Goal: Task Accomplishment & Management: Use online tool/utility

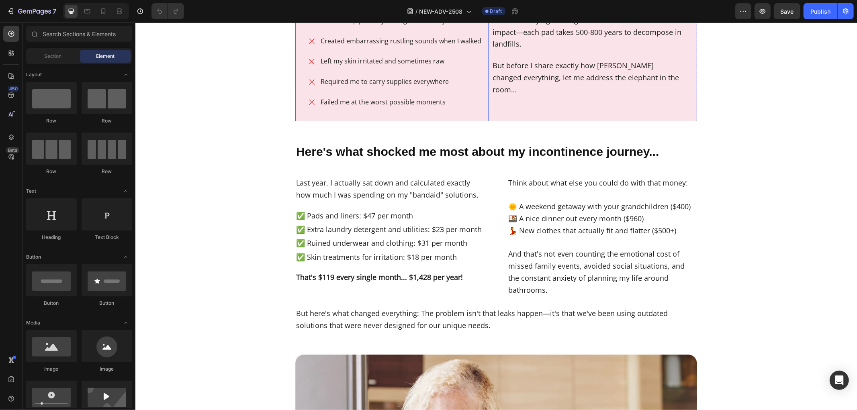
scroll to position [1339, 0]
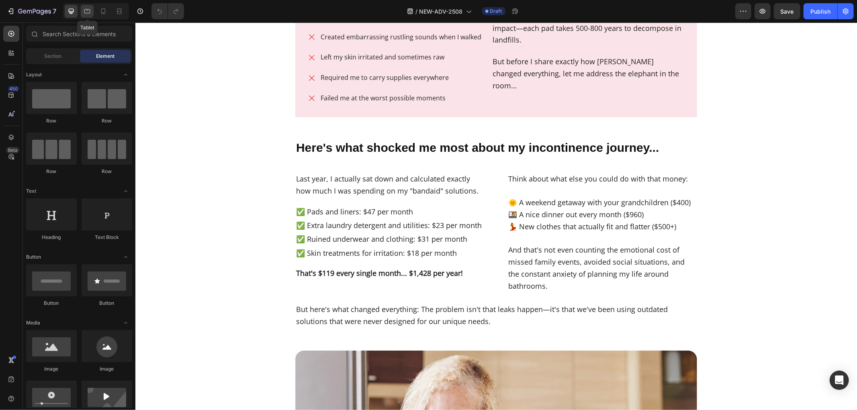
click at [91, 11] on div at bounding box center [87, 11] width 13 height 13
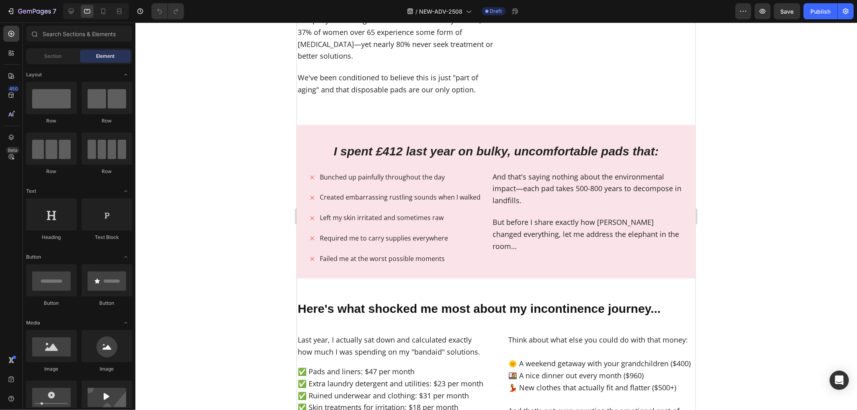
scroll to position [1160, 0]
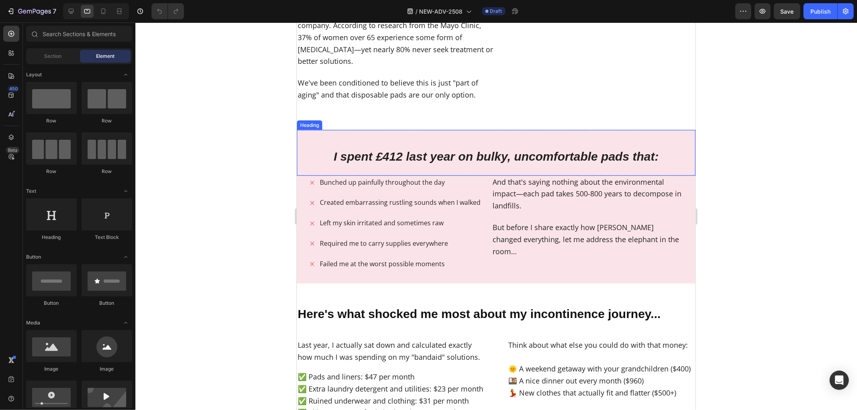
click at [358, 155] on strong "I spent £412 last year on bulky, uncomfortable pads that:" at bounding box center [495, 156] width 325 height 13
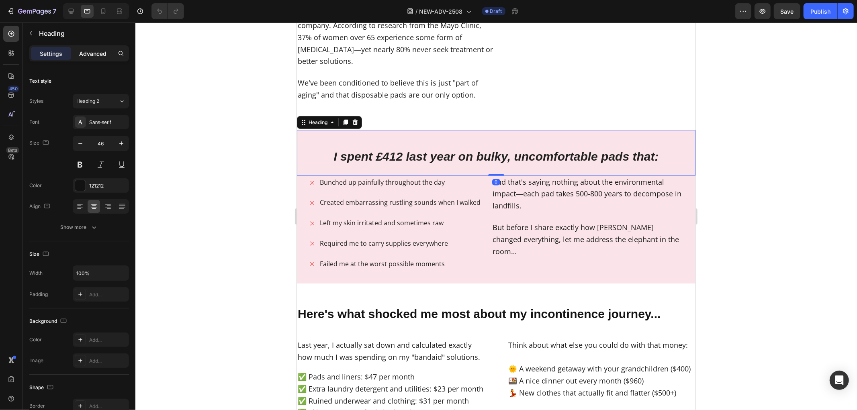
click at [98, 55] on p "Advanced" at bounding box center [92, 53] width 27 height 8
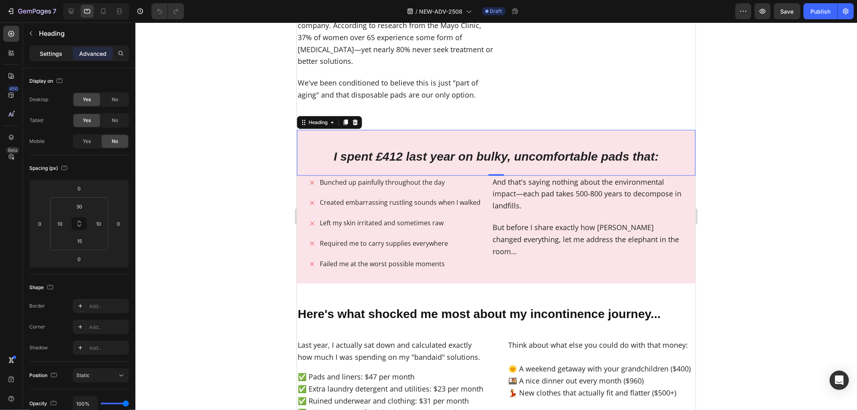
click at [48, 54] on p "Settings" at bounding box center [51, 53] width 22 height 8
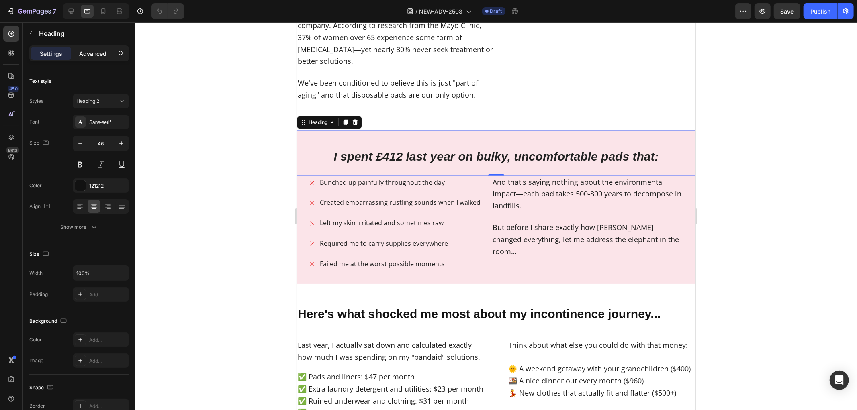
click at [89, 51] on p "Advanced" at bounding box center [92, 53] width 27 height 8
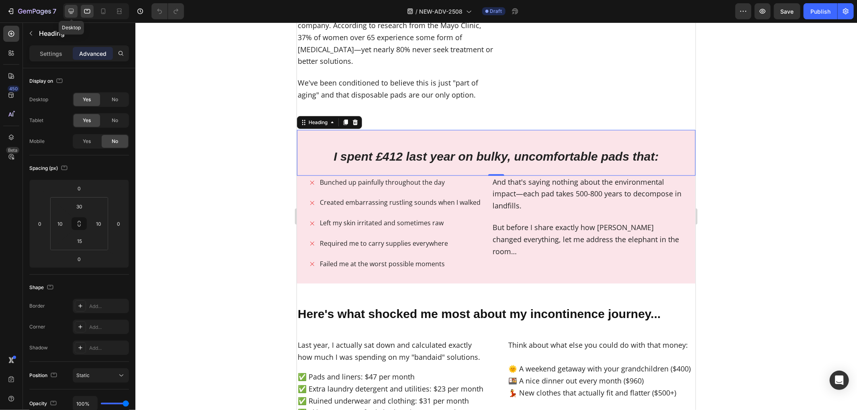
click at [72, 15] on icon at bounding box center [71, 11] width 8 height 8
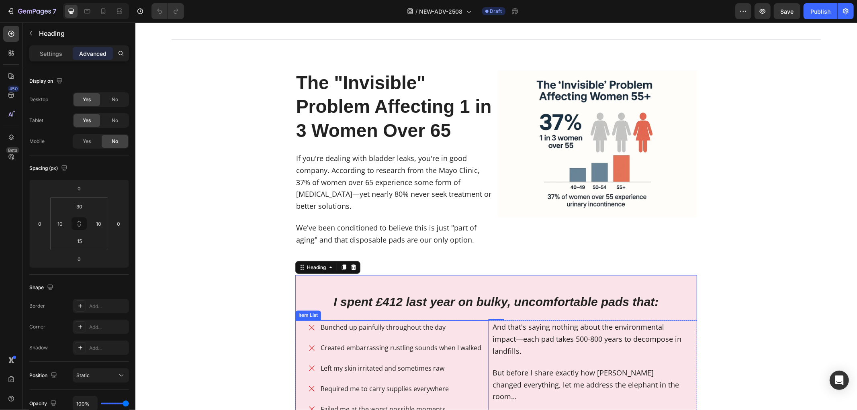
scroll to position [1013, 0]
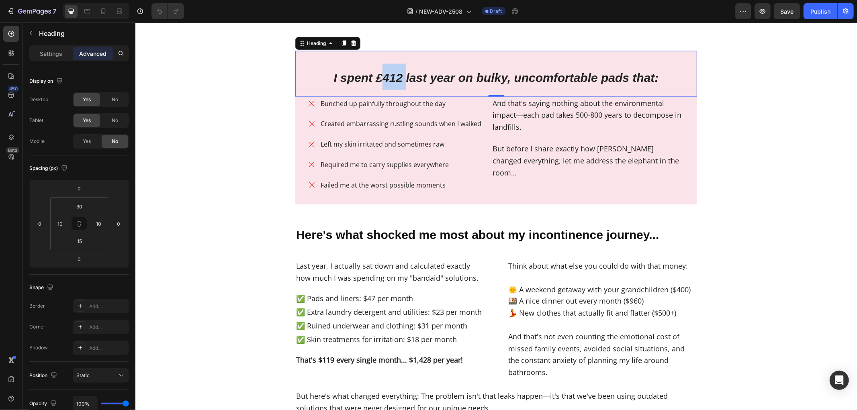
click at [377, 74] on strong "I spent £412 last year on bulky, uncomfortable pads that:" at bounding box center [495, 77] width 325 height 13
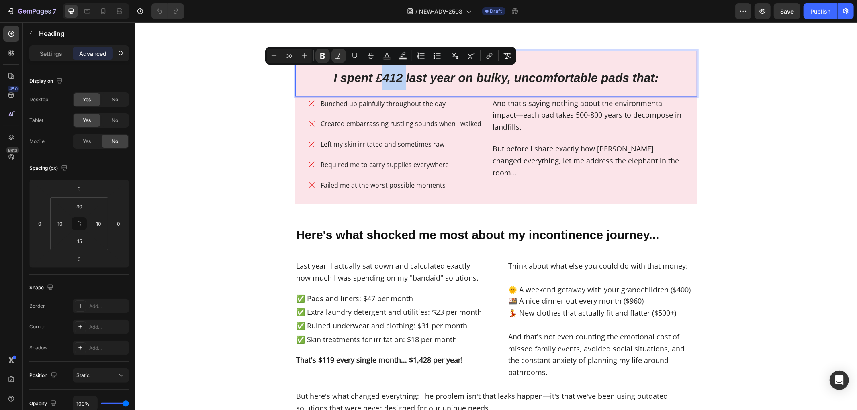
click at [377, 74] on strong "I spent £412 last year on bulky, uncomfortable pads that:" at bounding box center [495, 77] width 325 height 13
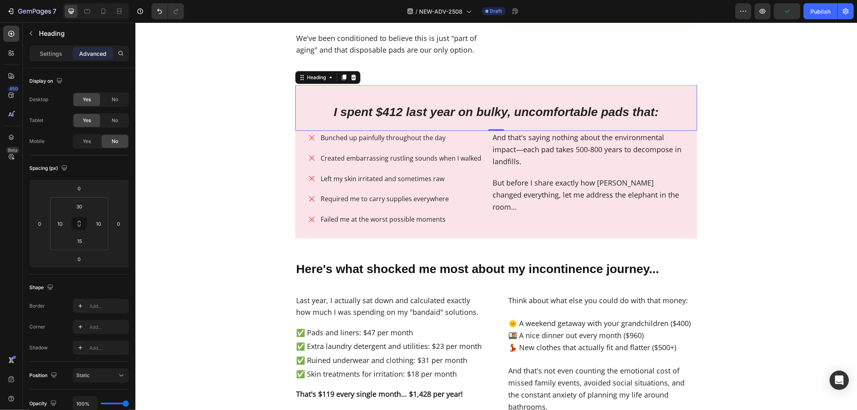
scroll to position [2607, 0]
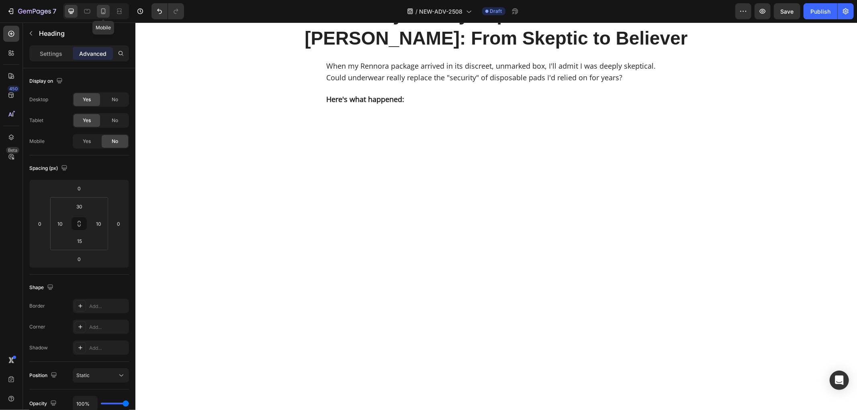
click at [103, 10] on icon at bounding box center [103, 11] width 8 height 8
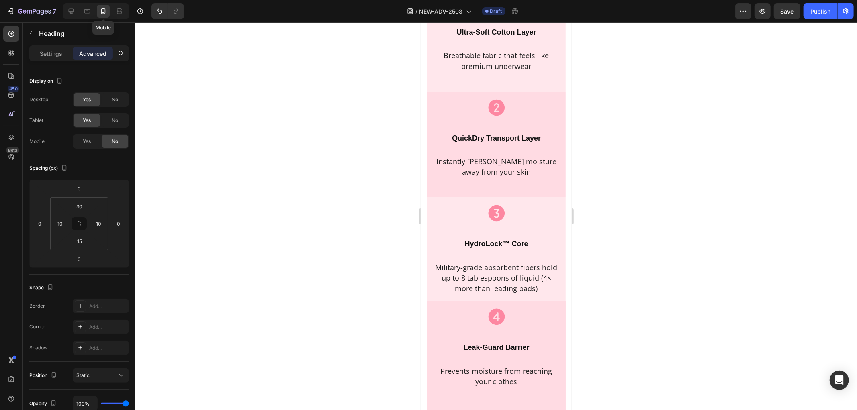
scroll to position [2634, 0]
click at [85, 12] on icon at bounding box center [87, 11] width 6 height 4
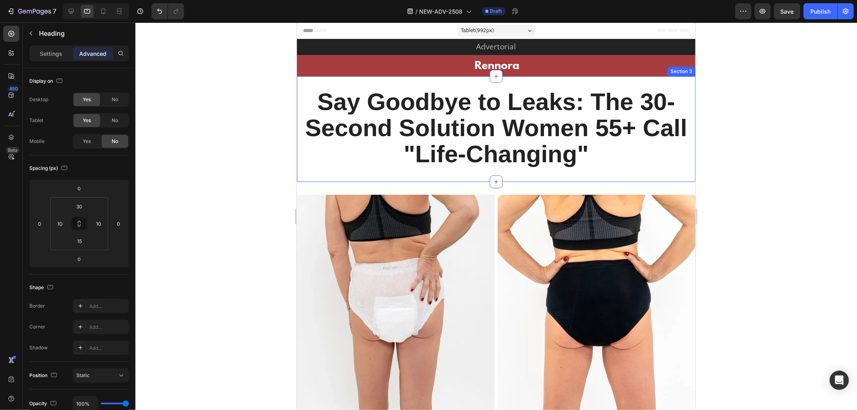
click at [681, 77] on div "Say Goodbye to Leaks: The 30-Second Solution Women 65+ Call "Life-Changing" Hea…" at bounding box center [495, 128] width 398 height 105
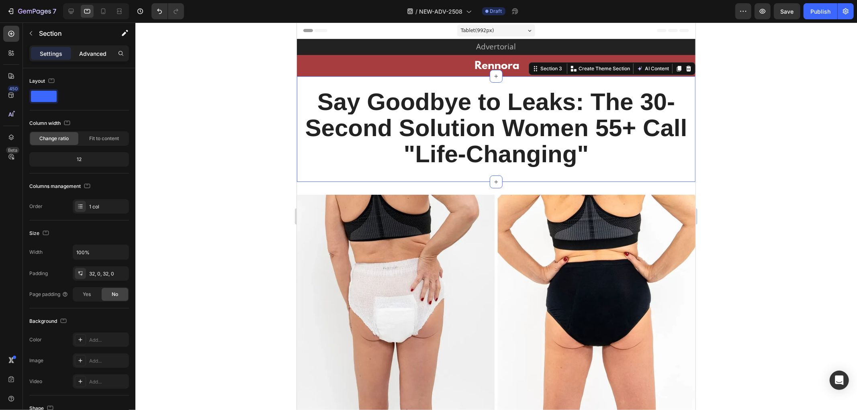
click at [97, 53] on p "Advanced" at bounding box center [92, 53] width 27 height 8
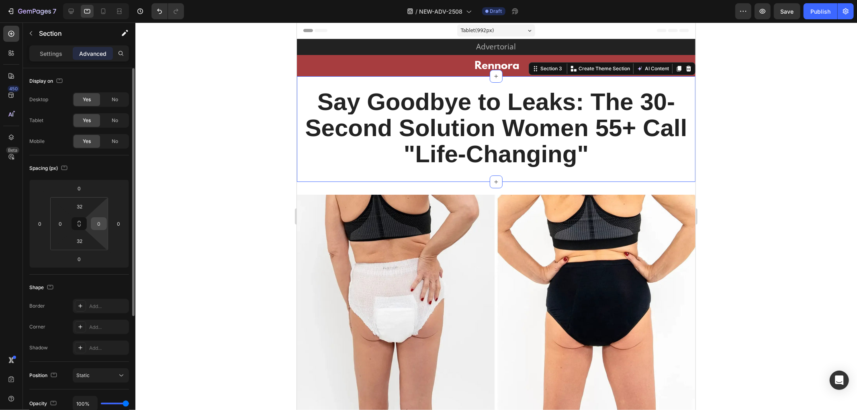
click at [98, 226] on input "0" at bounding box center [99, 224] width 12 height 12
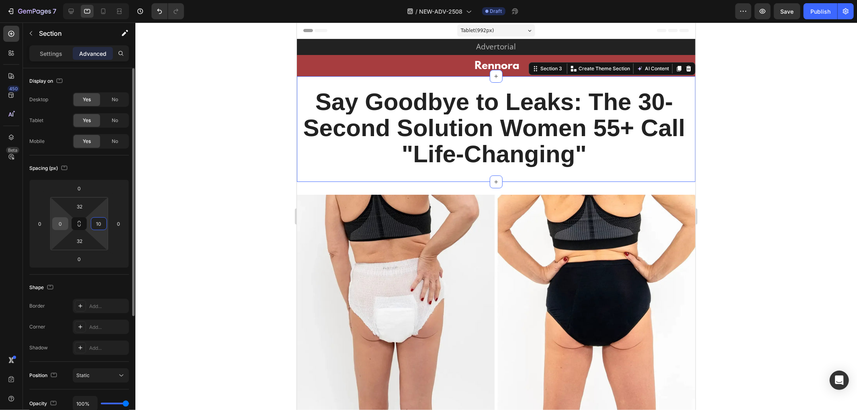
type input "10"
click at [59, 226] on input "0" at bounding box center [60, 224] width 12 height 12
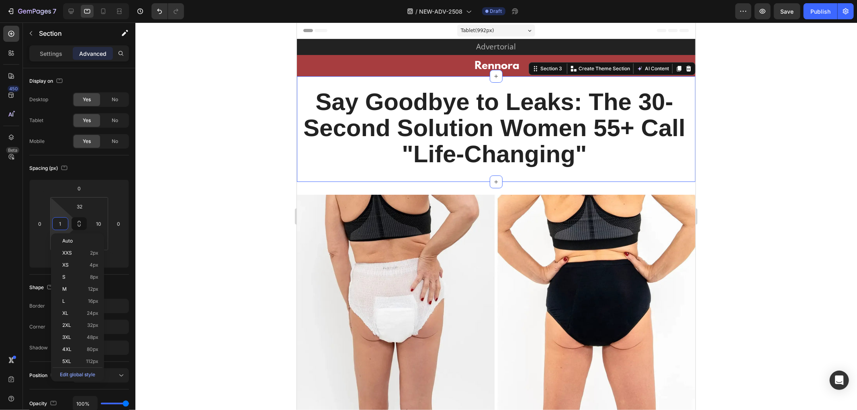
type input "10"
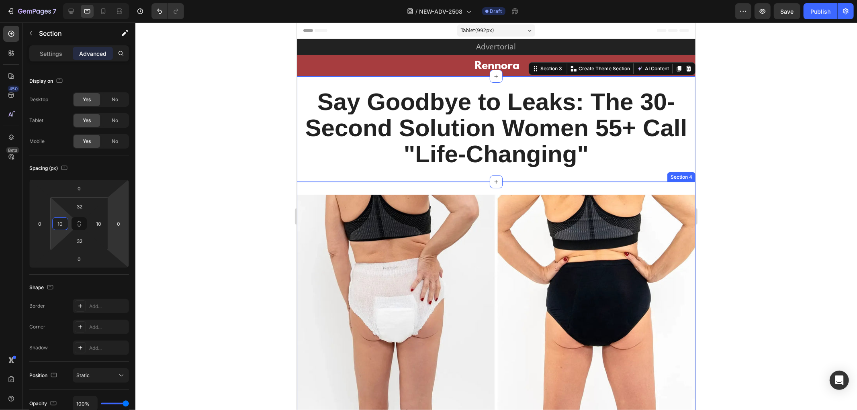
click at [367, 190] on div "Image The 12-Hour Secret That Transformed My Life Text Block By [PERSON_NAME] |…" at bounding box center [495, 318] width 398 height 273
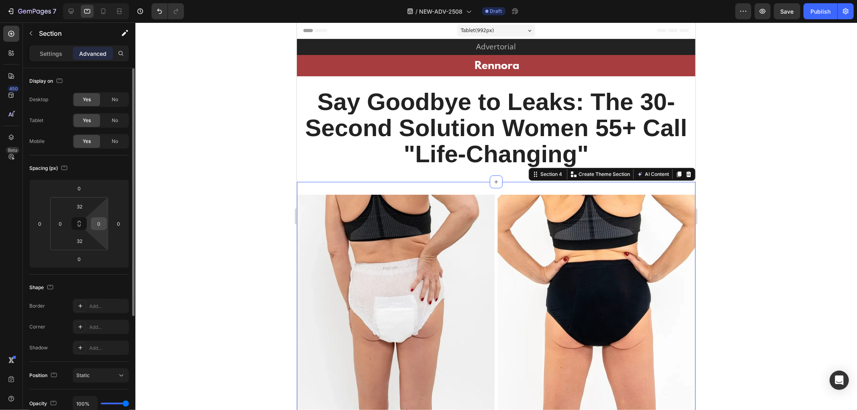
click at [94, 224] on input "0" at bounding box center [99, 224] width 12 height 12
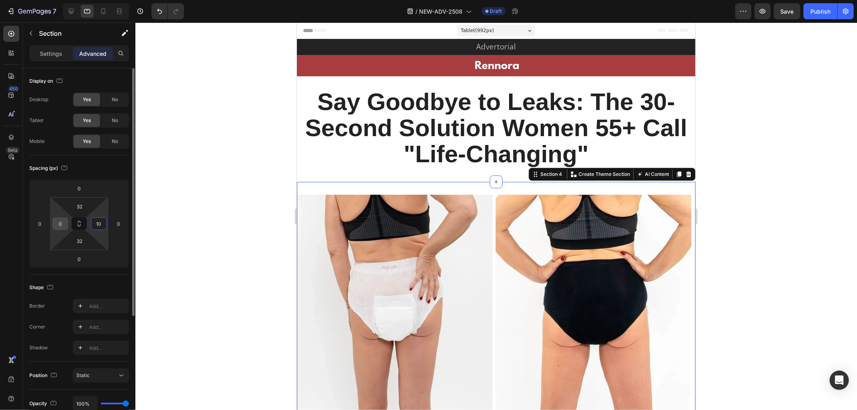
type input "10"
click at [63, 223] on input "0" at bounding box center [60, 224] width 12 height 12
type input "10"
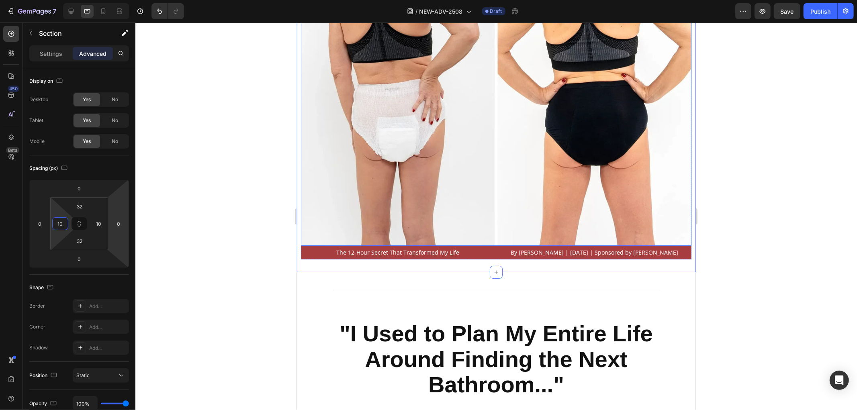
scroll to position [267, 0]
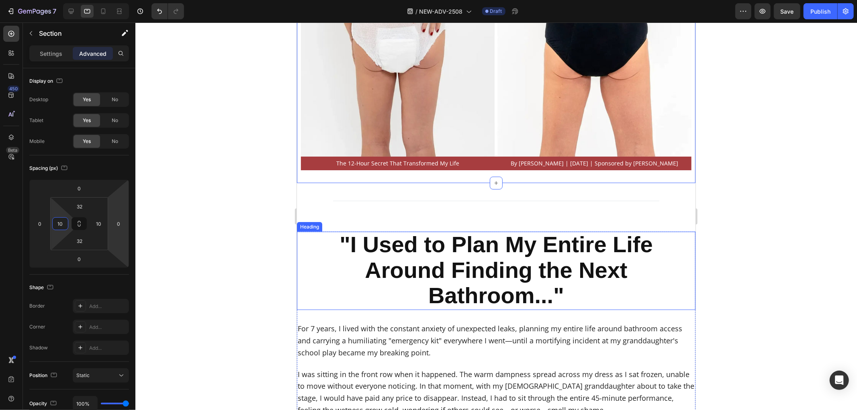
click at [670, 233] on h2 ""I Used to Plan My Entire Life Around Finding the Next Bathroom..."" at bounding box center [495, 270] width 398 height 78
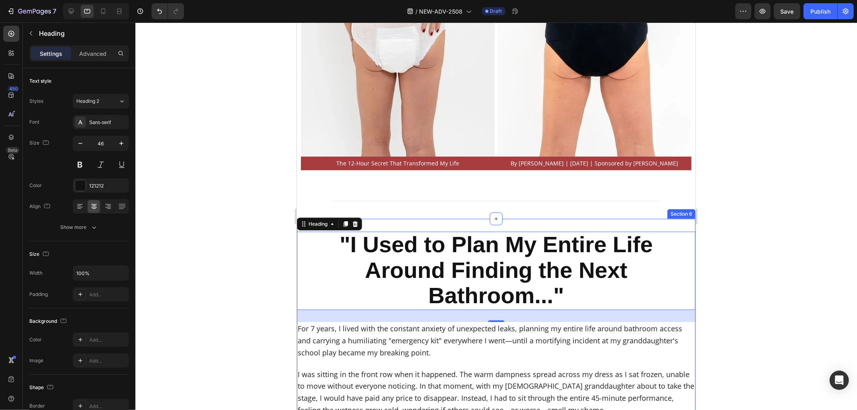
click at [672, 219] on div ""I Used to Plan My Entire Life Around Finding the Next Bathroom..." Heading "I …" at bounding box center [495, 389] width 398 height 342
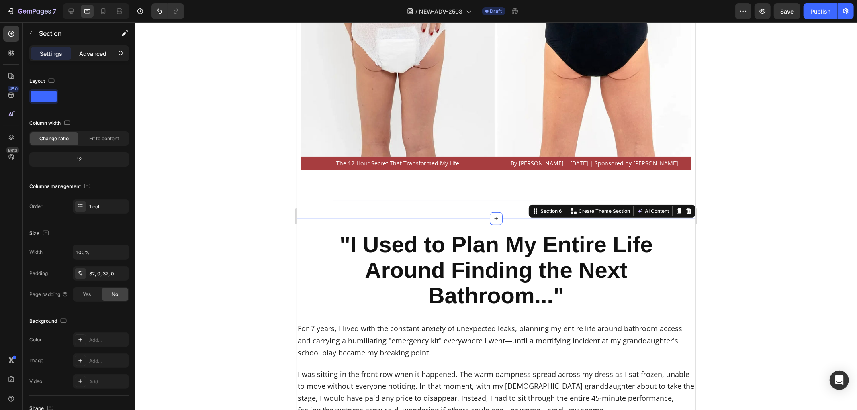
click at [103, 54] on p "Advanced" at bounding box center [92, 53] width 27 height 8
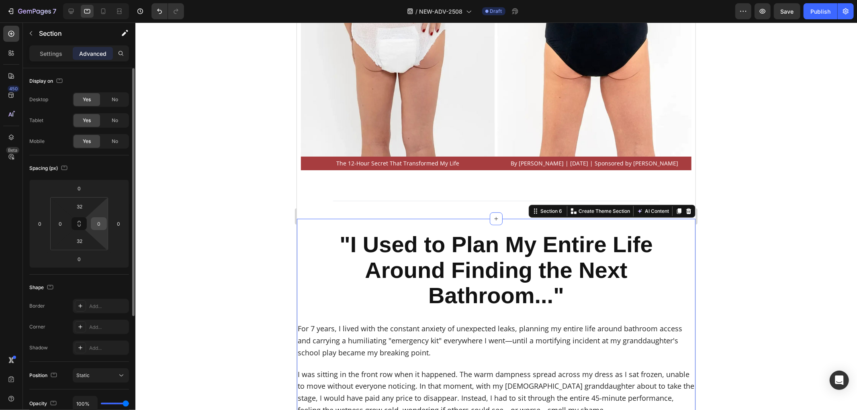
click at [101, 224] on input "0" at bounding box center [99, 224] width 12 height 12
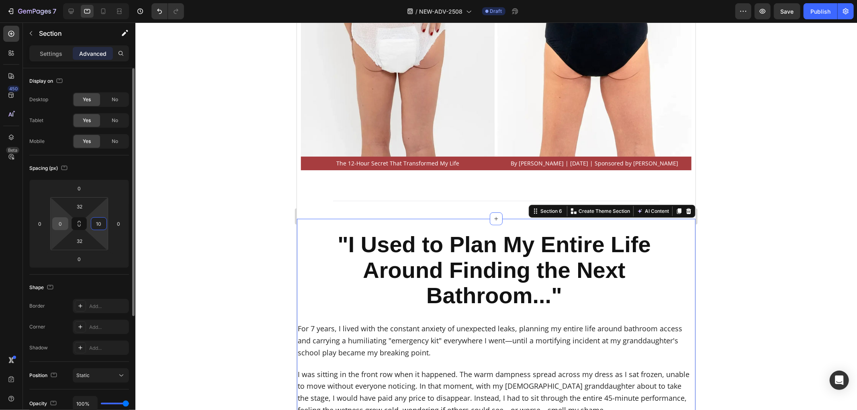
type input "10"
click at [62, 223] on input "0" at bounding box center [60, 224] width 12 height 12
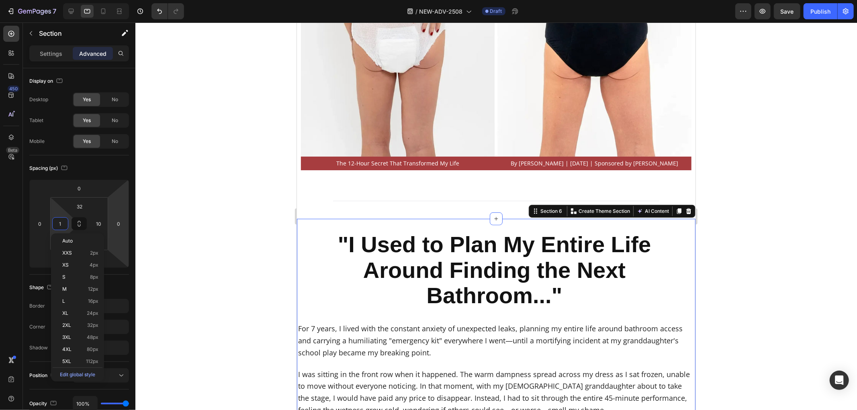
type input "10"
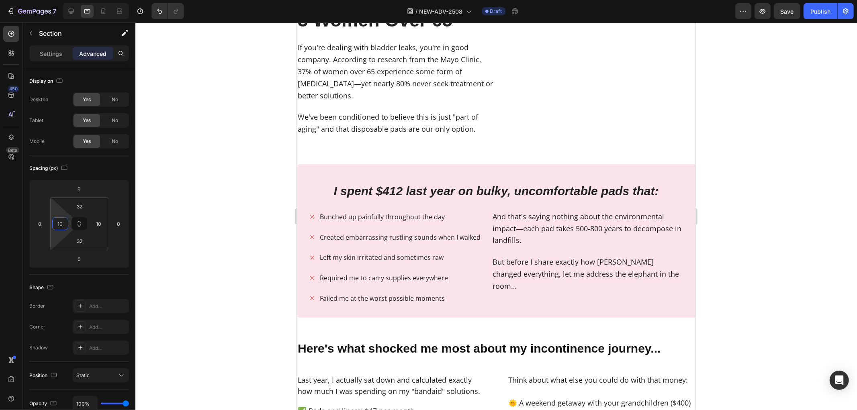
scroll to position [937, 0]
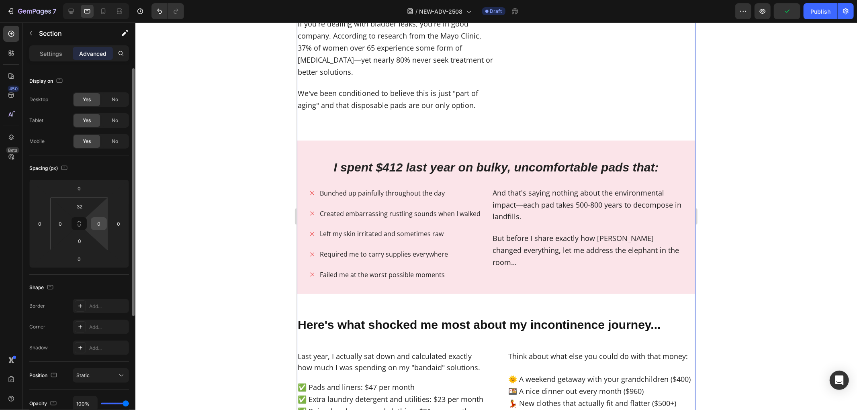
click at [98, 225] on input "0" at bounding box center [99, 224] width 12 height 12
type input "10"
click at [58, 225] on input "0" at bounding box center [60, 224] width 12 height 12
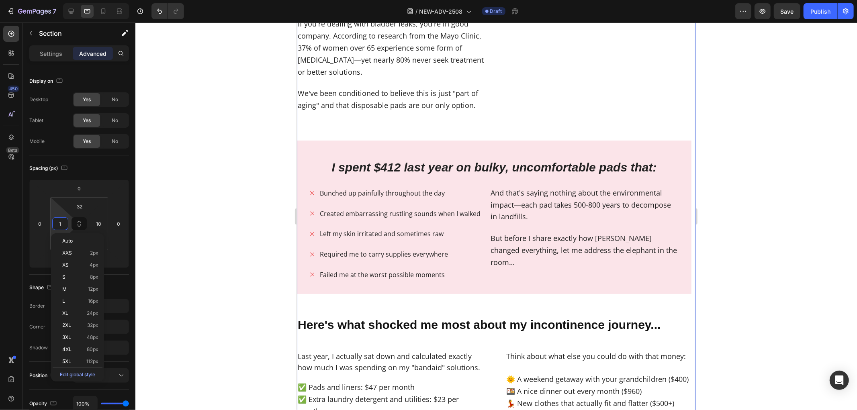
type input "10"
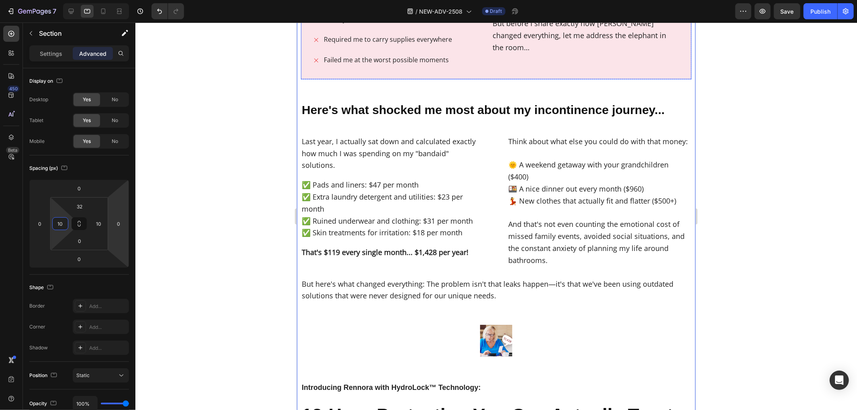
scroll to position [1428, 0]
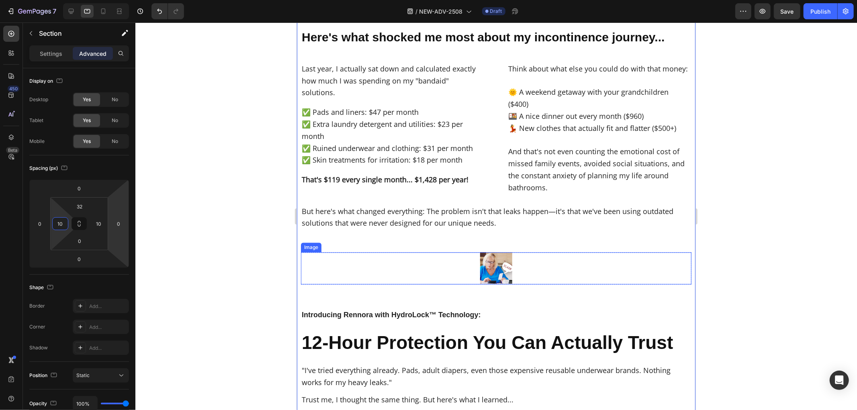
click at [500, 260] on img at bounding box center [496, 268] width 32 height 32
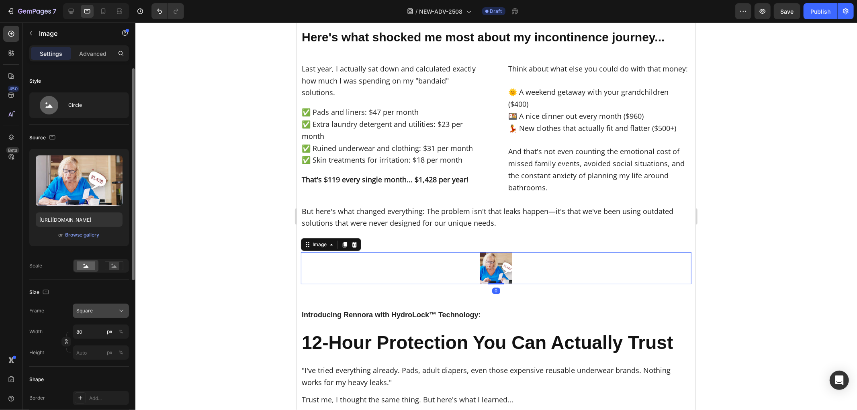
click at [95, 305] on button "Square" at bounding box center [101, 311] width 56 height 14
click at [95, 374] on div "Original" at bounding box center [99, 375] width 47 height 7
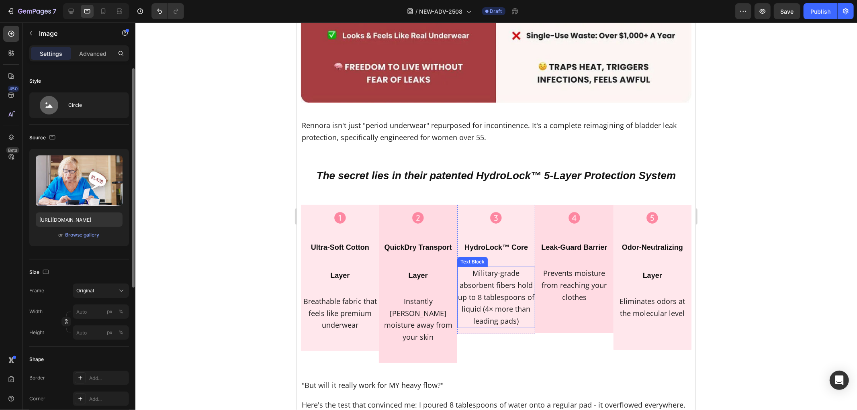
scroll to position [2633, 0]
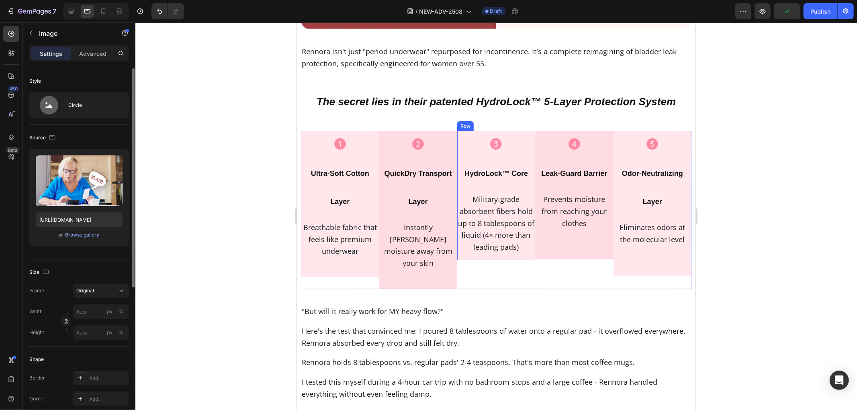
click at [480, 231] on div "Icon HydroLock™ Core Heading Military-grade absorbent fibers hold up to 8 table…" at bounding box center [496, 195] width 78 height 129
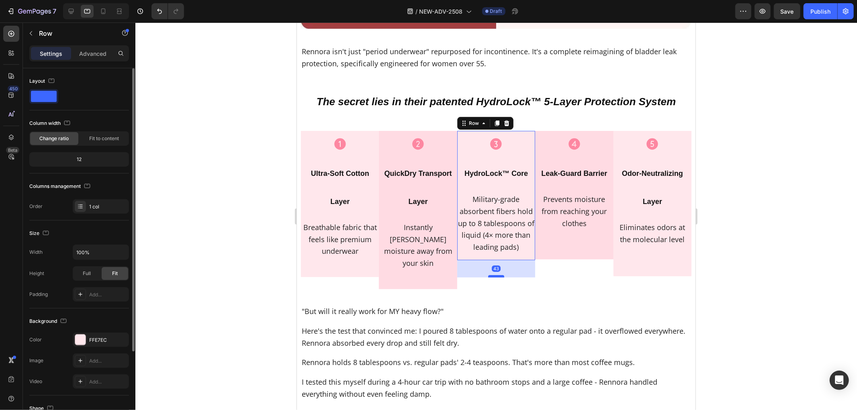
drag, startPoint x: 493, startPoint y: 233, endPoint x: 495, endPoint y: 250, distance: 17.3
click at [495, 275] on div at bounding box center [496, 276] width 16 height 2
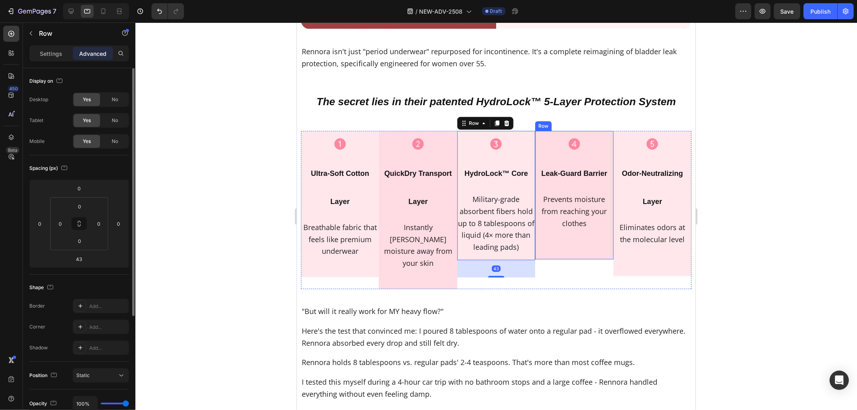
click at [555, 216] on div "Icon Leak-Guard Barrier Heading Prevents moisture from reaching your clothes Te…" at bounding box center [574, 195] width 78 height 129
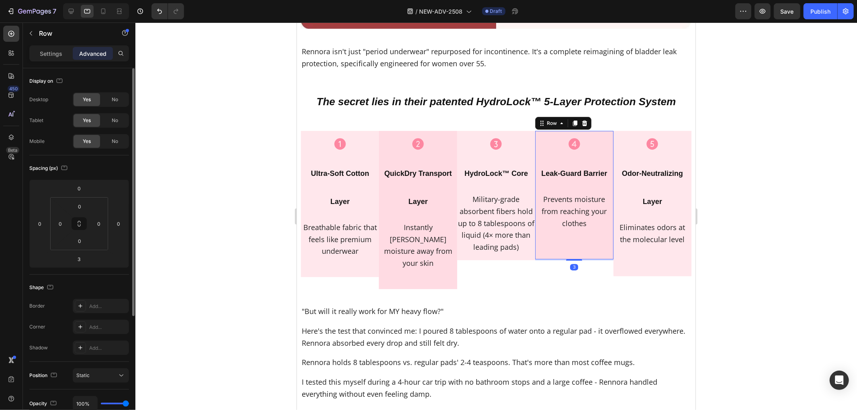
click at [569, 214] on div "Icon Leak-Guard Barrier Heading Prevents moisture from reaching your clothes Te…" at bounding box center [574, 195] width 78 height 129
click at [550, 196] on p "Prevents moisture from reaching your clothes" at bounding box center [573, 211] width 76 height 36
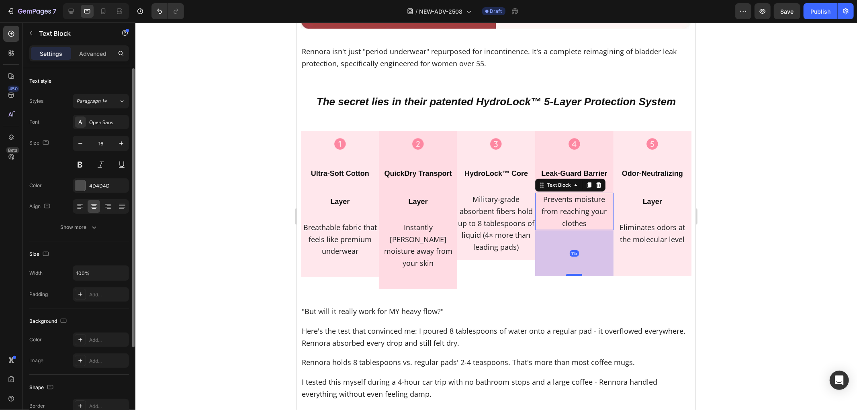
drag, startPoint x: 569, startPoint y: 233, endPoint x: 572, endPoint y: 249, distance: 17.0
click at [572, 274] on div at bounding box center [574, 275] width 16 height 2
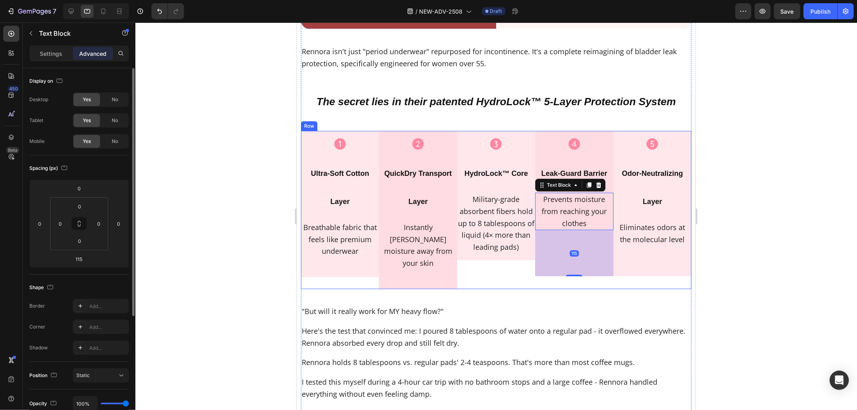
click at [514, 250] on div "Icon HydroLock™ Core Heading Military-grade absorbent fibers hold up to 8 table…" at bounding box center [496, 210] width 78 height 158
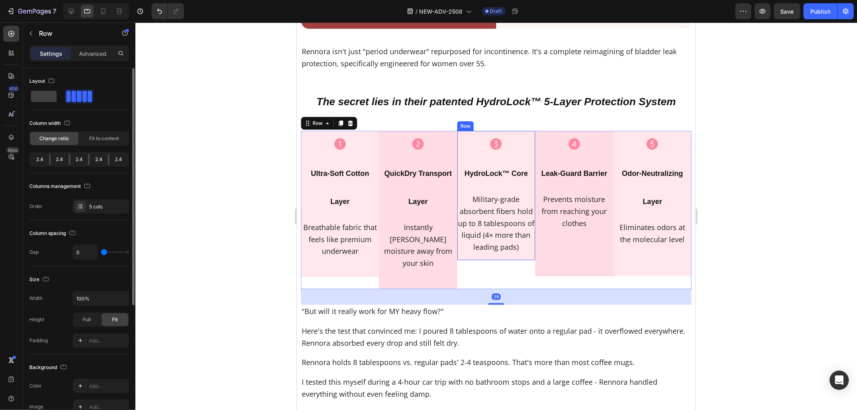
click at [492, 230] on div "Icon HydroLock™ Core Heading Military-grade absorbent fibers hold up to 8 table…" at bounding box center [496, 195] width 78 height 129
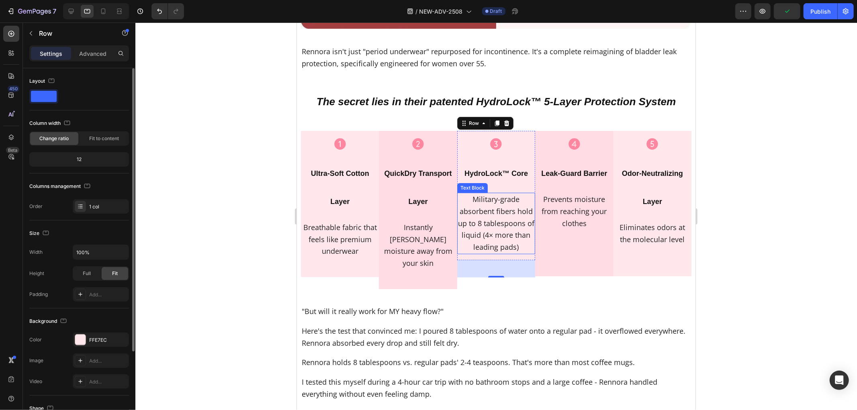
click at [481, 219] on span "Military-grade absorbent fibers hold up to 8 tablespoons of liquid (4× more tha…" at bounding box center [495, 222] width 76 height 57
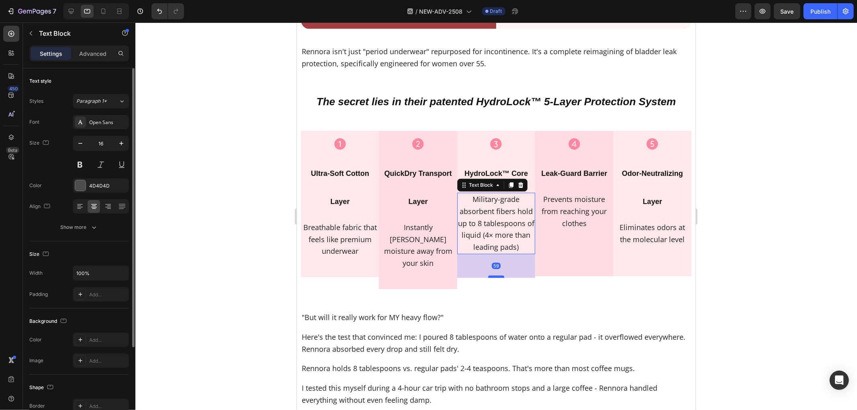
drag, startPoint x: 491, startPoint y: 233, endPoint x: 495, endPoint y: 250, distance: 18.0
click at [495, 275] on div at bounding box center [496, 276] width 16 height 2
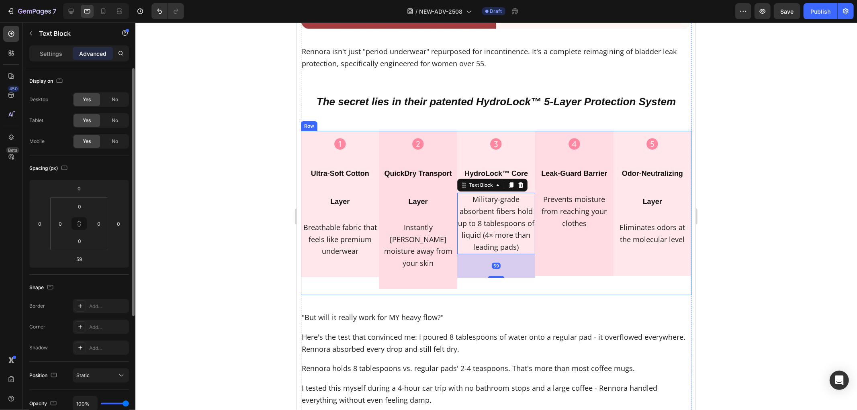
click at [421, 261] on div "Icon QuickDry Transport Layer Heading Instantly [PERSON_NAME] moisture away fro…" at bounding box center [417, 213] width 78 height 164
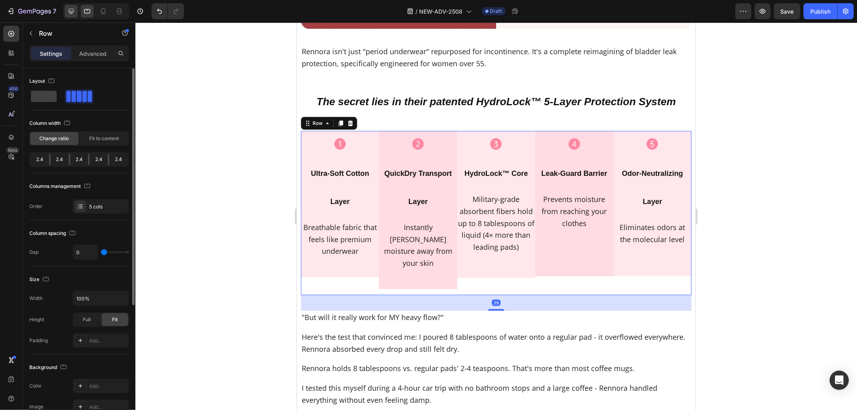
click at [67, 10] on icon at bounding box center [71, 11] width 8 height 8
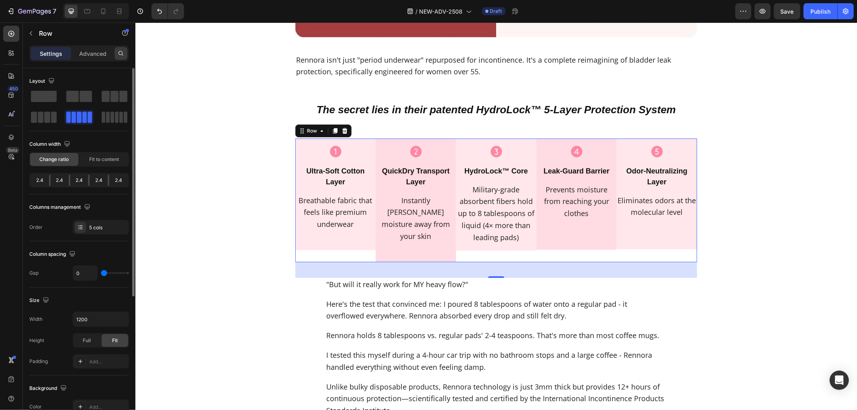
scroll to position [2699, 0]
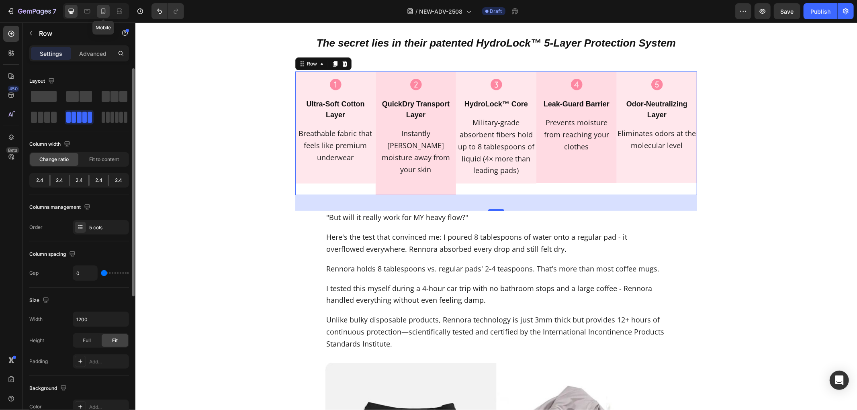
click at [101, 12] on icon at bounding box center [103, 11] width 8 height 8
type input "100%"
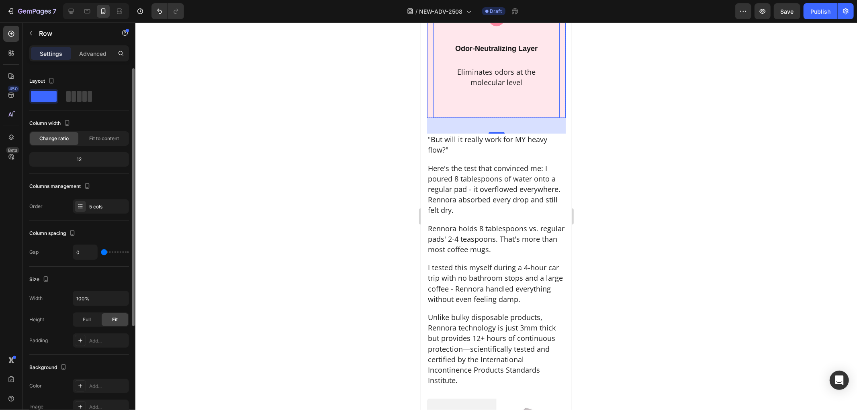
scroll to position [3219, 0]
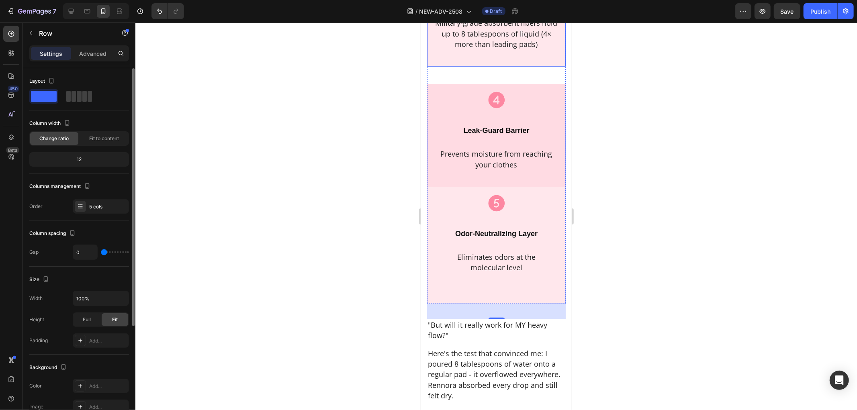
click at [482, 66] on div "Icon HydroLock™ Core Heading Military-grade absorbent fibers hold up to 8 table…" at bounding box center [496, 10] width 127 height 114
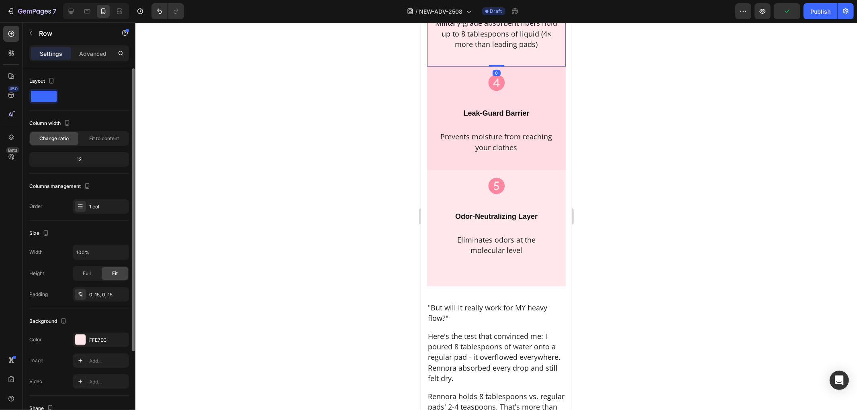
drag, startPoint x: 492, startPoint y: 127, endPoint x: 806, endPoint y: 128, distance: 313.7
click at [491, 66] on div "Icon HydroLock™ Core Heading Military-grade absorbent fibers hold up to 8 table…" at bounding box center [496, 10] width 139 height 114
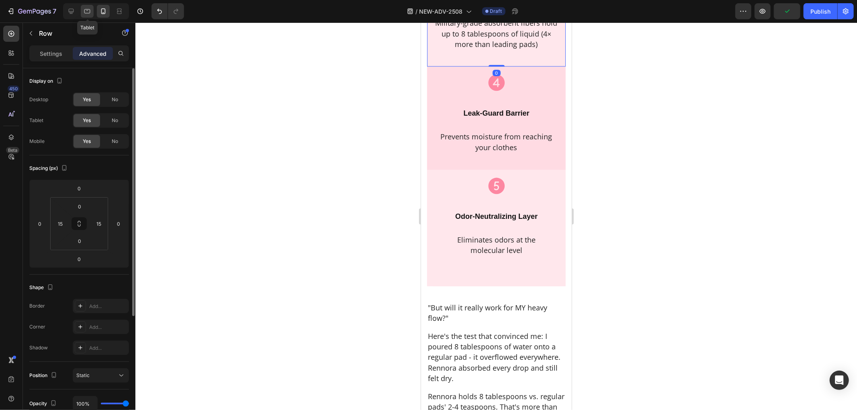
click at [88, 10] on icon at bounding box center [87, 11] width 6 height 4
type input "43"
type input "0"
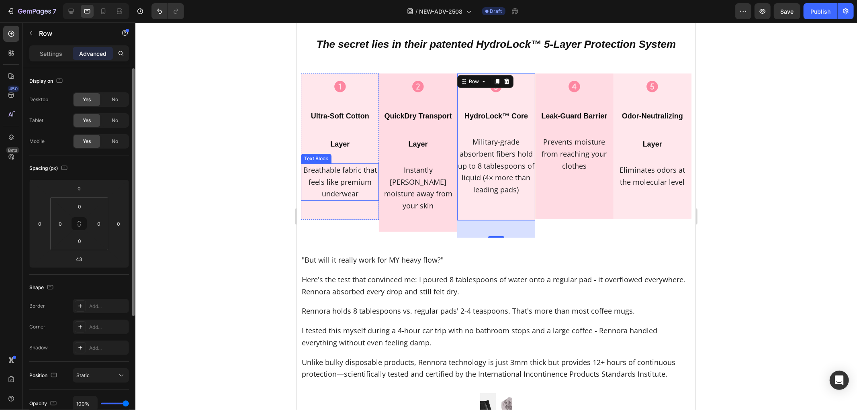
scroll to position [2690, 0]
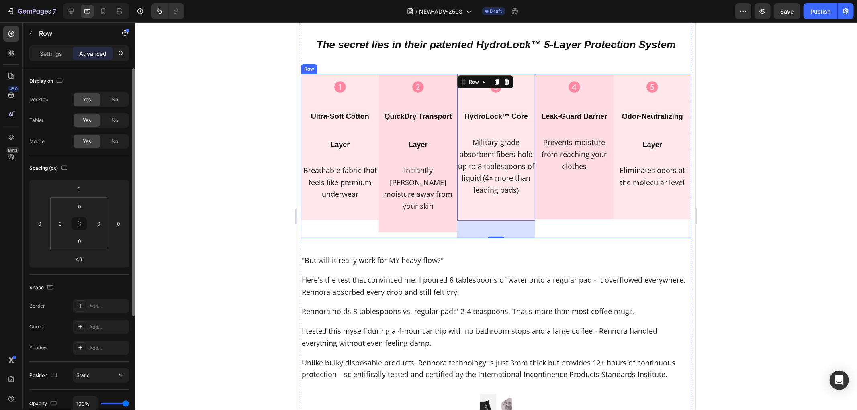
click at [417, 204] on div "Icon QuickDry Transport Layer Heading Instantly [PERSON_NAME] moisture away fro…" at bounding box center [417, 156] width 78 height 164
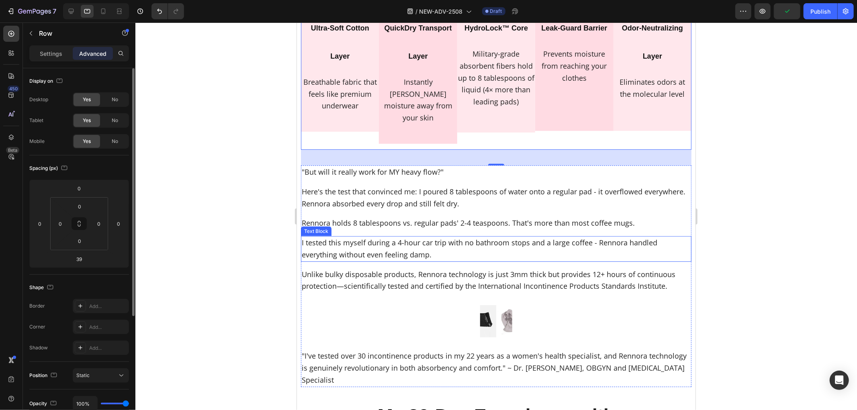
scroll to position [2779, 0]
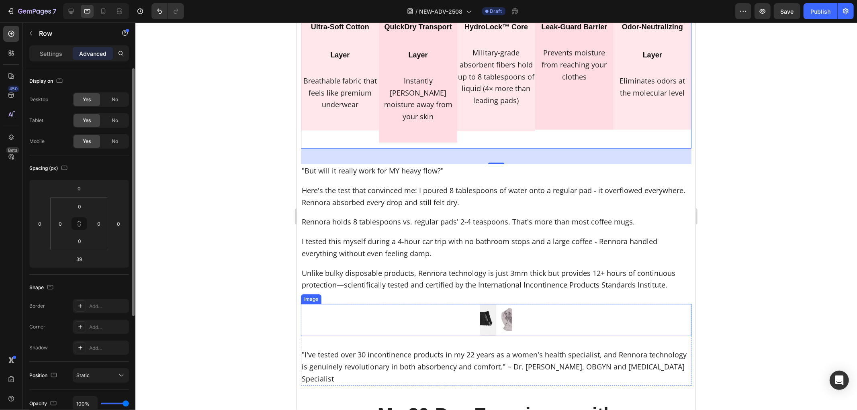
click at [491, 304] on img at bounding box center [496, 320] width 32 height 32
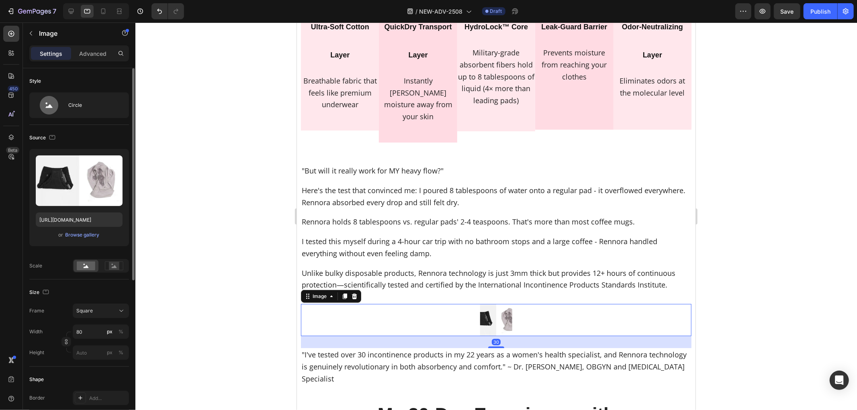
scroll to position [89, 0]
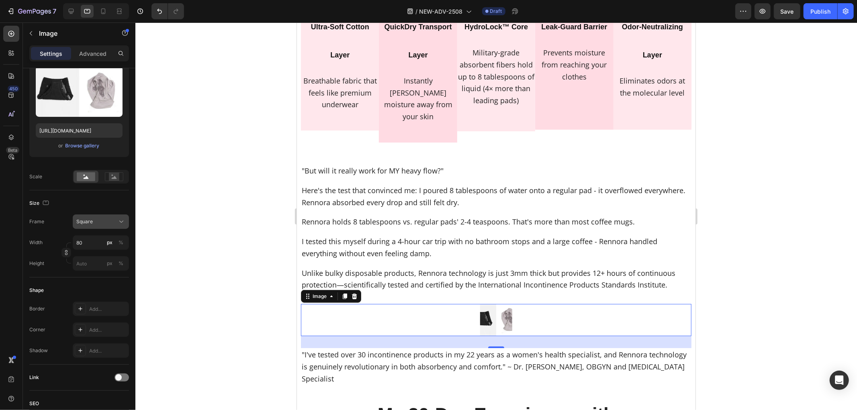
click at [95, 220] on div "Square" at bounding box center [95, 221] width 39 height 7
click at [94, 284] on div "Original" at bounding box center [99, 286] width 47 height 7
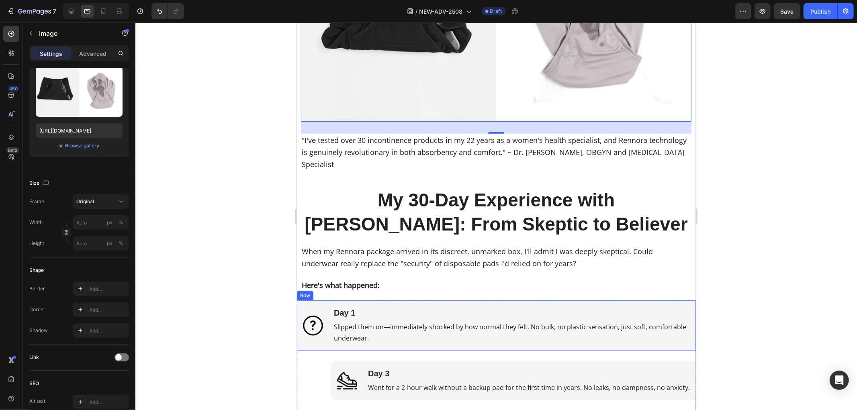
scroll to position [3181, 0]
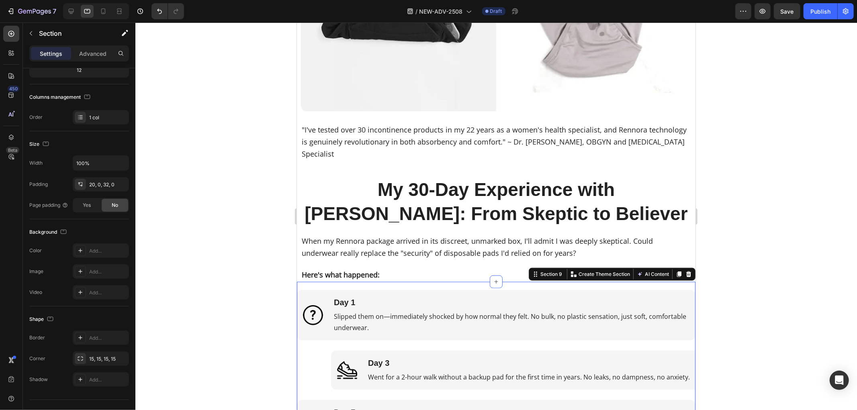
scroll to position [0, 0]
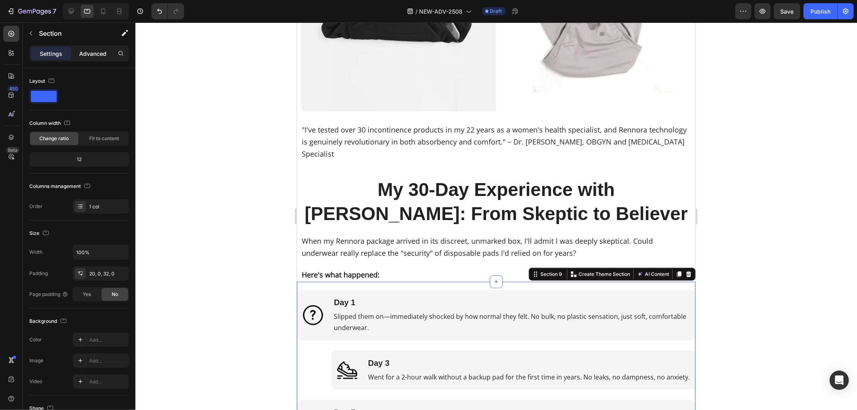
click at [90, 53] on p "Advanced" at bounding box center [92, 53] width 27 height 8
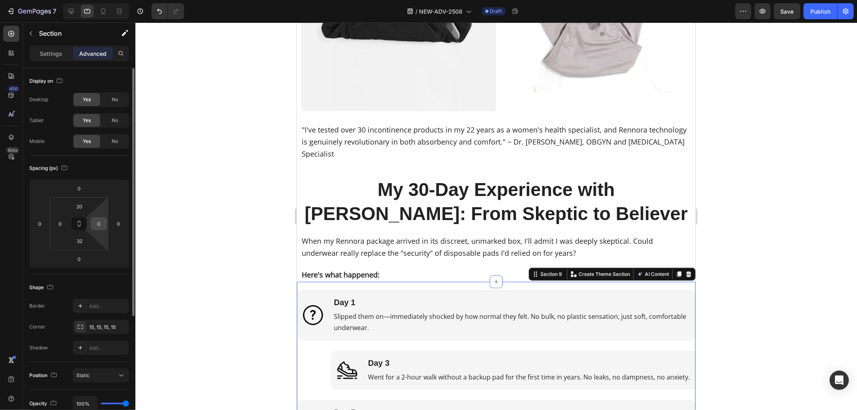
click at [103, 223] on input "0" at bounding box center [99, 224] width 12 height 12
type input "10"
click at [63, 223] on input "0" at bounding box center [60, 224] width 12 height 12
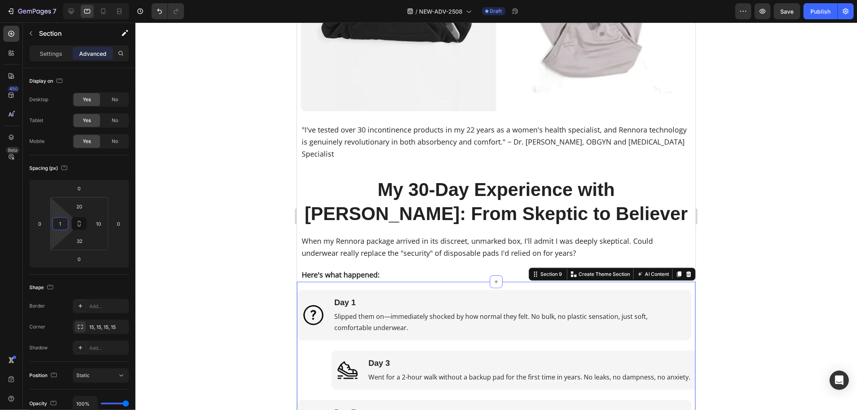
type input "10"
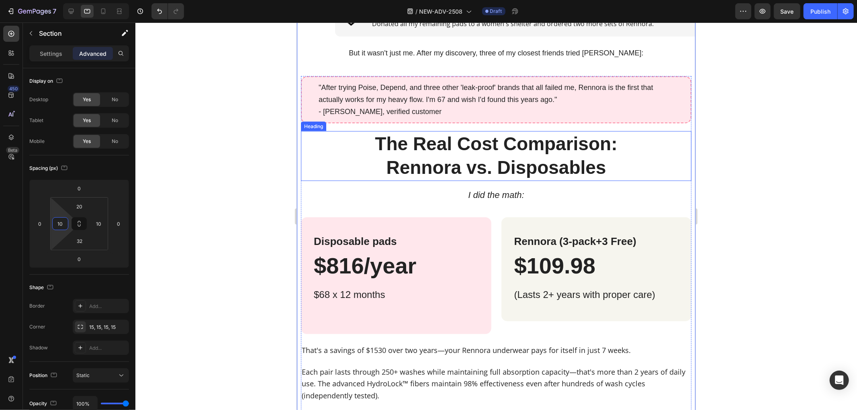
scroll to position [3716, 0]
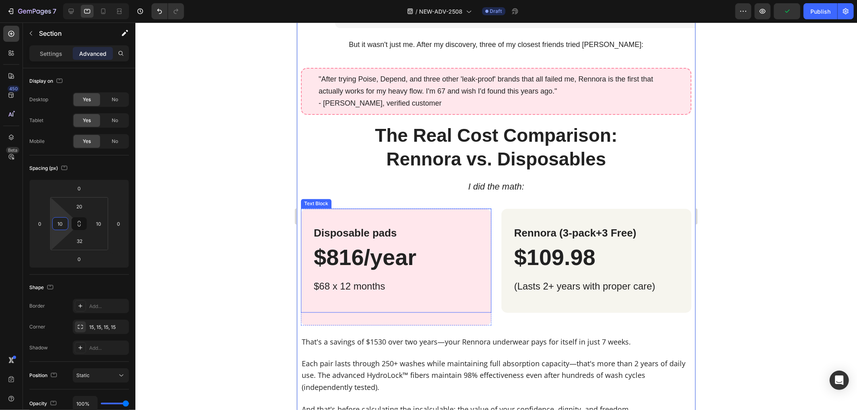
click at [426, 298] on div "Disposable pads $816/year $68 x 12 months Text Block" at bounding box center [395, 260] width 190 height 104
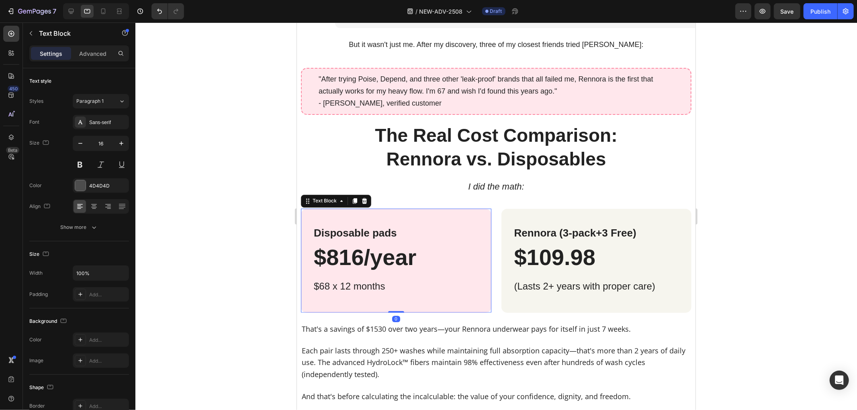
drag, startPoint x: 391, startPoint y: 321, endPoint x: 386, endPoint y: 285, distance: 36.5
click at [394, 302] on div "Disposable pads $816/year $68 x 12 months Text Block 0" at bounding box center [395, 260] width 190 height 104
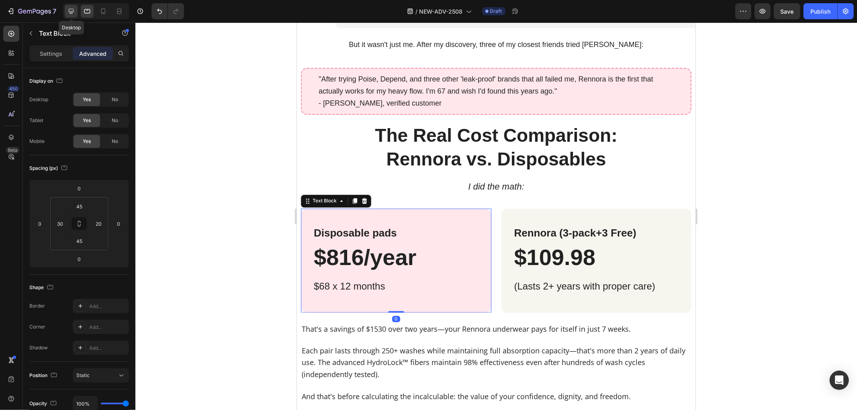
click at [73, 7] on icon at bounding box center [71, 11] width 8 height 8
type input "32"
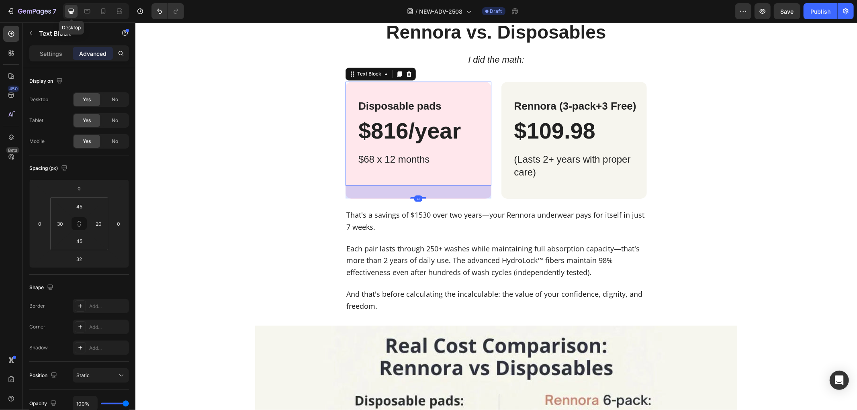
scroll to position [3902, 0]
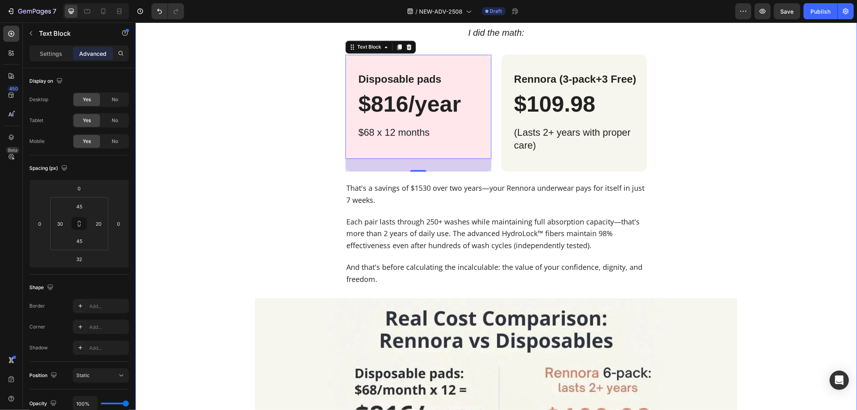
click at [138, 97] on div "Image Day 1 Text Block Slipped them on—immediately shocked by how normal they f…" at bounding box center [495, 35] width 721 height 1004
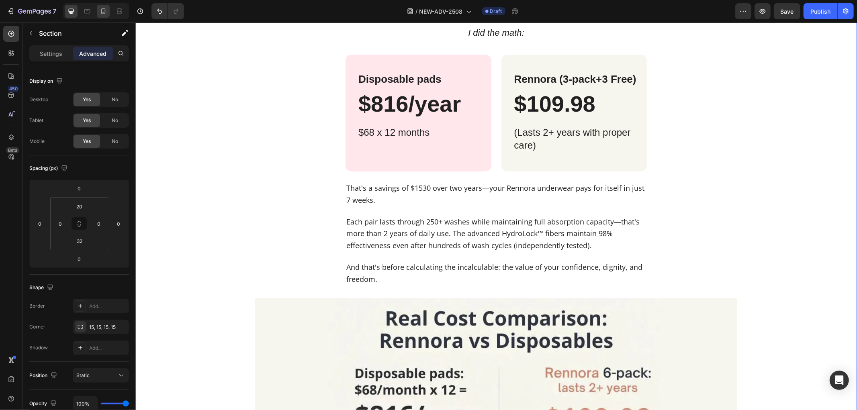
click at [105, 10] on icon at bounding box center [103, 11] width 4 height 6
type input "15"
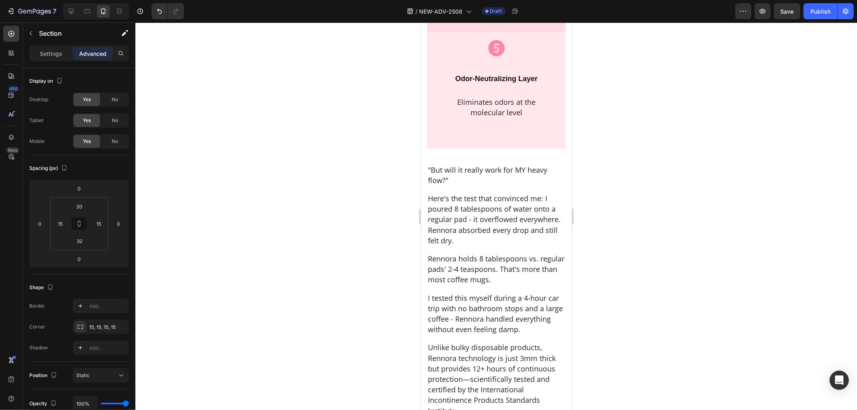
scroll to position [3334, 0]
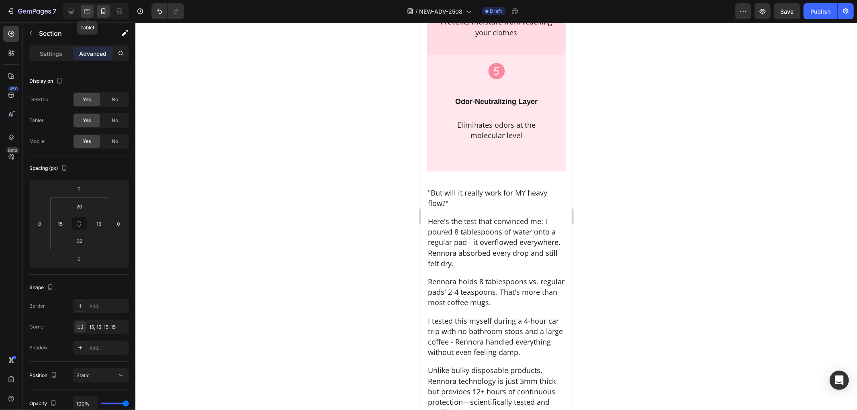
click at [89, 13] on icon at bounding box center [87, 11] width 6 height 4
type input "10"
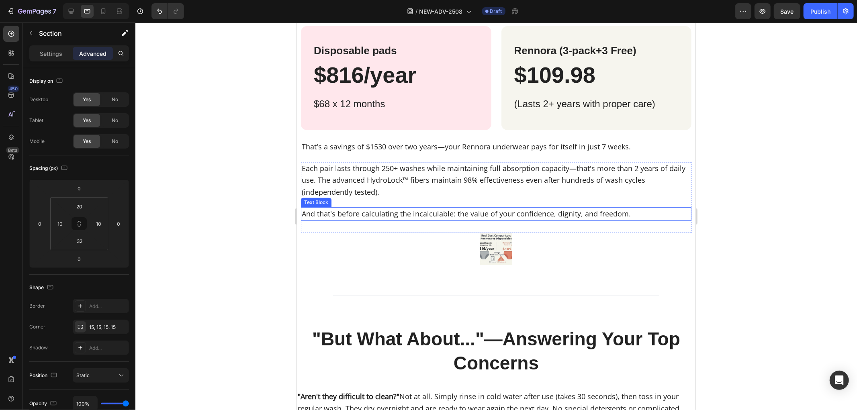
scroll to position [3913, 0]
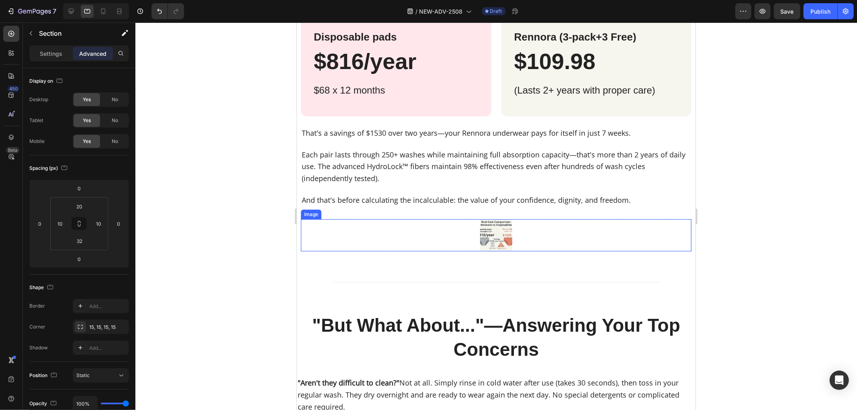
click at [489, 227] on img at bounding box center [496, 235] width 32 height 32
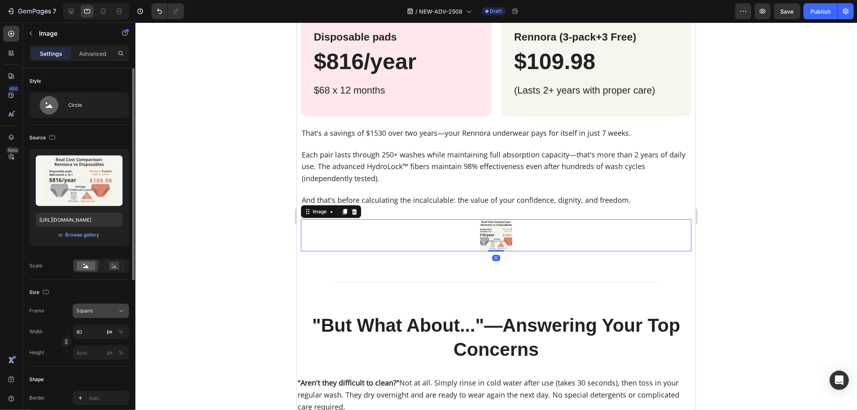
click at [85, 313] on span "Square" at bounding box center [84, 310] width 16 height 7
click at [95, 372] on div "Original" at bounding box center [93, 376] width 64 height 14
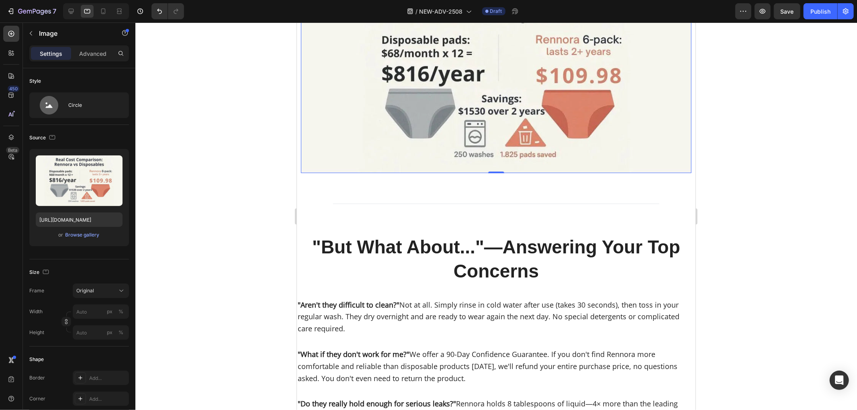
scroll to position [4180, 0]
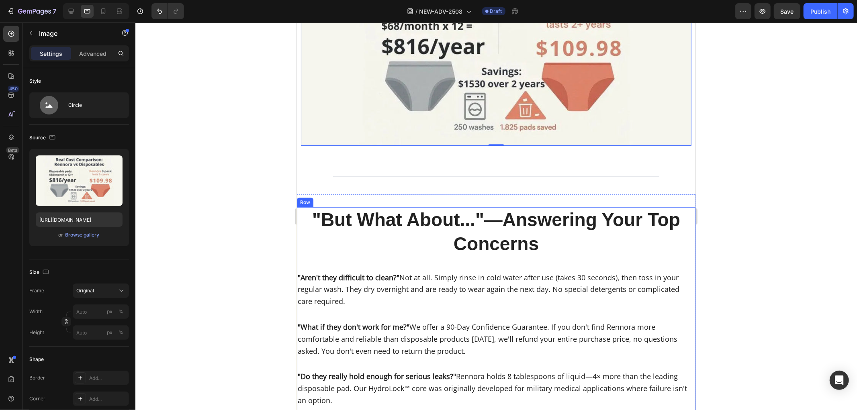
click at [303, 258] on div ""But What About..."—Answering Your Top Concerns Heading "But What About..."—Ans…" at bounding box center [495, 382] width 398 height 351
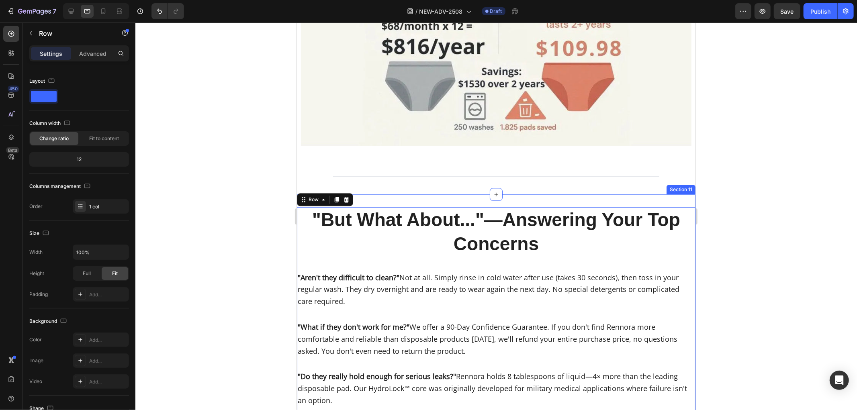
click at [445, 194] on div ""But What About..."—Answering Your Top Concerns Heading "But What About..."—Ans…" at bounding box center [495, 382] width 398 height 377
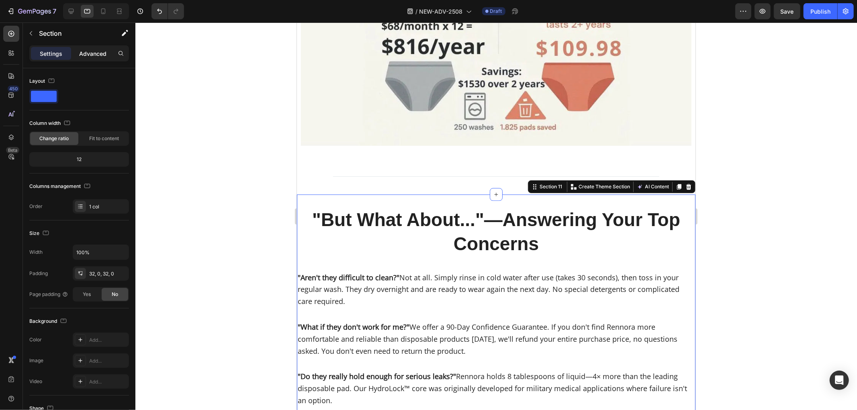
click at [105, 49] on p "Advanced" at bounding box center [92, 53] width 27 height 8
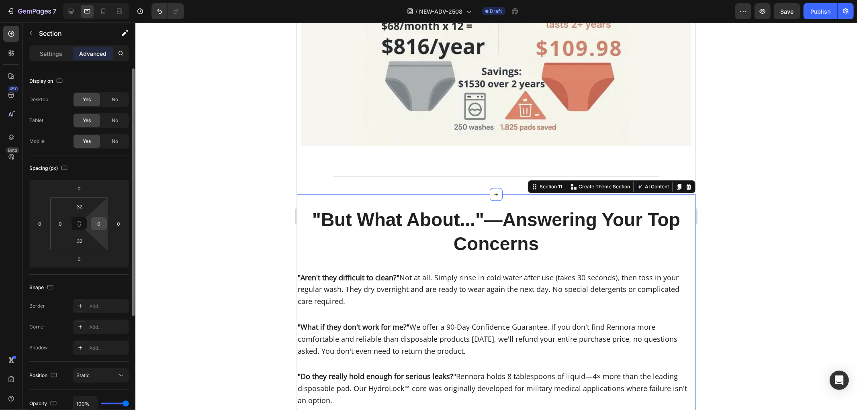
click at [100, 223] on input "0" at bounding box center [99, 224] width 12 height 12
type input "10"
click at [61, 223] on input "0" at bounding box center [60, 224] width 12 height 12
type input "10"
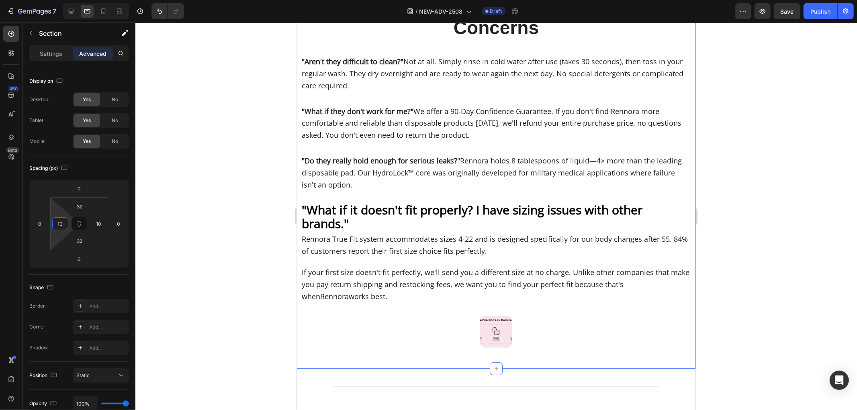
scroll to position [4493, 0]
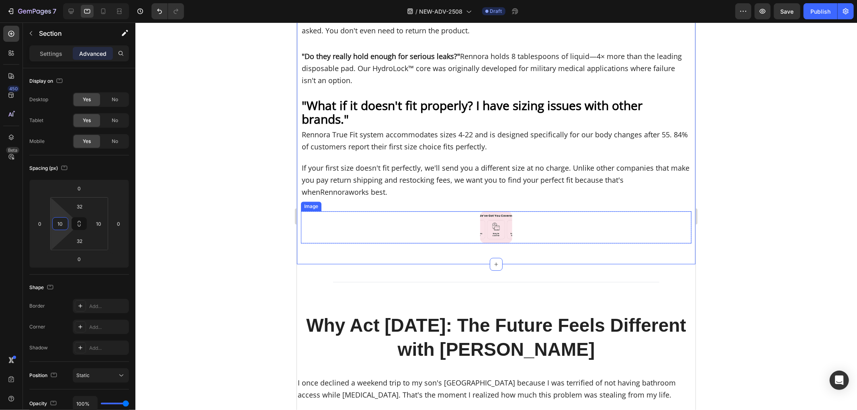
click at [497, 213] on img at bounding box center [496, 227] width 32 height 32
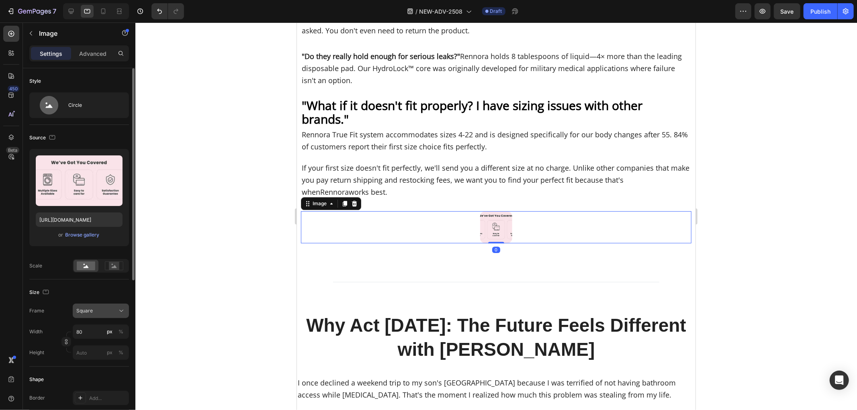
click at [89, 312] on span "Square" at bounding box center [84, 310] width 16 height 7
click at [94, 371] on div "Original" at bounding box center [93, 376] width 64 height 14
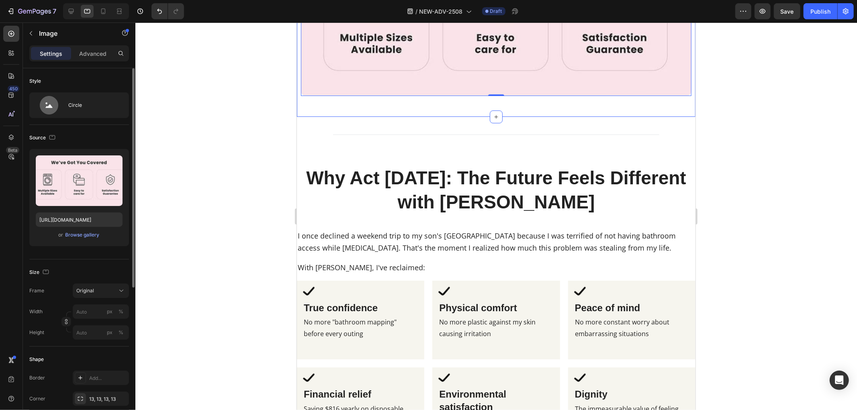
scroll to position [4805, 0]
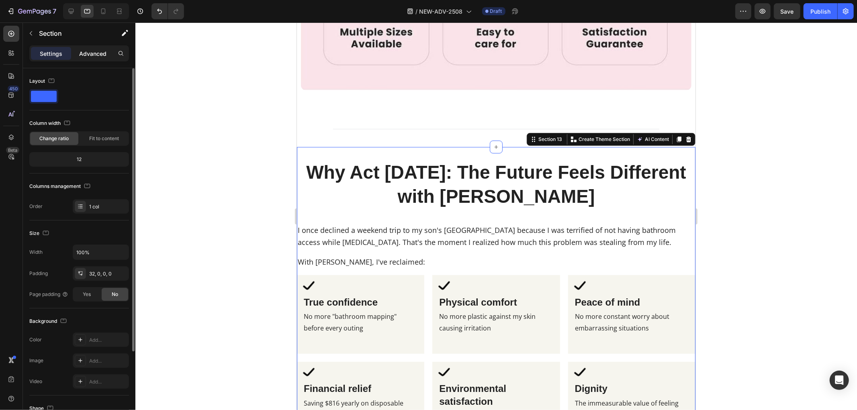
click at [95, 53] on p "Advanced" at bounding box center [92, 53] width 27 height 8
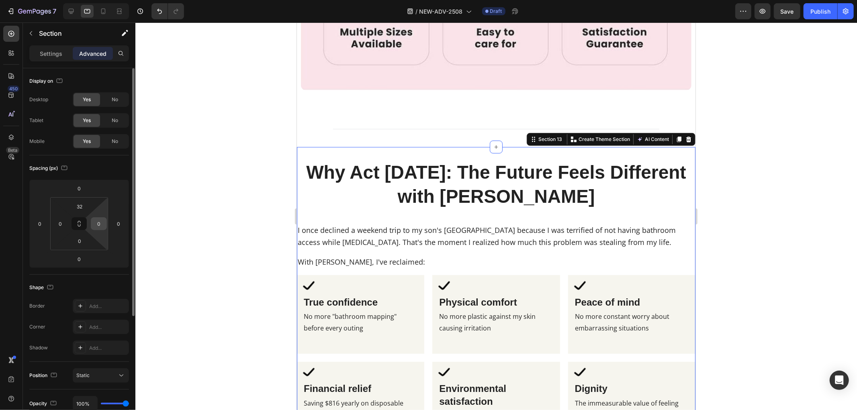
click at [100, 226] on input "0" at bounding box center [99, 224] width 12 height 12
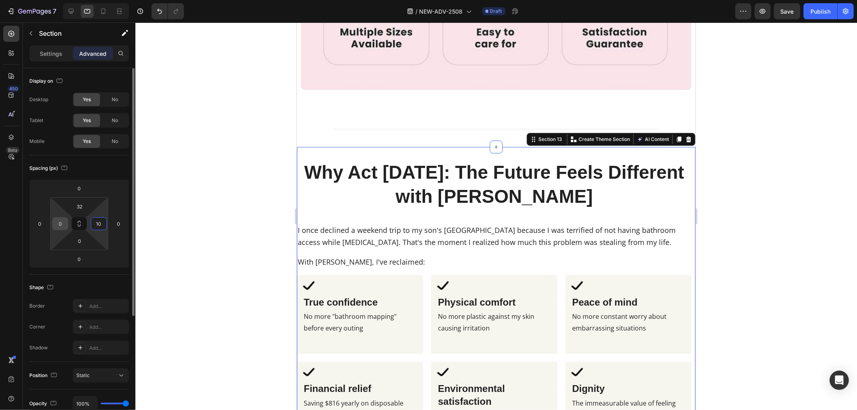
type input "10"
click at [57, 223] on input "0" at bounding box center [60, 224] width 12 height 12
type input "10"
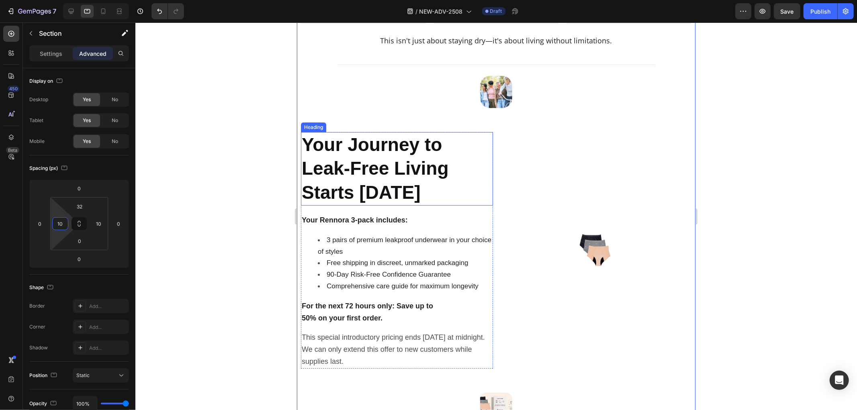
scroll to position [5162, 0]
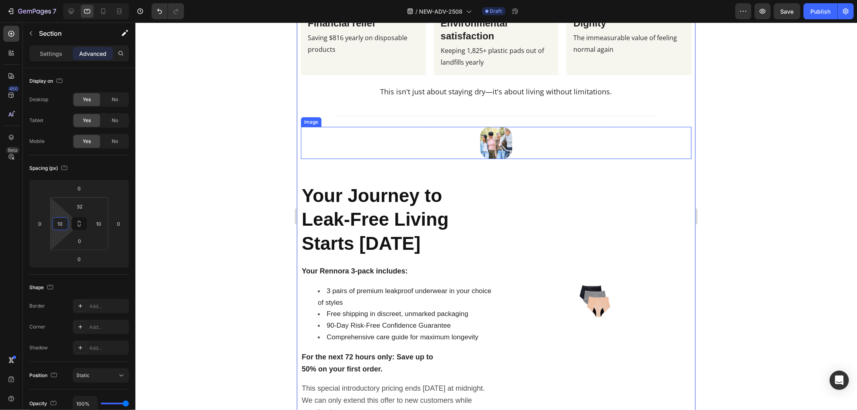
click at [488, 144] on img at bounding box center [496, 143] width 32 height 32
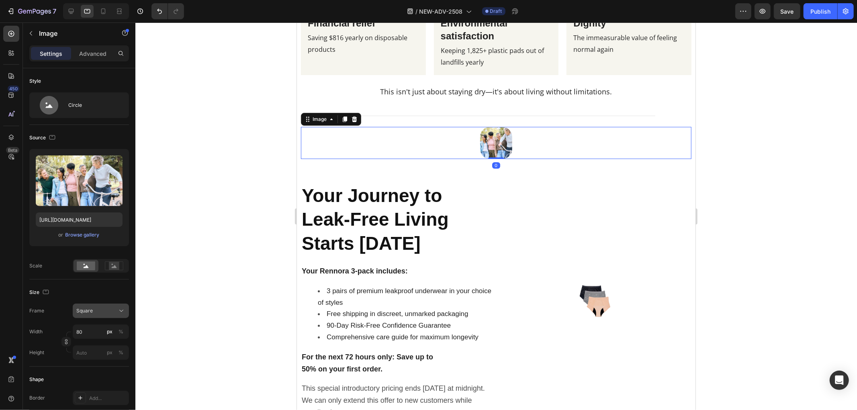
click at [90, 313] on span "Square" at bounding box center [84, 310] width 16 height 7
click at [92, 372] on div "Original" at bounding box center [93, 376] width 64 height 14
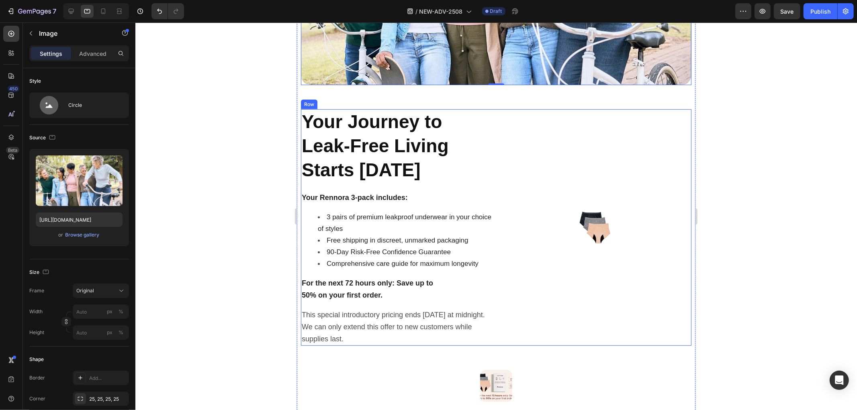
scroll to position [5430, 0]
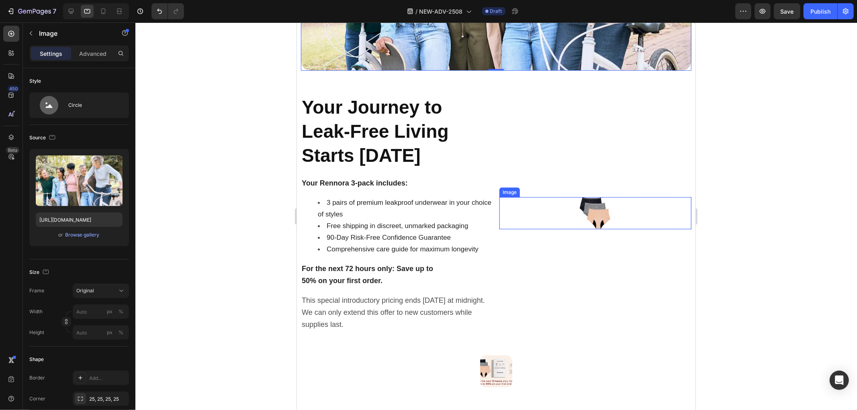
click at [586, 214] on img at bounding box center [595, 213] width 32 height 32
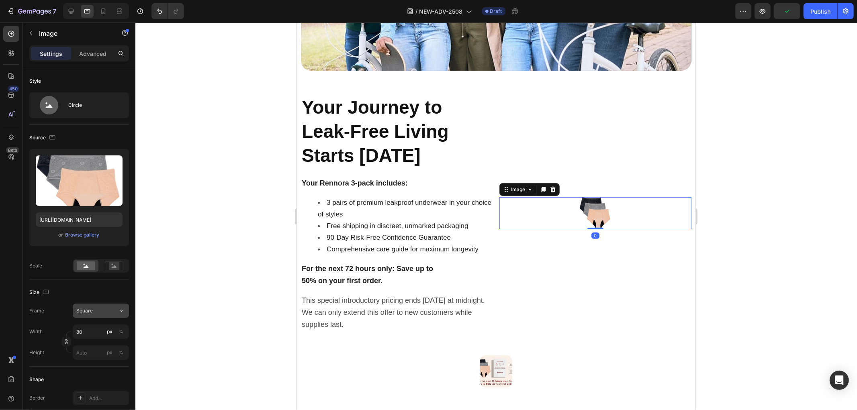
click at [91, 313] on span "Square" at bounding box center [84, 310] width 16 height 7
drag, startPoint x: 90, startPoint y: 374, endPoint x: 149, endPoint y: 353, distance: 62.9
click at [90, 375] on span "Original" at bounding box center [85, 375] width 18 height 7
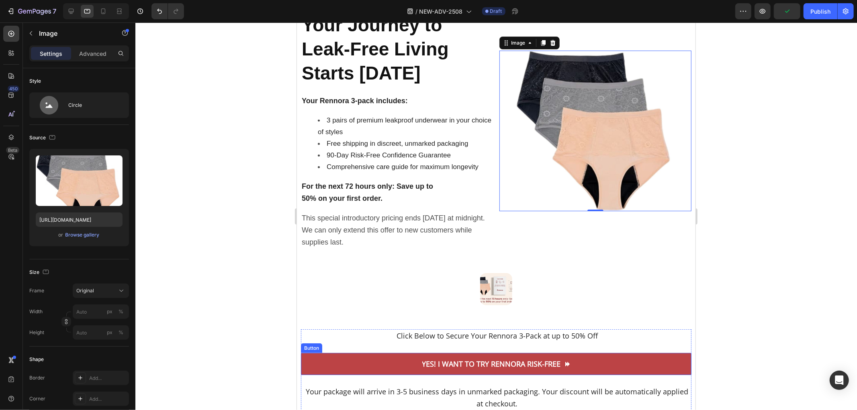
scroll to position [5609, 0]
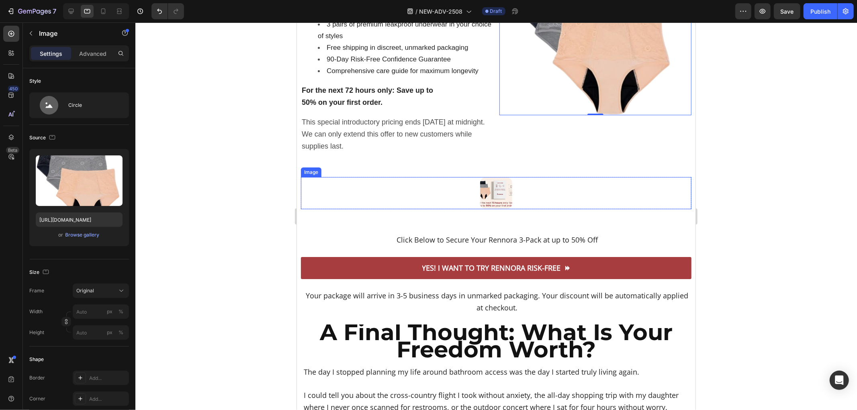
click at [490, 189] on img at bounding box center [496, 193] width 32 height 32
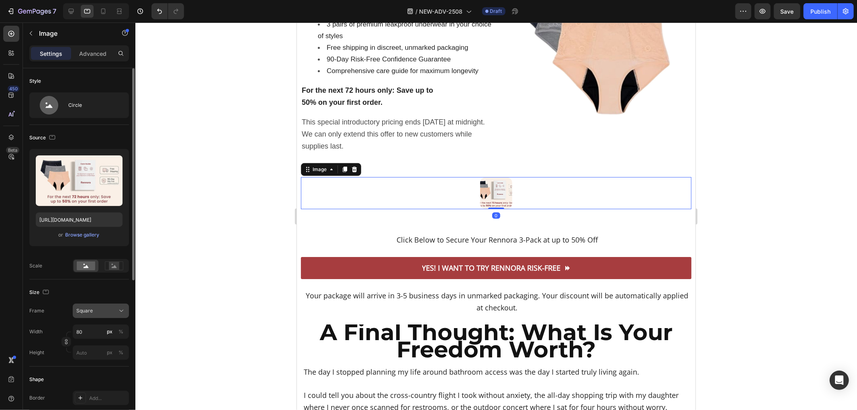
click at [92, 314] on div "Square" at bounding box center [100, 311] width 49 height 8
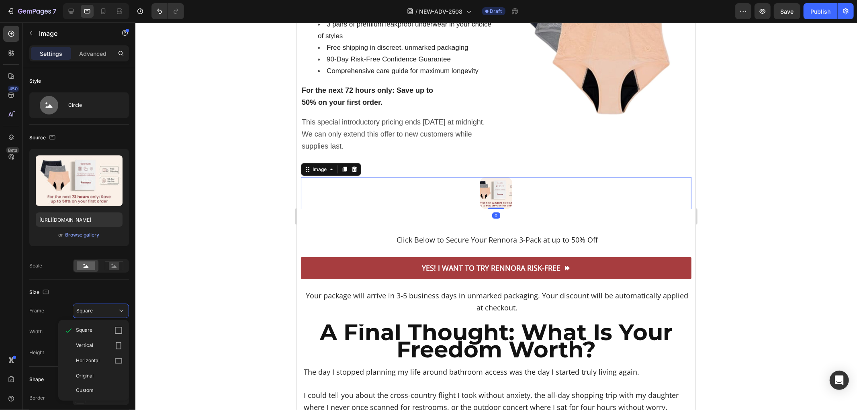
drag, startPoint x: 94, startPoint y: 375, endPoint x: 135, endPoint y: 361, distance: 43.8
click at [94, 375] on div "Original" at bounding box center [99, 375] width 47 height 7
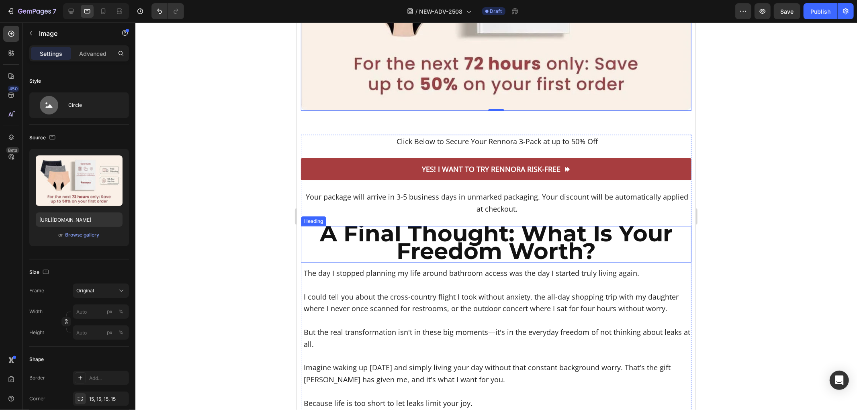
scroll to position [5921, 0]
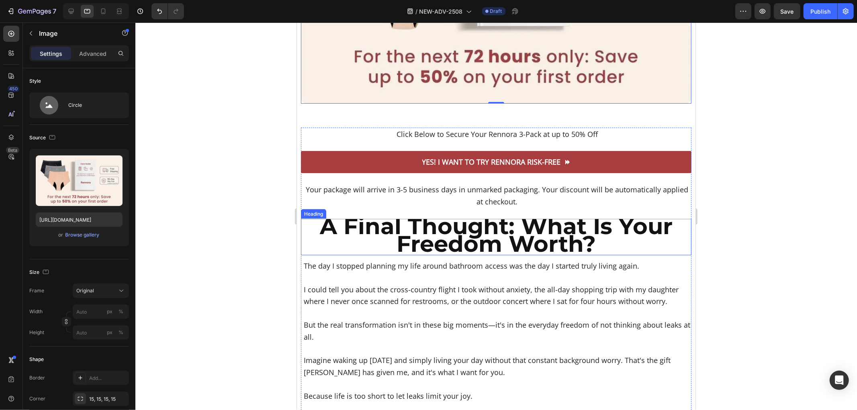
click at [359, 228] on strong "A Final Thought: What Is Your Freedom Worth?" at bounding box center [495, 234] width 353 height 45
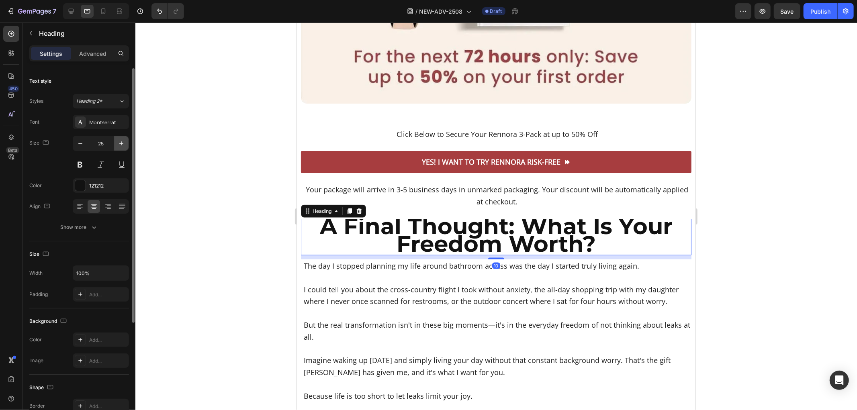
click at [116, 147] on button "button" at bounding box center [121, 143] width 14 height 14
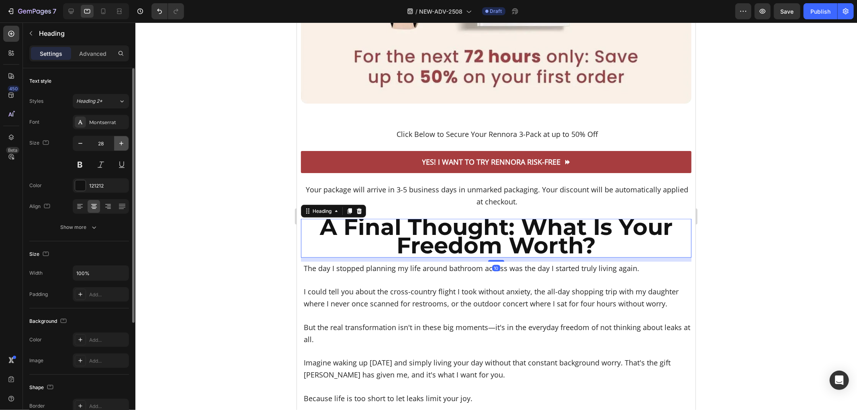
click at [116, 147] on button "button" at bounding box center [121, 143] width 14 height 14
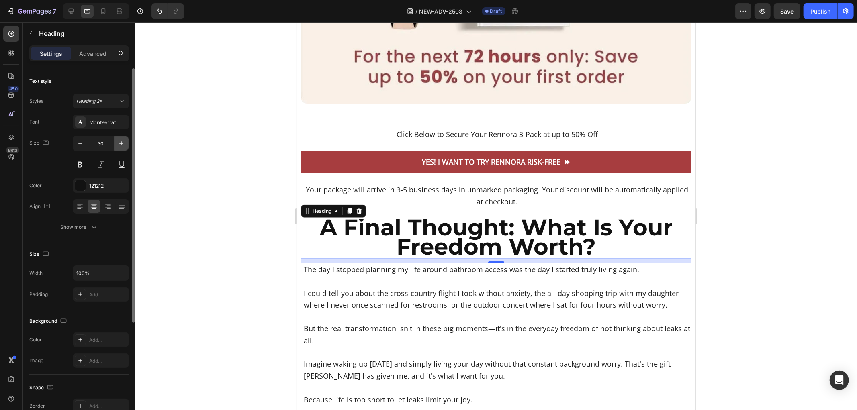
click at [116, 147] on button "button" at bounding box center [121, 143] width 14 height 14
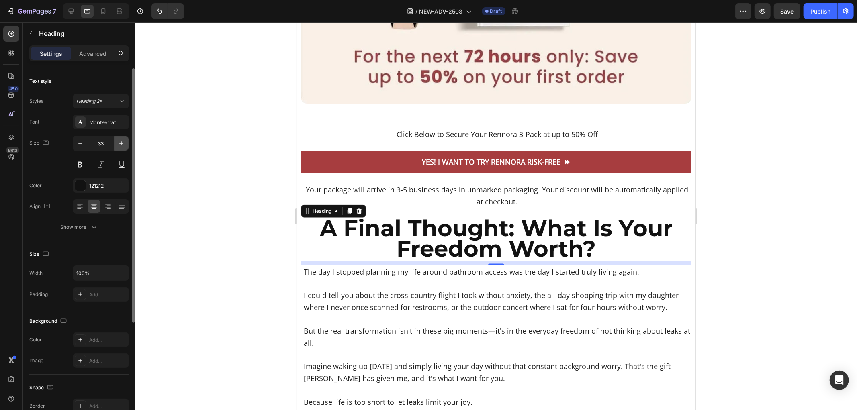
click at [116, 147] on button "button" at bounding box center [121, 143] width 14 height 14
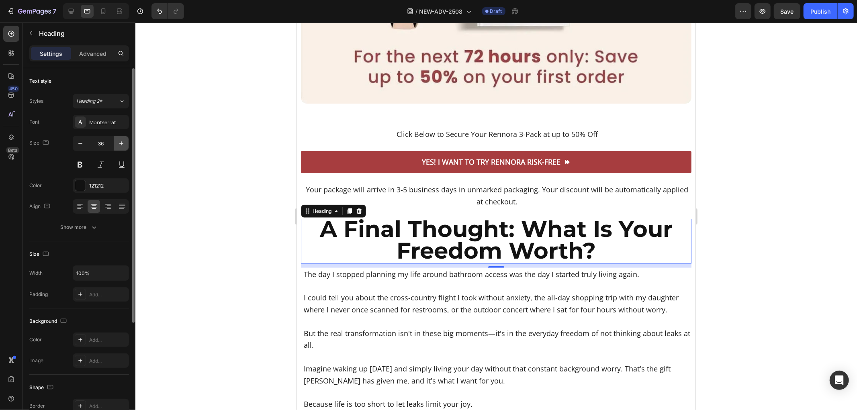
click at [116, 147] on button "button" at bounding box center [121, 143] width 14 height 14
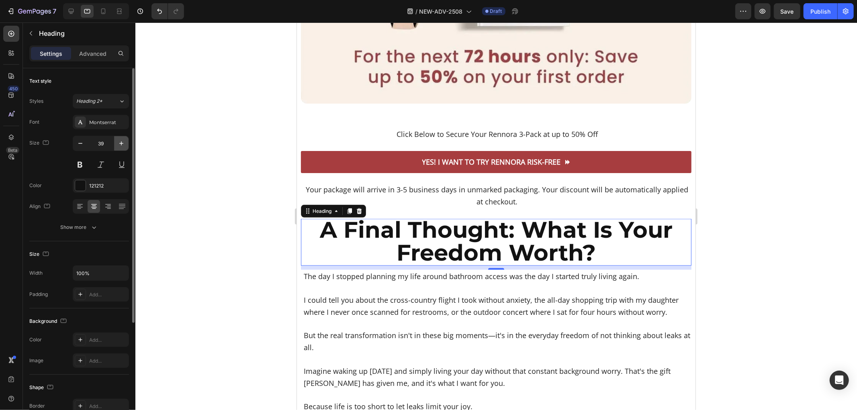
click at [116, 147] on button "button" at bounding box center [121, 143] width 14 height 14
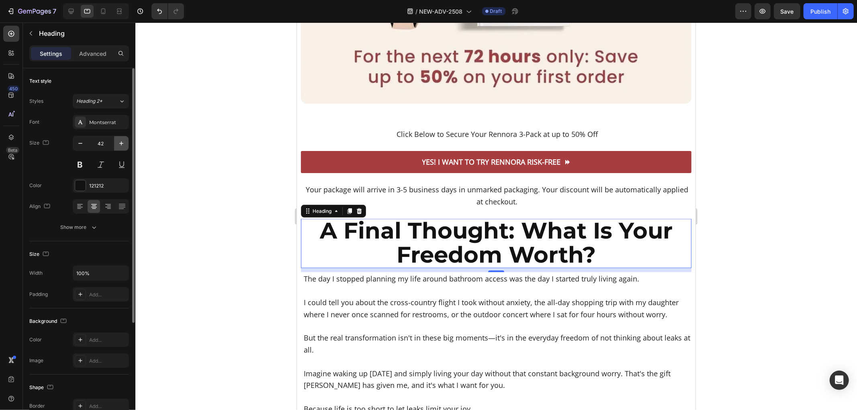
click at [116, 147] on button "button" at bounding box center [121, 143] width 14 height 14
type input "44"
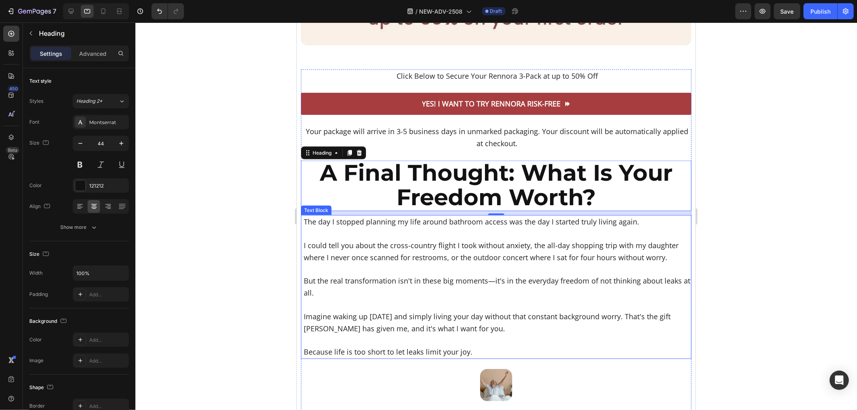
scroll to position [6055, 0]
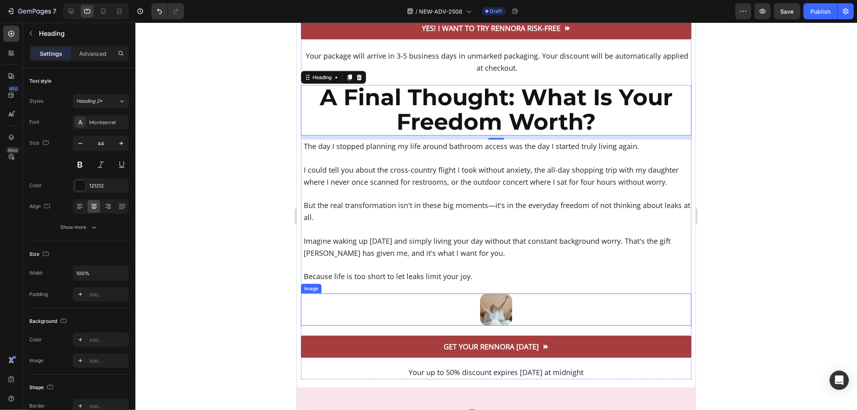
click at [490, 298] on img at bounding box center [496, 309] width 32 height 32
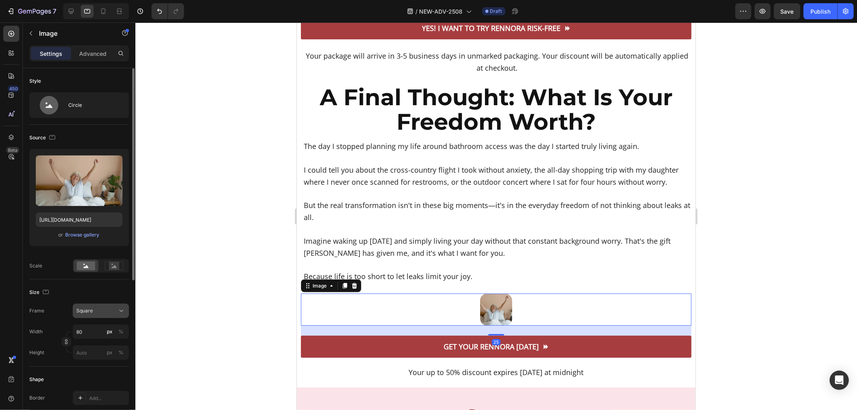
click at [95, 313] on div "Square" at bounding box center [95, 310] width 39 height 7
click at [92, 372] on div "Original" at bounding box center [93, 376] width 64 height 14
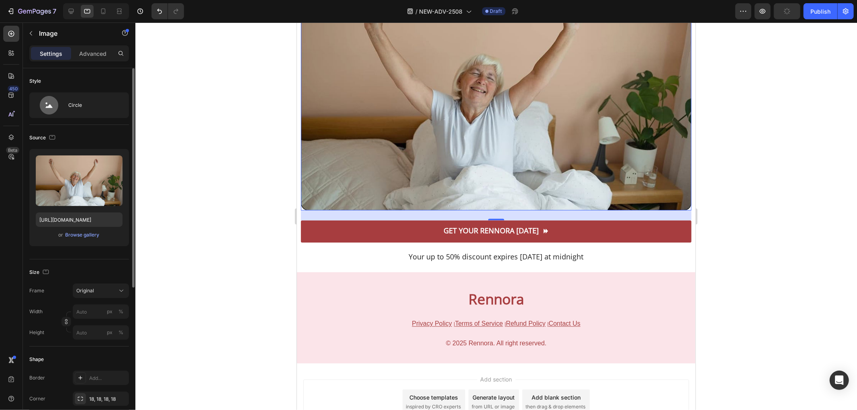
scroll to position [6399, 0]
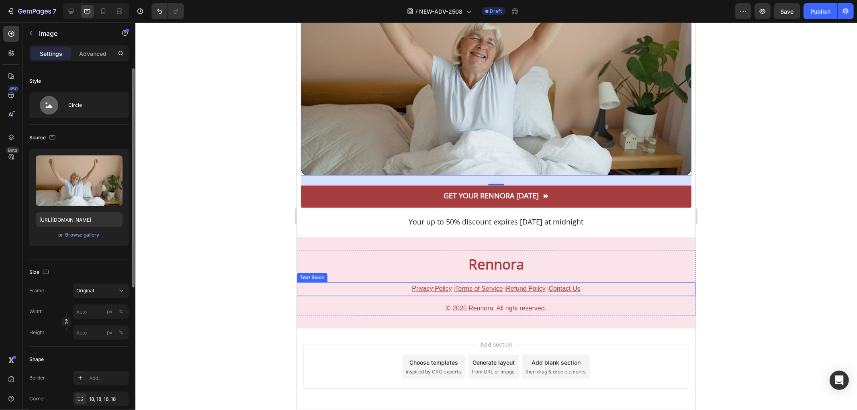
click at [429, 285] on u "Privacy Policy" at bounding box center [431, 288] width 40 height 7
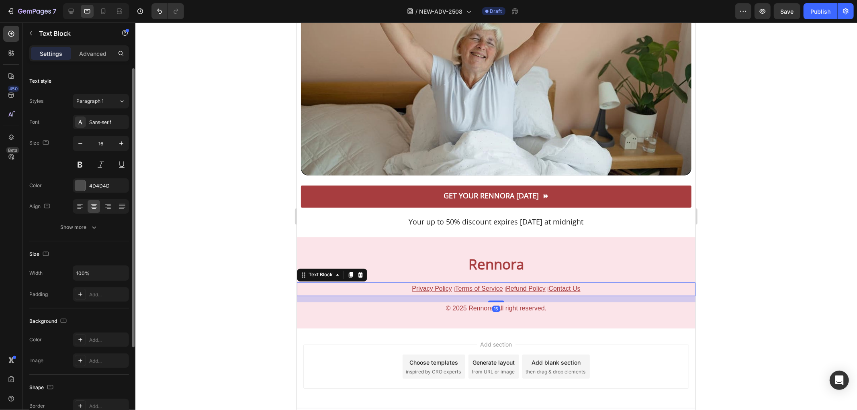
click at [422, 285] on u "Privacy Policy" at bounding box center [431, 288] width 40 height 7
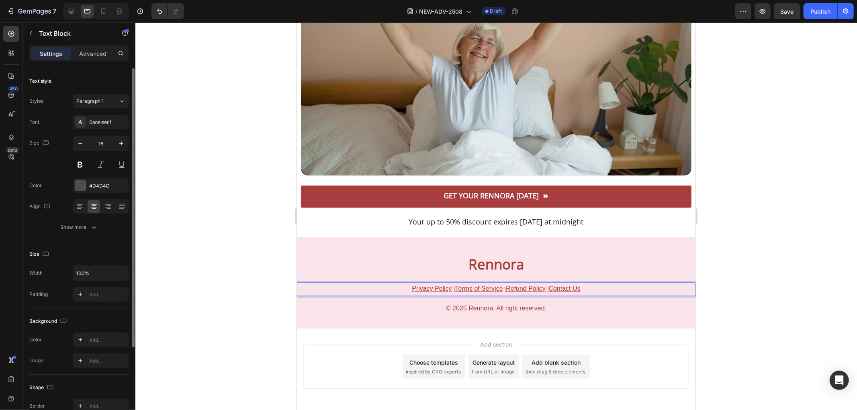
click at [423, 285] on u "Privacy Policy" at bounding box center [431, 288] width 40 height 7
click at [473, 285] on u "Terms of Service" at bounding box center [479, 288] width 48 height 7
click at [516, 285] on u "Refund Policy" at bounding box center [525, 288] width 40 height 7
click at [571, 285] on u "Contact Us" at bounding box center [564, 288] width 32 height 7
click at [786, 10] on span "Save" at bounding box center [786, 11] width 13 height 7
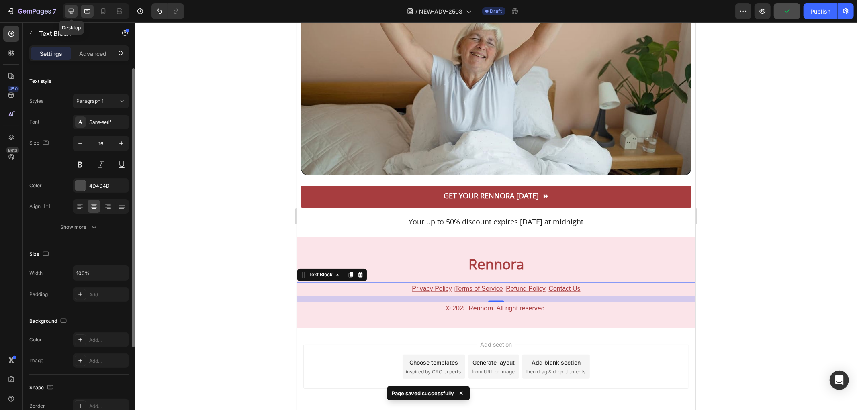
click at [71, 14] on icon at bounding box center [71, 11] width 8 height 8
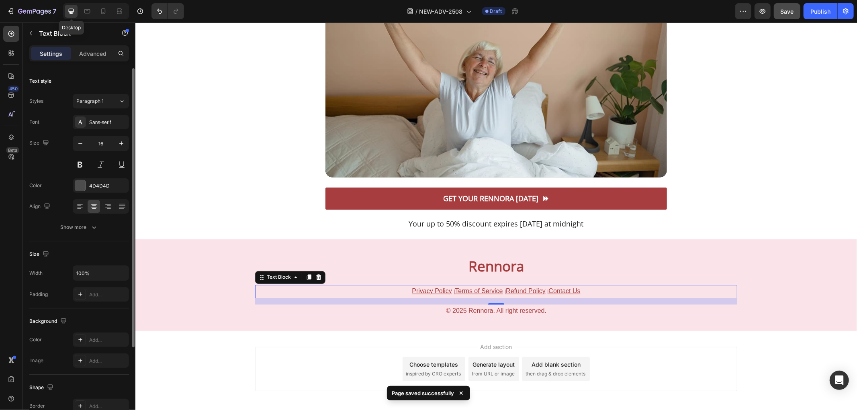
scroll to position [6460, 0]
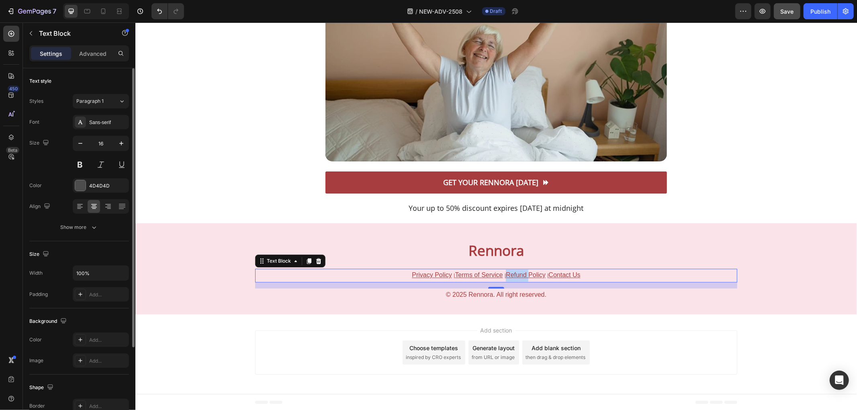
click at [519, 273] on u "Refund Policy" at bounding box center [525, 274] width 40 height 7
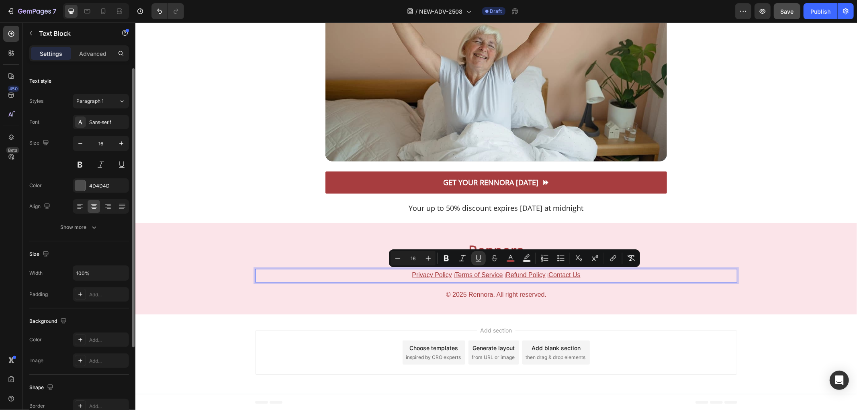
click at [531, 274] on u "Refund Policy" at bounding box center [525, 274] width 40 height 7
drag, startPoint x: 541, startPoint y: 276, endPoint x: 504, endPoint y: 277, distance: 37.8
click at [505, 277] on u "Refund Policy" at bounding box center [525, 274] width 40 height 7
click at [623, 258] on icon "Editor contextual toolbar" at bounding box center [623, 257] width 4 height 4
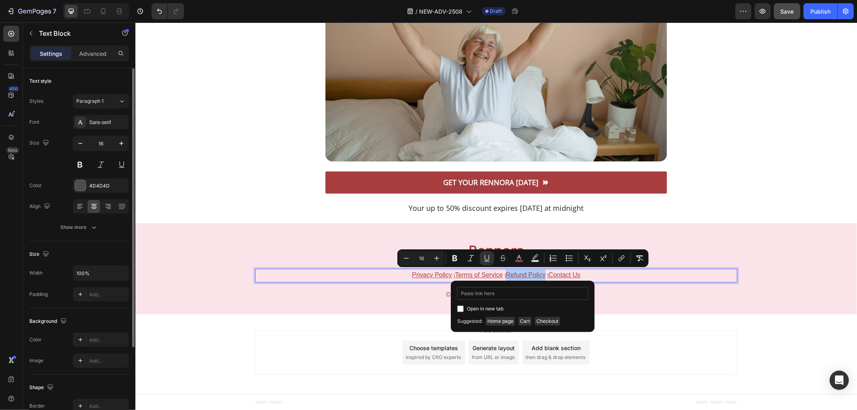
type input "[URL][DOMAIN_NAME]"
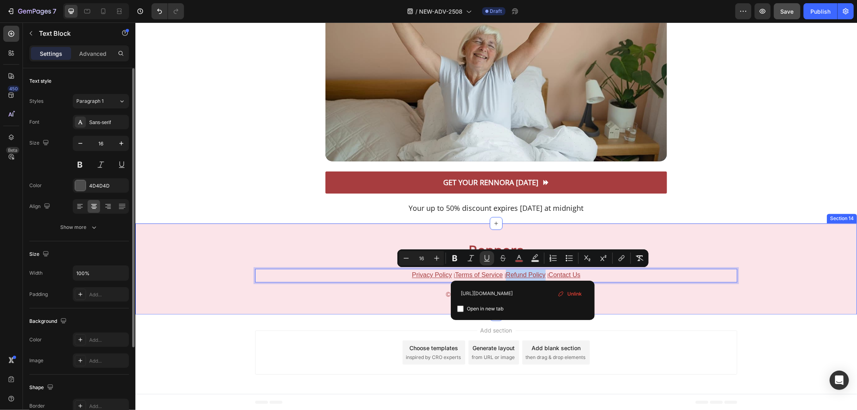
click at [637, 305] on div "Rennora Heading Privacy Policy | Terms of Service | Refund Policy | Contact Us …" at bounding box center [495, 268] width 721 height 91
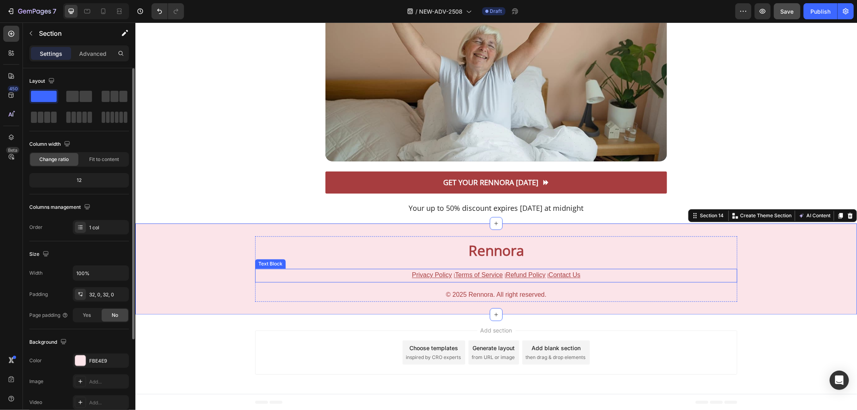
click at [525, 275] on u "Refund Policy" at bounding box center [525, 274] width 40 height 7
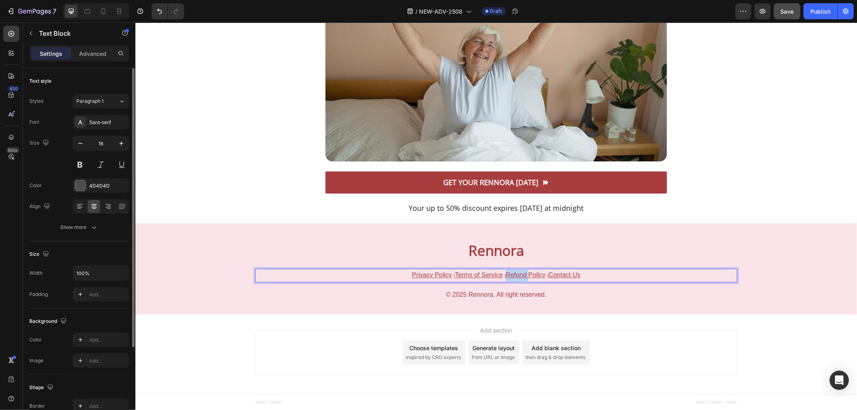
click at [517, 272] on u "Refund Policy" at bounding box center [525, 274] width 40 height 7
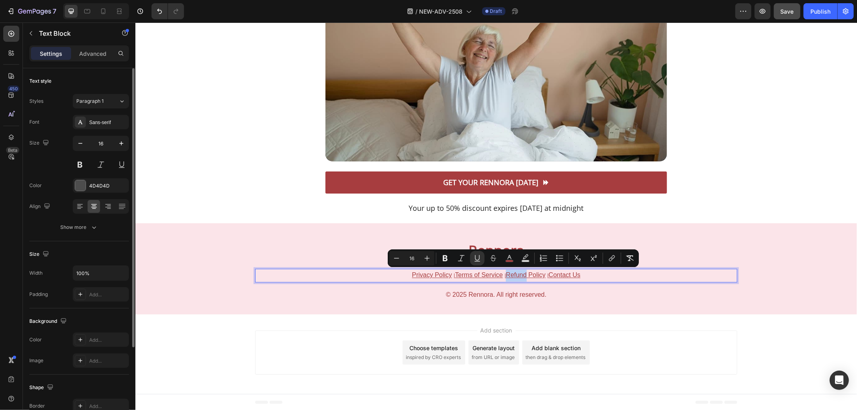
click at [512, 276] on u "Refund Policy" at bounding box center [525, 274] width 40 height 7
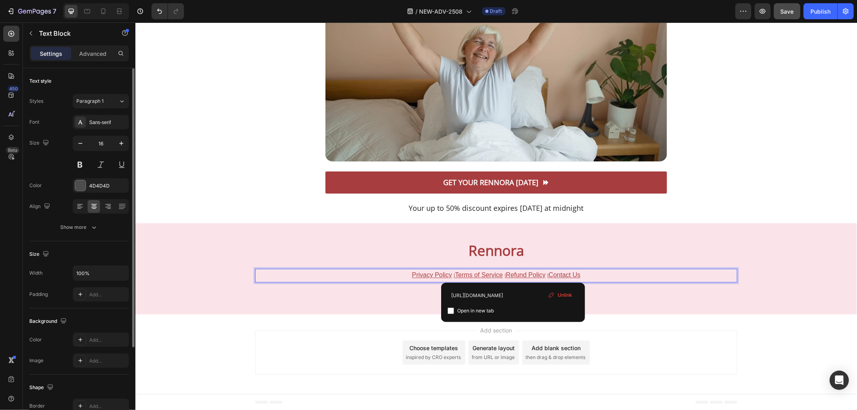
click at [531, 274] on u "Refund Policy" at bounding box center [525, 274] width 40 height 7
click at [238, 237] on div "Rennora Heading Privacy Policy | Terms of Service | Refund Policy | Contact Us …" at bounding box center [495, 268] width 721 height 65
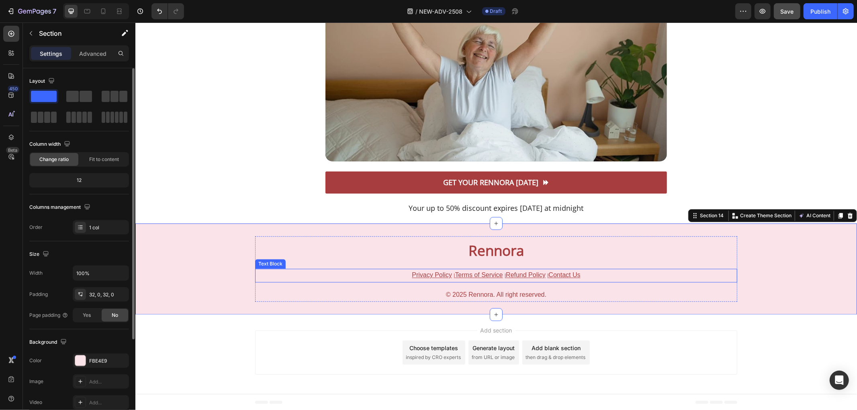
click at [466, 274] on u "Terms of Service" at bounding box center [479, 274] width 48 height 7
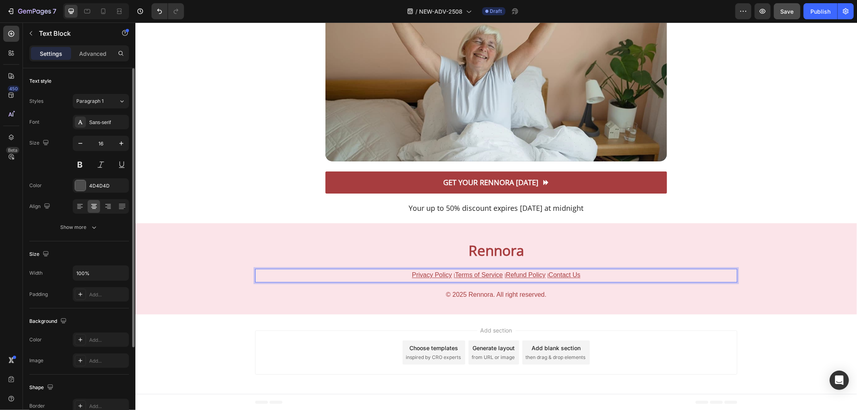
click at [463, 274] on u "Terms of Service" at bounding box center [479, 274] width 48 height 7
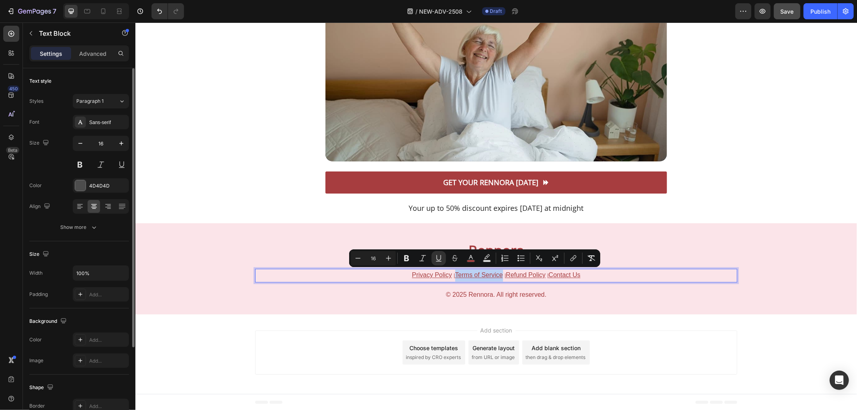
drag, startPoint x: 451, startPoint y: 275, endPoint x: 497, endPoint y: 275, distance: 45.8
click at [497, 275] on u "Terms of Service" at bounding box center [479, 274] width 48 height 7
click at [578, 259] on button "link" at bounding box center [573, 258] width 14 height 14
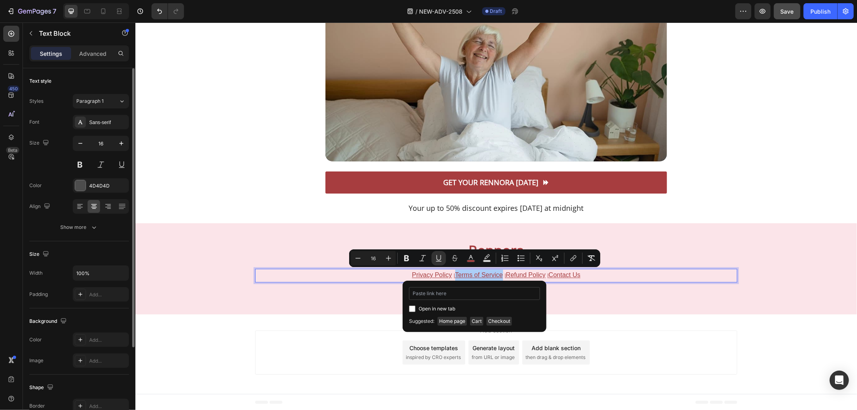
type input "[URL][DOMAIN_NAME]"
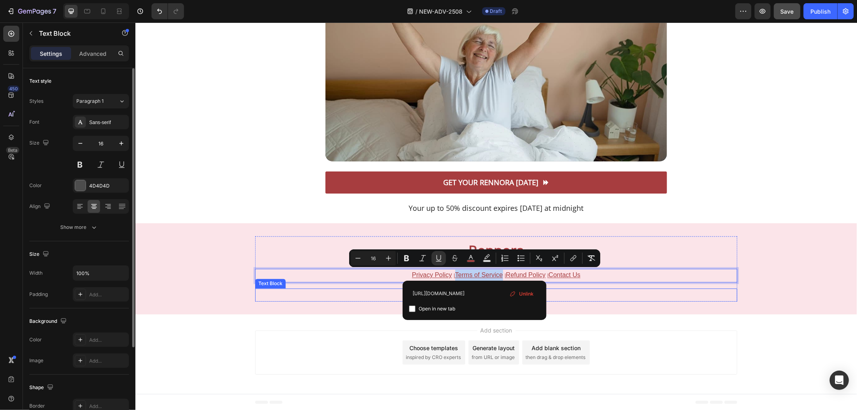
click at [599, 295] on p "© 2025 Rennora. All right reserved." at bounding box center [495, 295] width 480 height 12
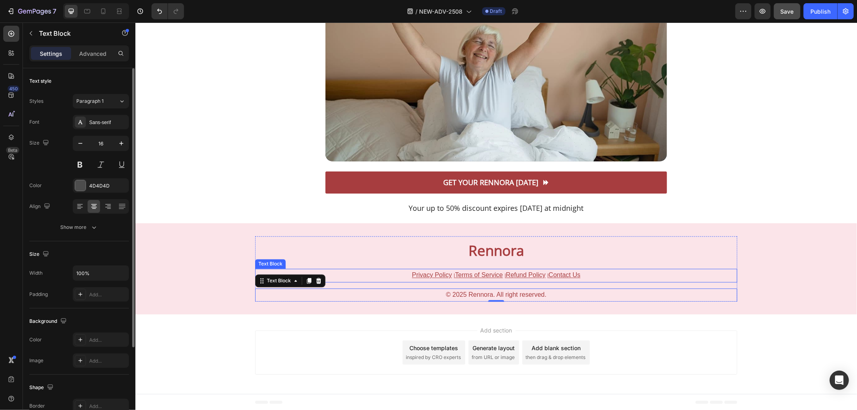
click at [425, 274] on u "Privacy Policy" at bounding box center [431, 274] width 40 height 7
click at [429, 273] on u "Privacy Policy" at bounding box center [431, 274] width 40 height 7
drag, startPoint x: 445, startPoint y: 276, endPoint x: 404, endPoint y: 276, distance: 40.6
click at [404, 276] on p "Privacy Policy | Terms of Service | Refund Policy | Contact Us" at bounding box center [495, 275] width 480 height 12
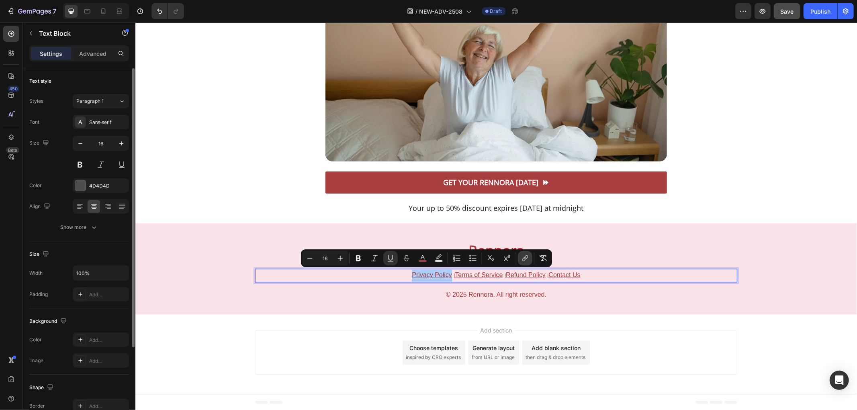
click at [520, 261] on button "link" at bounding box center [525, 258] width 14 height 14
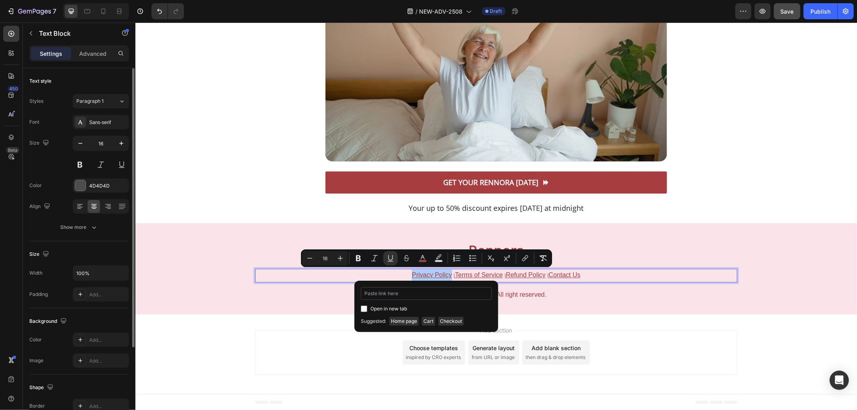
type input "[URL][DOMAIN_NAME]"
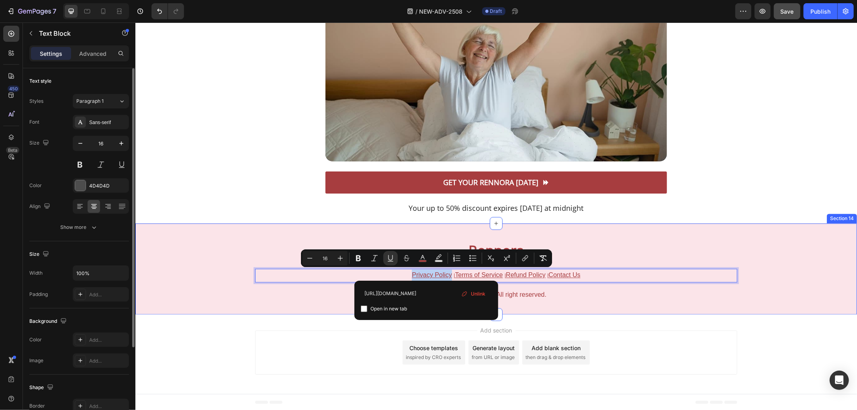
click at [198, 266] on div "Rennora Heading Privacy Policy | Terms of Service | Refund Policy | Contact Us …" at bounding box center [495, 268] width 721 height 65
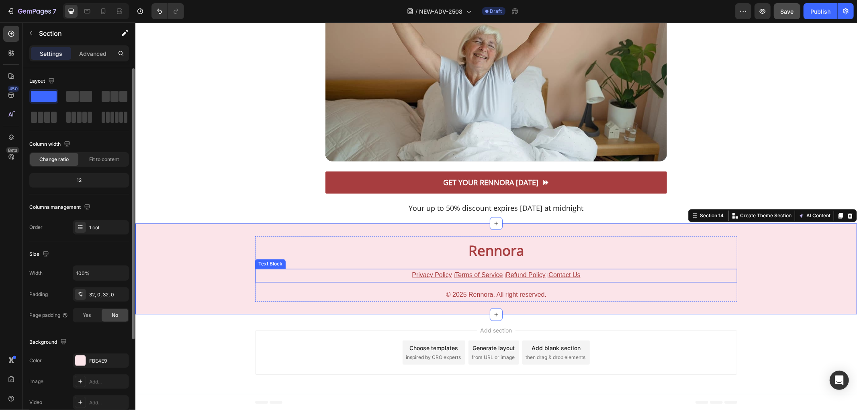
click at [564, 272] on u "Contact Us" at bounding box center [564, 274] width 32 height 7
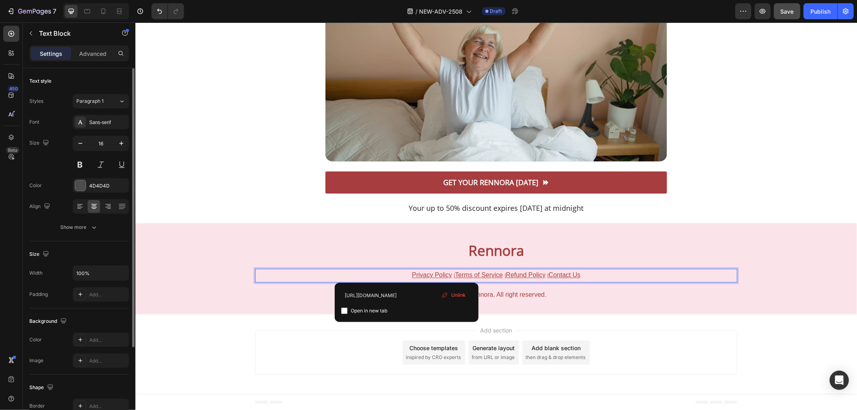
click at [559, 274] on u "Contact Us" at bounding box center [564, 274] width 32 height 7
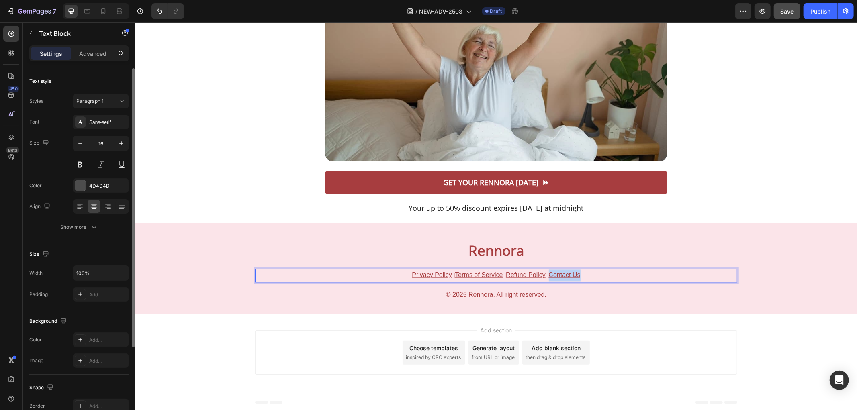
drag, startPoint x: 547, startPoint y: 275, endPoint x: 577, endPoint y: 277, distance: 29.8
click at [577, 277] on u "Contact Us" at bounding box center [564, 274] width 32 height 7
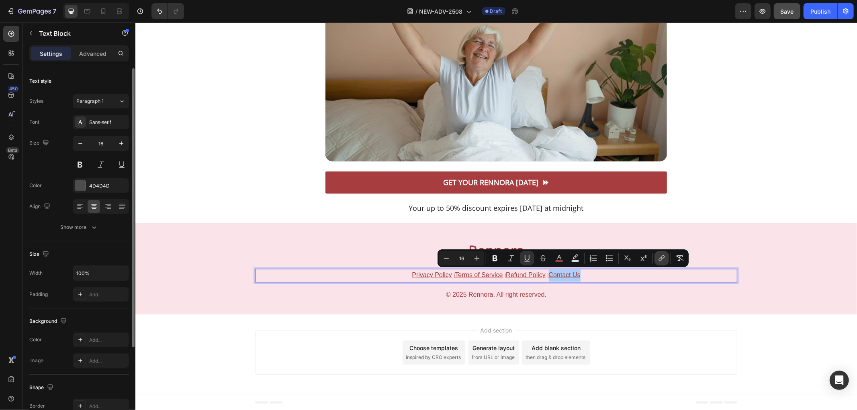
click at [660, 259] on icon "Editor contextual toolbar" at bounding box center [661, 258] width 8 height 8
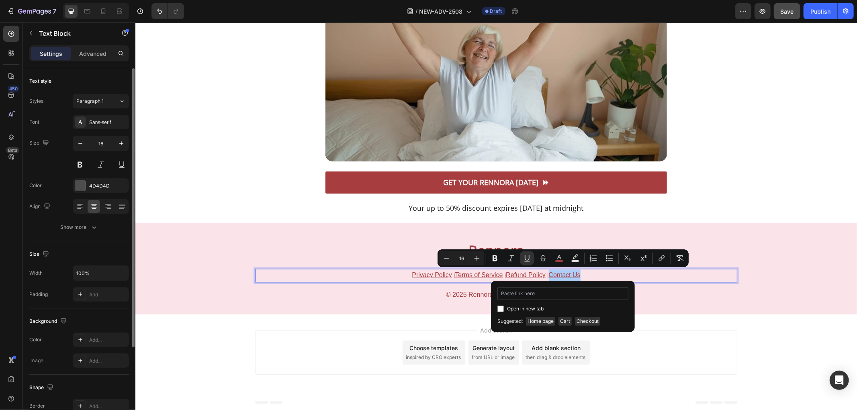
type input "[URL][DOMAIN_NAME]"
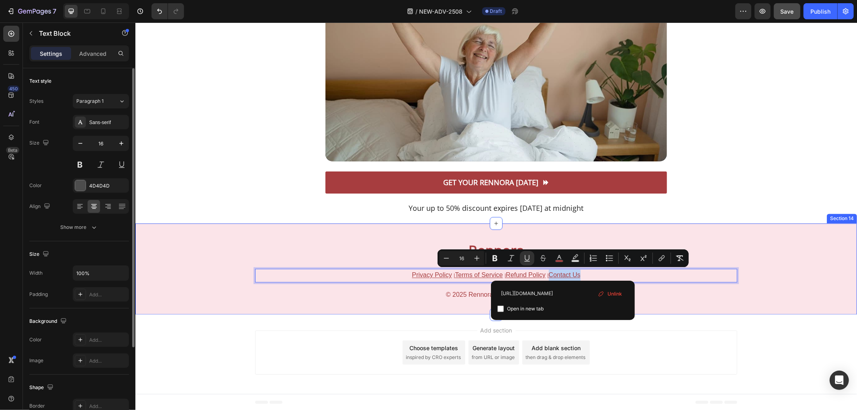
click at [672, 304] on div "Rennora Heading Privacy Policy | Terms of Service | Refund Policy | Contact Us …" at bounding box center [495, 268] width 721 height 91
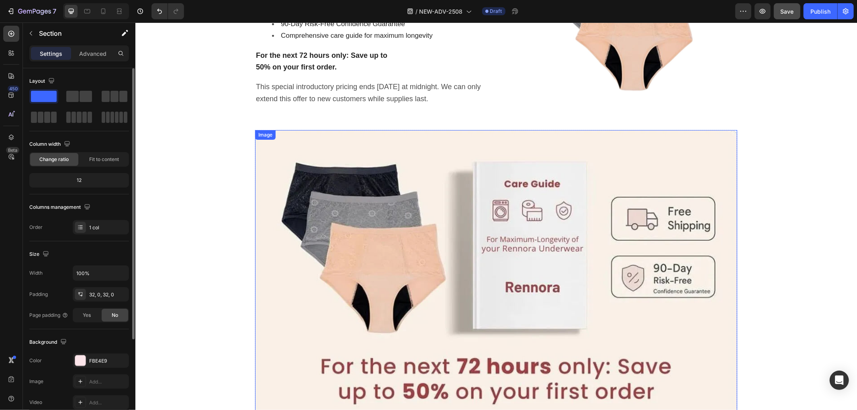
scroll to position [5612, 0]
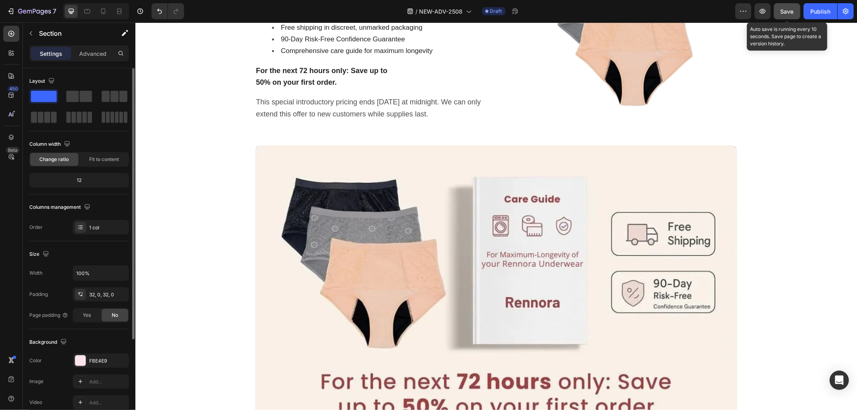
click at [786, 11] on span "Save" at bounding box center [786, 11] width 13 height 7
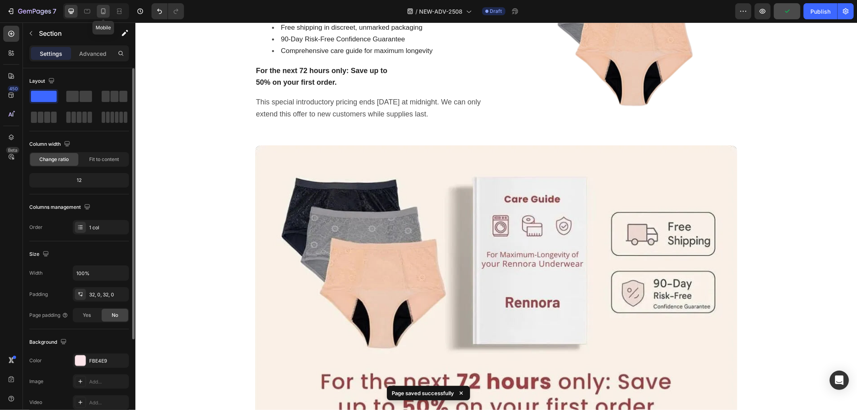
click at [103, 10] on icon at bounding box center [103, 11] width 8 height 8
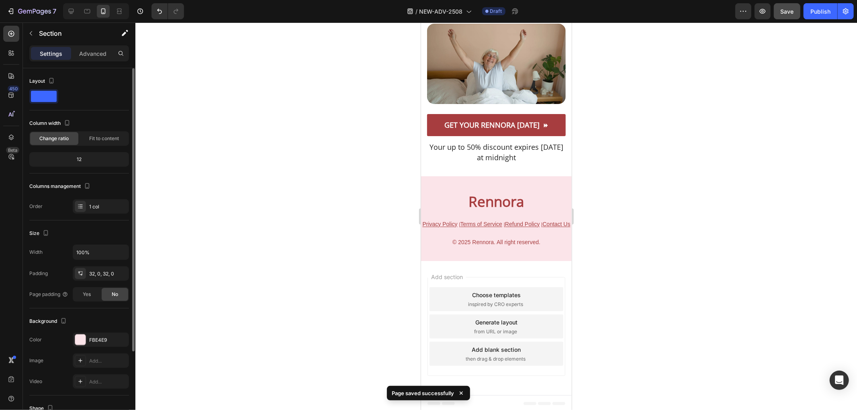
scroll to position [6493, 0]
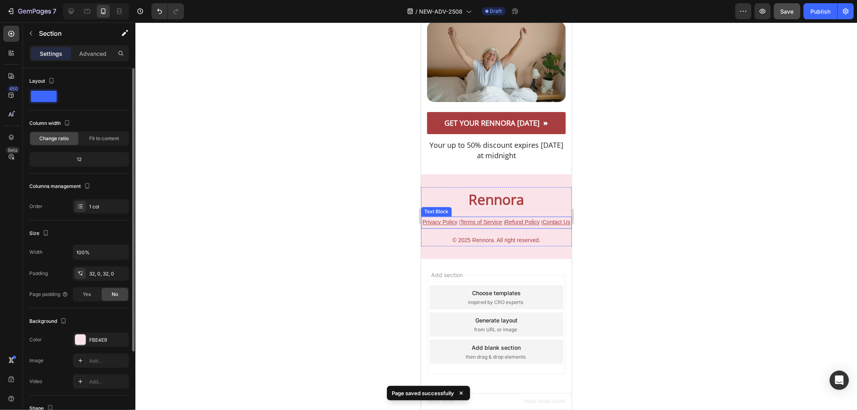
click at [537, 225] on u "Refund Policy" at bounding box center [521, 221] width 35 height 6
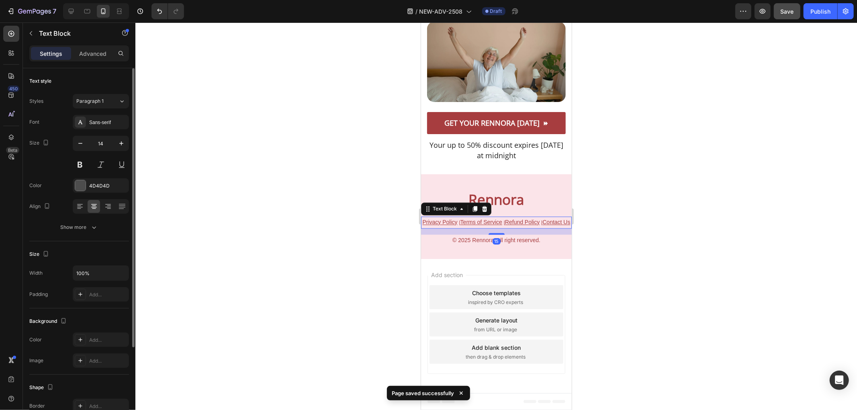
click at [531, 225] on u "Refund Policy" at bounding box center [521, 221] width 35 height 6
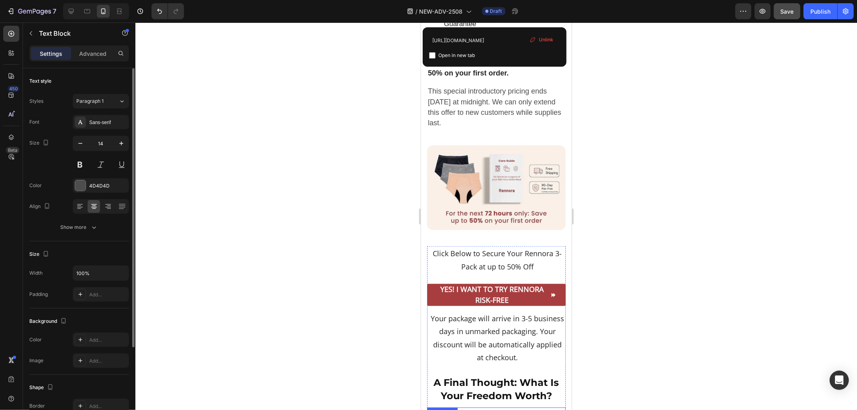
scroll to position [5778, 0]
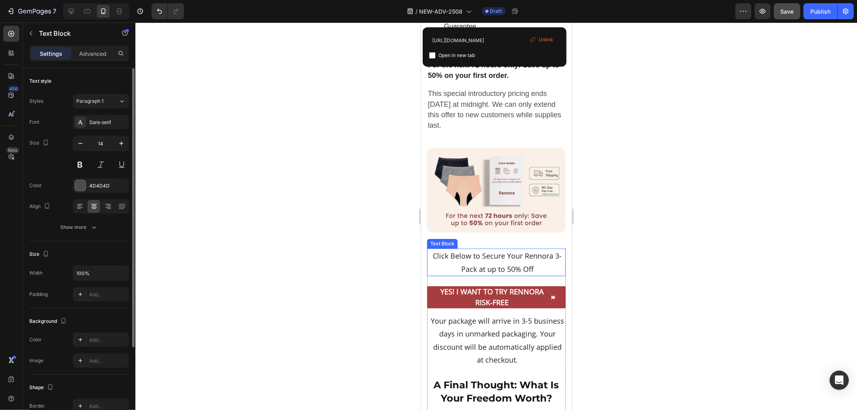
click at [434, 270] on p "Click Below to Secure Your Rennora 3-Pack at up to 50% Off" at bounding box center [496, 262] width 135 height 26
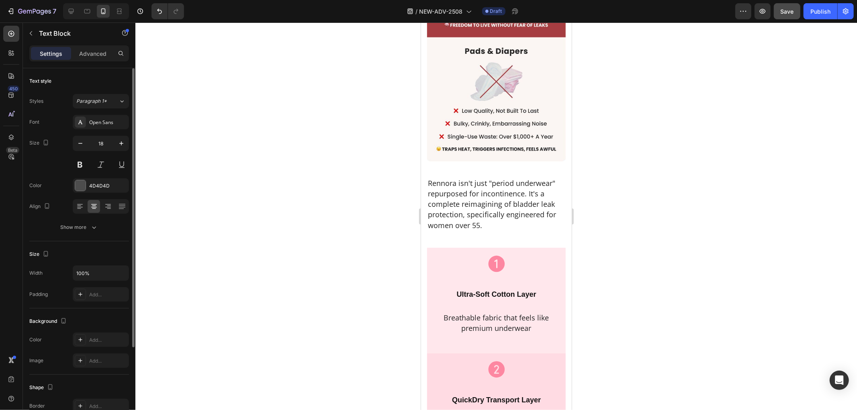
scroll to position [2668, 0]
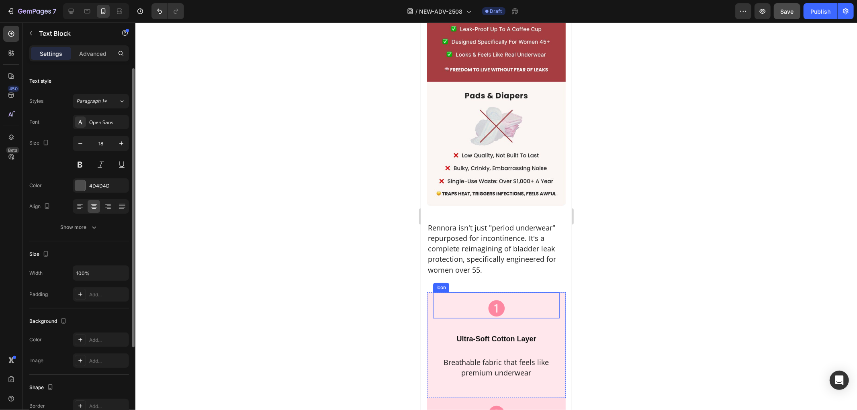
click at [489, 300] on icon at bounding box center [496, 308] width 16 height 16
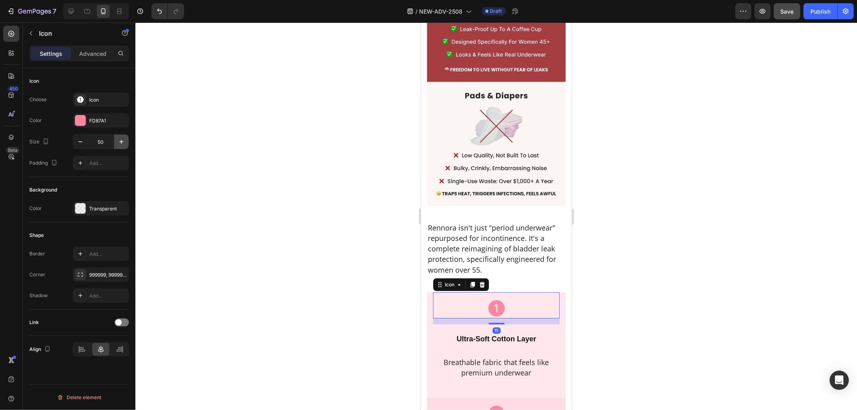
click at [119, 142] on icon "button" at bounding box center [121, 142] width 8 height 8
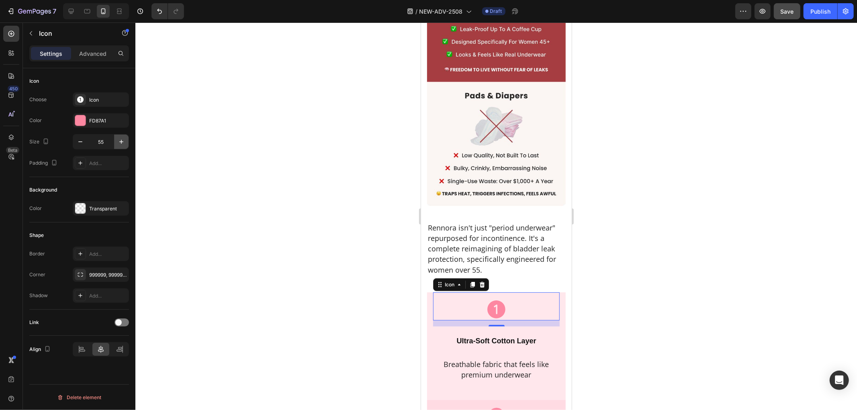
click at [119, 142] on icon "button" at bounding box center [121, 142] width 8 height 8
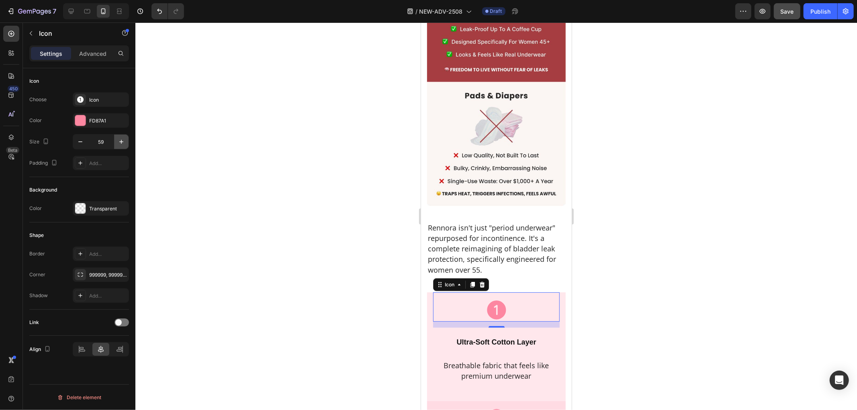
click at [119, 142] on icon "button" at bounding box center [121, 142] width 8 height 8
type input "60"
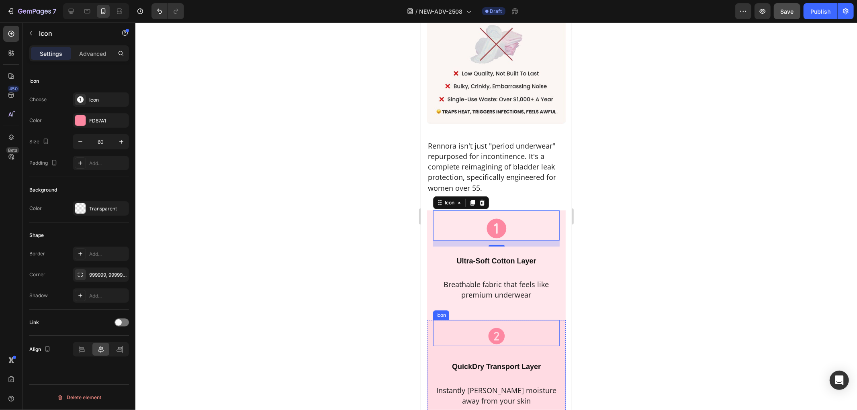
scroll to position [2757, 0]
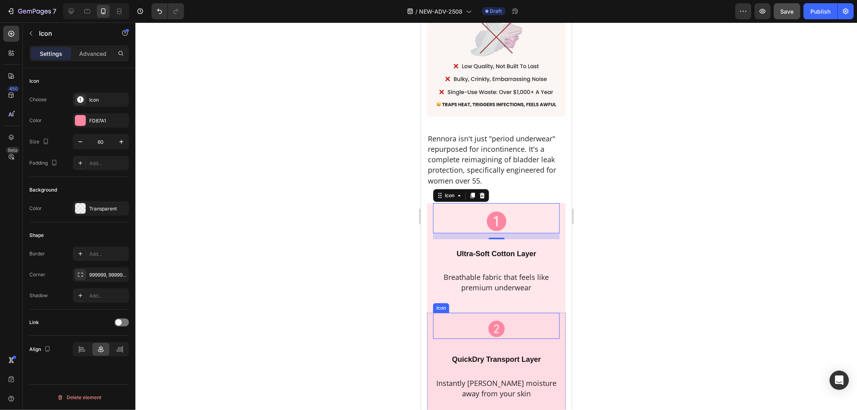
click at [489, 321] on icon at bounding box center [496, 329] width 16 height 16
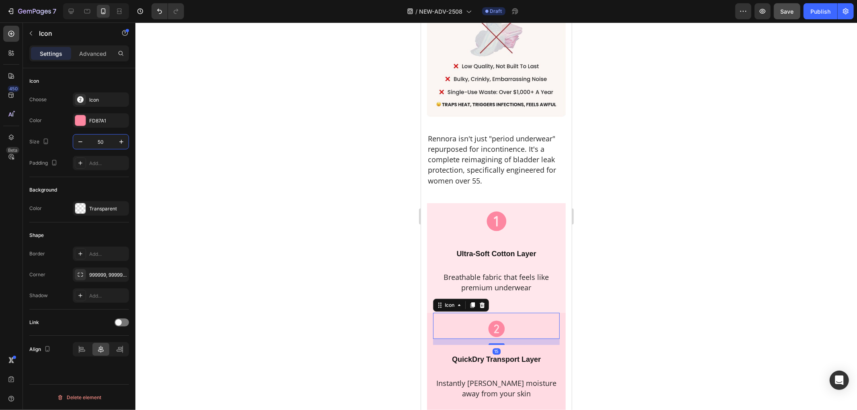
click at [99, 141] on input "50" at bounding box center [101, 142] width 27 height 14
type input "60"
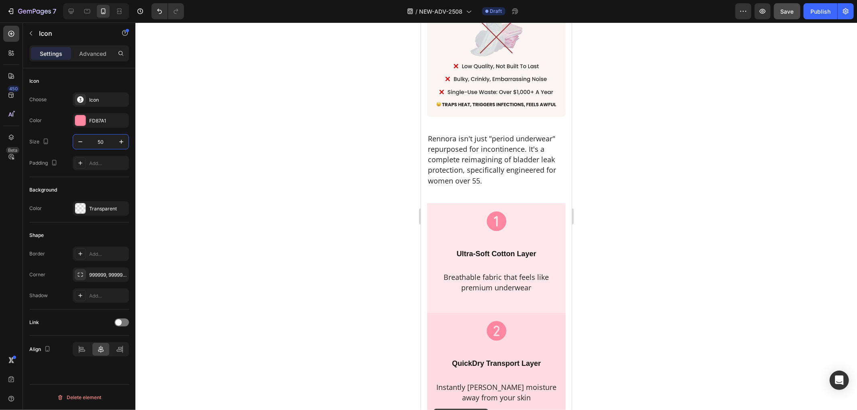
click at [95, 140] on input "50" at bounding box center [101, 142] width 27 height 14
type input "60"
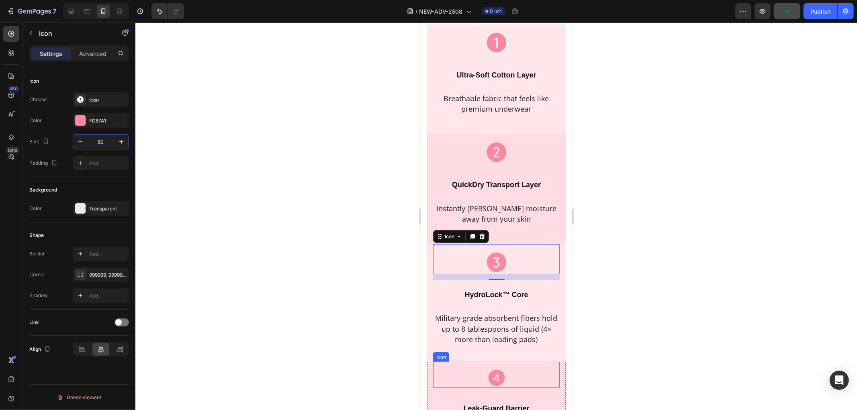
scroll to position [3025, 0]
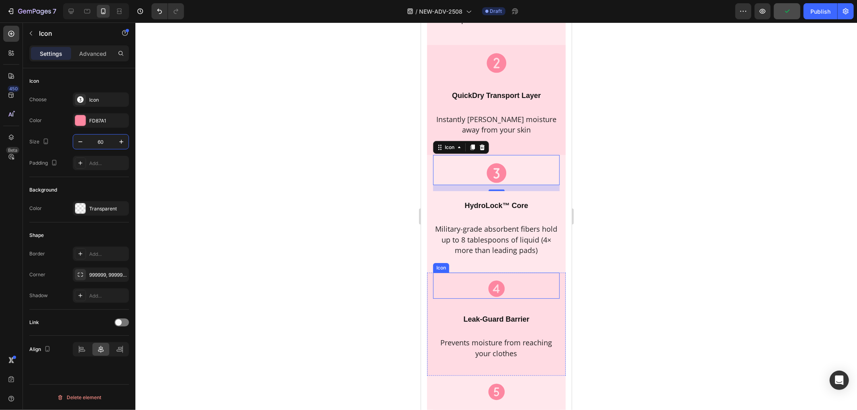
click at [495, 280] on icon at bounding box center [496, 288] width 16 height 16
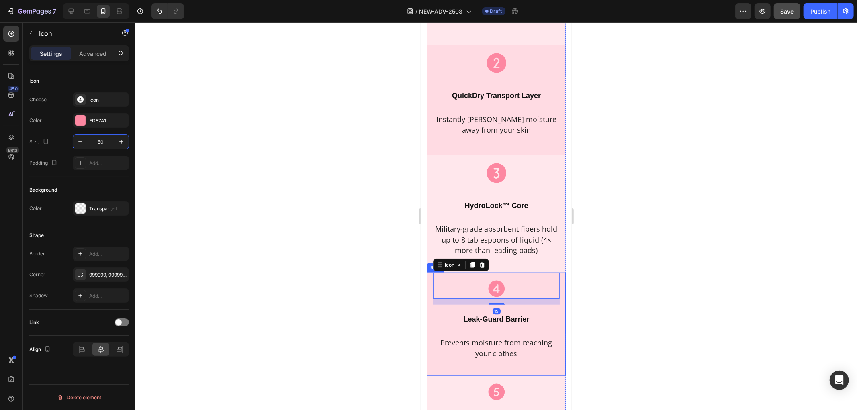
click at [96, 140] on input "50" at bounding box center [101, 142] width 27 height 14
type input "60"
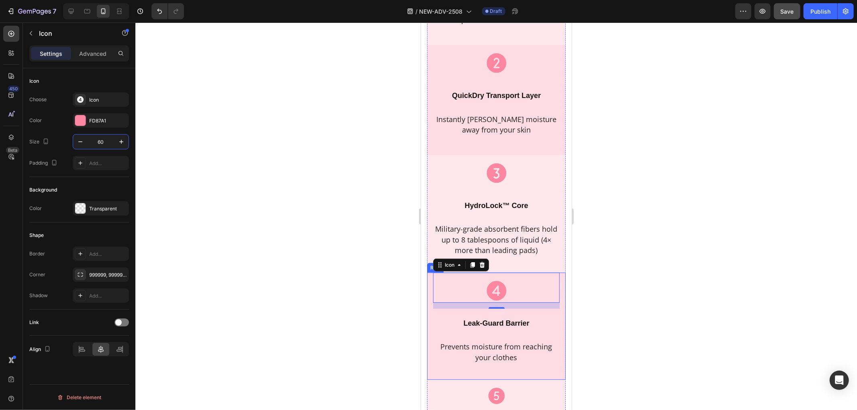
click at [498, 387] on icon at bounding box center [496, 395] width 16 height 16
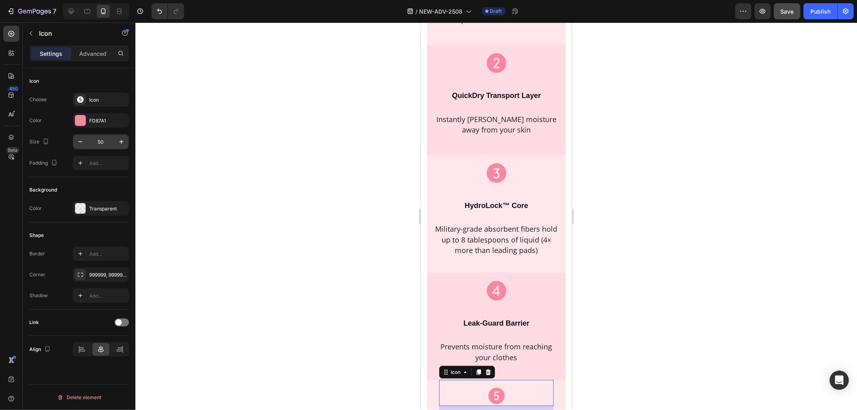
click at [99, 141] on input "50" at bounding box center [101, 142] width 27 height 14
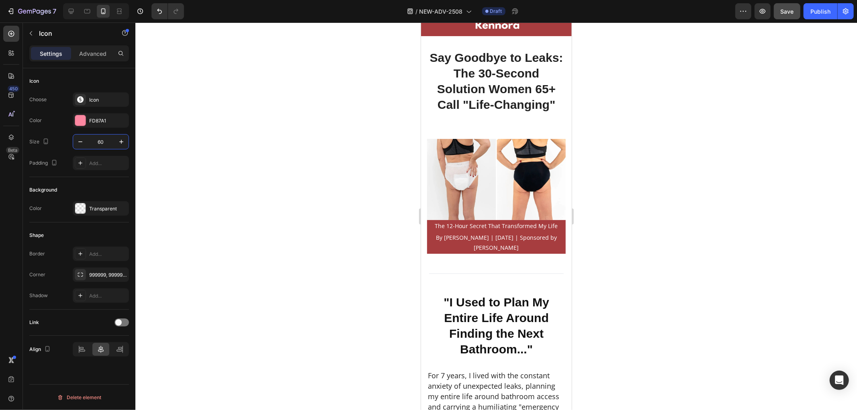
scroll to position [0, 0]
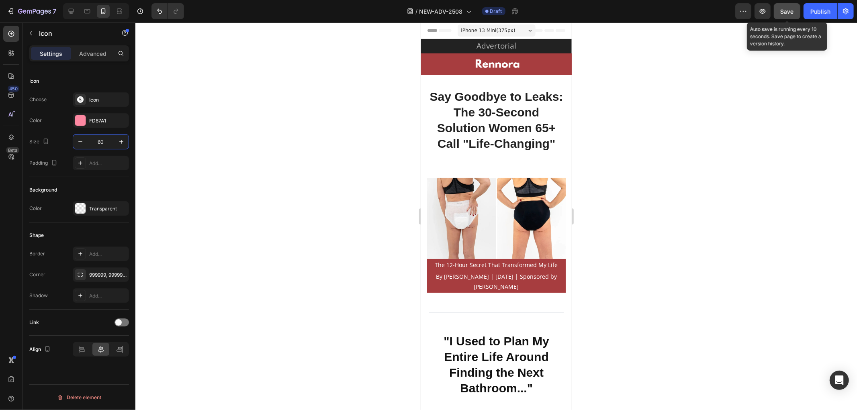
type input "60"
click at [793, 10] on span "Save" at bounding box center [786, 11] width 13 height 7
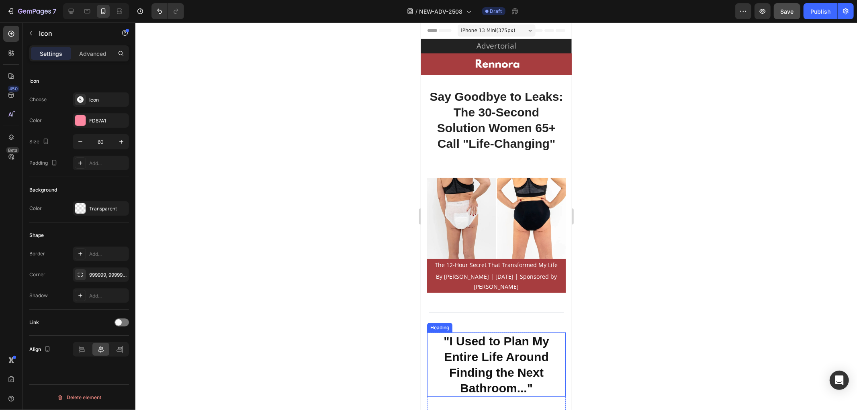
click at [465, 351] on strong ""I Used to Plan My Entire Life Around Finding the Next Bathroom..."" at bounding box center [496, 364] width 106 height 60
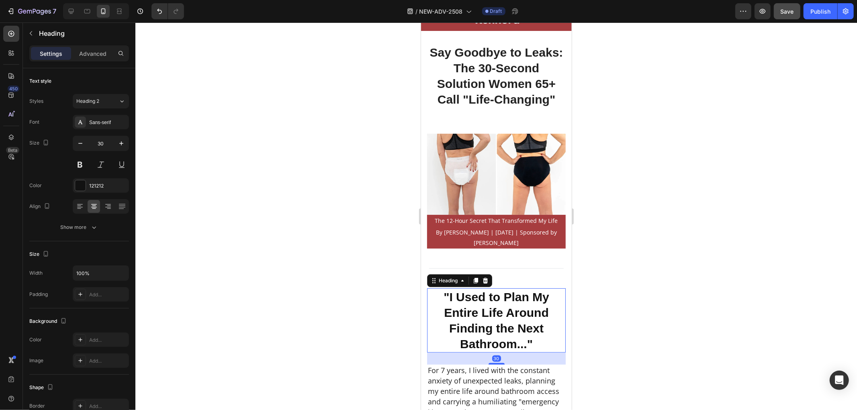
scroll to position [134, 0]
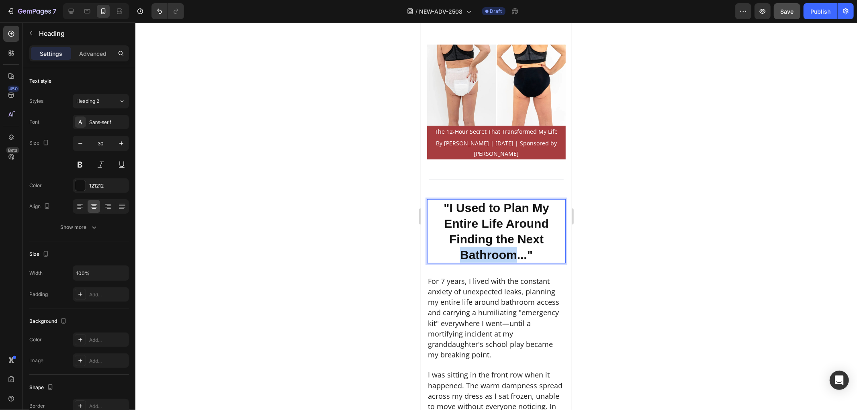
click at [506, 246] on strong ""I Used to Plan My Entire Life Around Finding the Next Bathroom..."" at bounding box center [496, 231] width 106 height 60
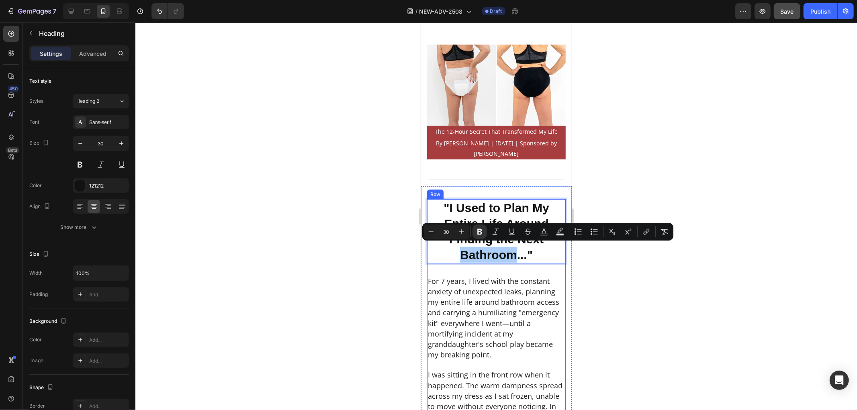
click at [374, 277] on div at bounding box center [495, 216] width 721 height 388
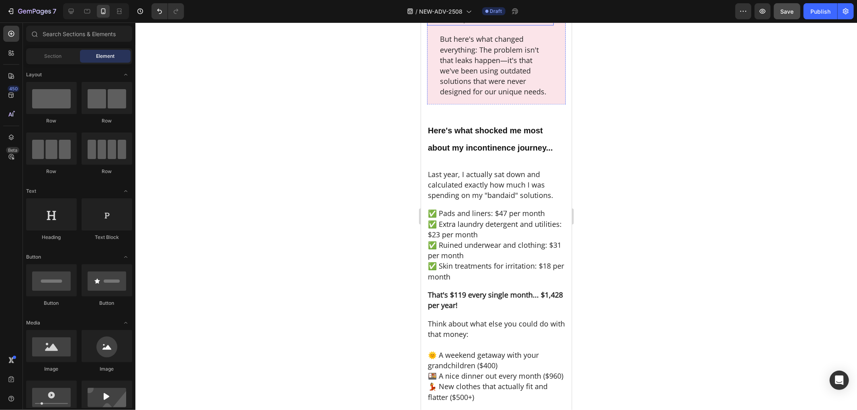
scroll to position [1517, 0]
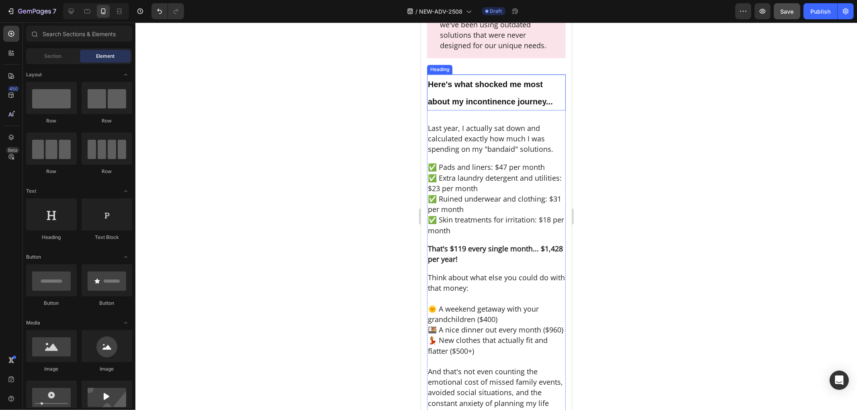
click at [518, 110] on h2 "Here's what shocked me most about my incontinence journey..." at bounding box center [496, 92] width 139 height 36
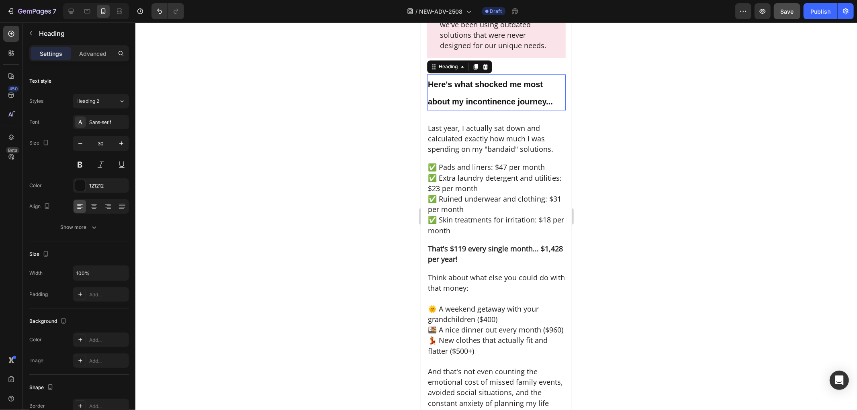
click at [518, 110] on h2 "Here's what shocked me most about my incontinence journey..." at bounding box center [496, 92] width 139 height 36
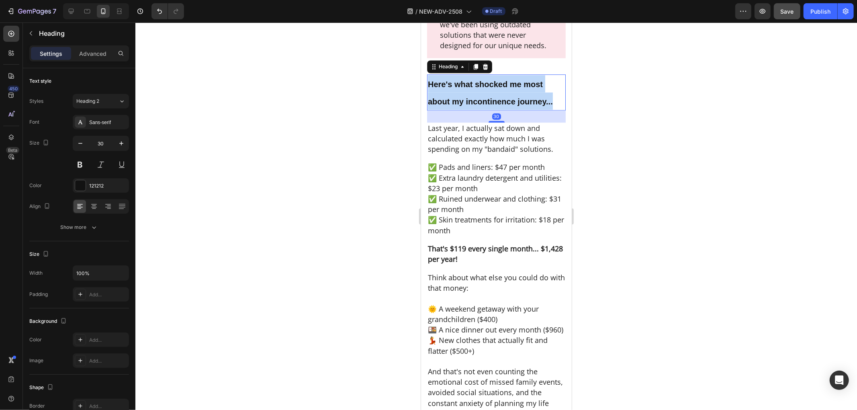
click at [518, 109] on p "Here's what shocked me most about my incontinence journey..." at bounding box center [495, 92] width 137 height 35
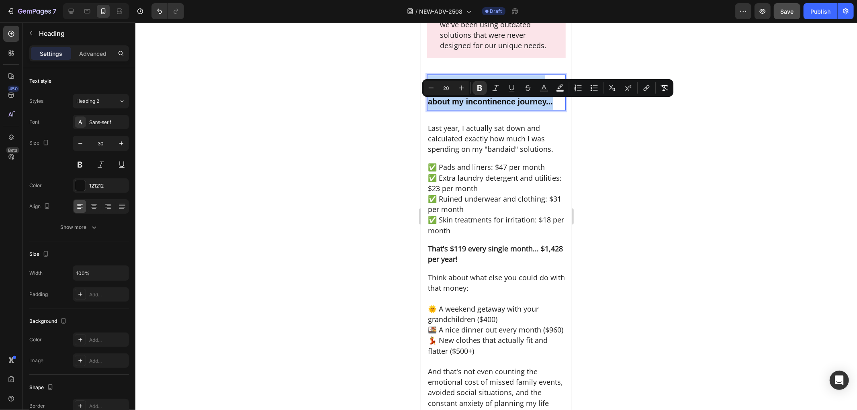
click at [489, 109] on p "Here's what shocked me most about my incontinence journey..." at bounding box center [495, 92] width 137 height 35
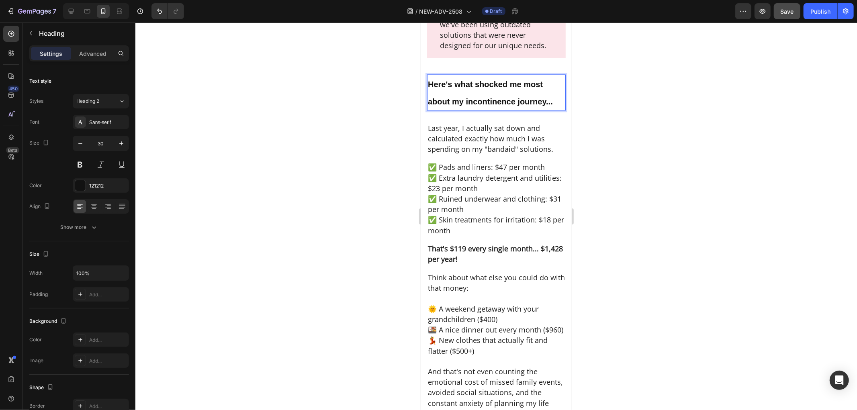
click at [545, 109] on p "Here's what shocked me most about my incontinence journey..." at bounding box center [495, 92] width 137 height 35
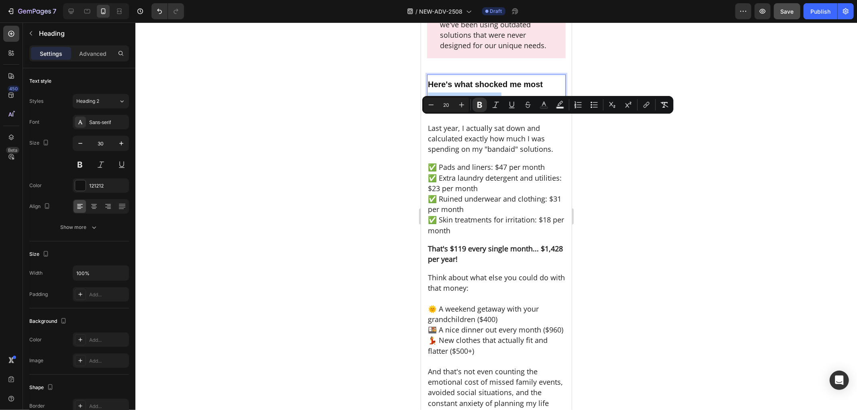
drag, startPoint x: 547, startPoint y: 105, endPoint x: 500, endPoint y: 118, distance: 49.0
click at [500, 109] on p "Here's what shocked me most about my incontinence journey..." at bounding box center [495, 92] width 137 height 35
click at [504, 106] on strong "Here's what shocked me most about my incontinence journey..." at bounding box center [489, 93] width 125 height 26
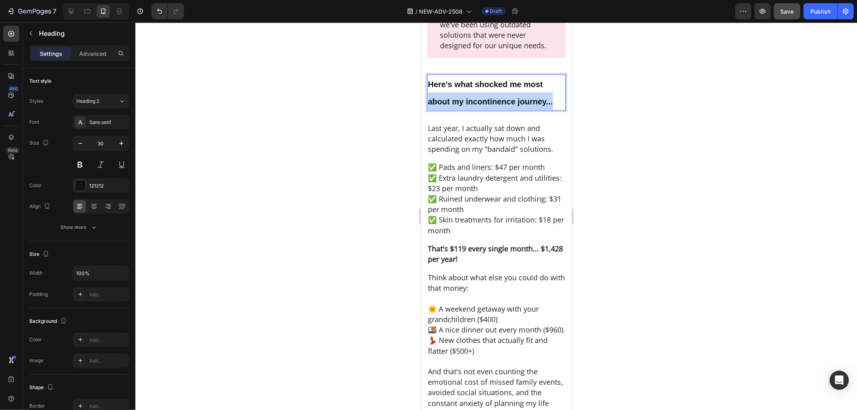
drag, startPoint x: 552, startPoint y: 102, endPoint x: 555, endPoint y: 118, distance: 16.4
click at [555, 109] on p "Here's what shocked me most about my incontinence journey..." at bounding box center [495, 92] width 137 height 35
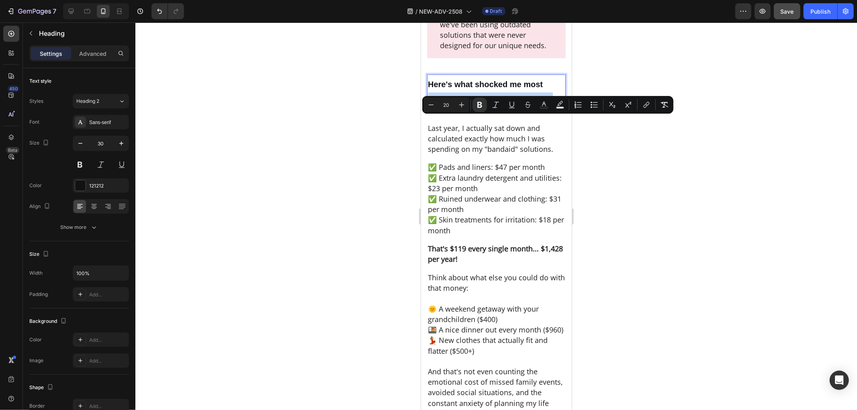
click at [521, 106] on strong "Here's what shocked me most about my incontinence journey..." at bounding box center [489, 93] width 125 height 26
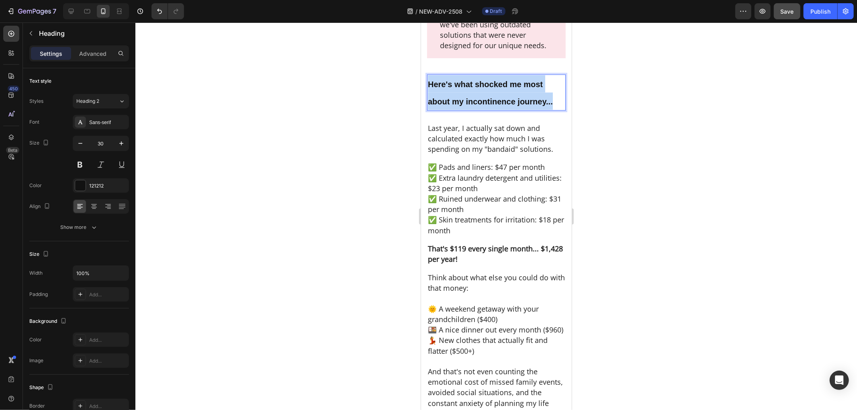
click at [521, 106] on strong "Here's what shocked me most about my incontinence journey..." at bounding box center [489, 93] width 125 height 26
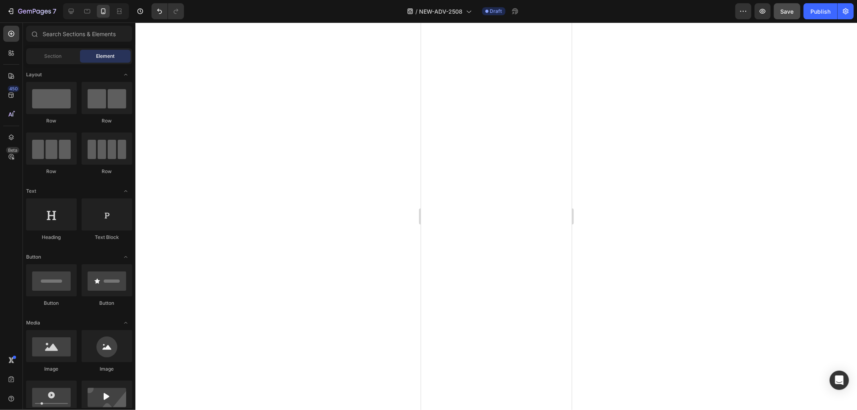
scroll to position [0, 0]
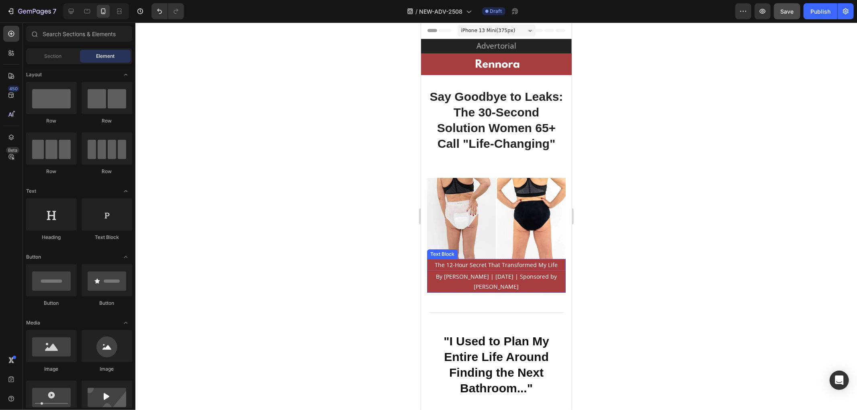
click at [500, 261] on span "The 12-Hour Secret That Transformed My Life" at bounding box center [496, 265] width 123 height 8
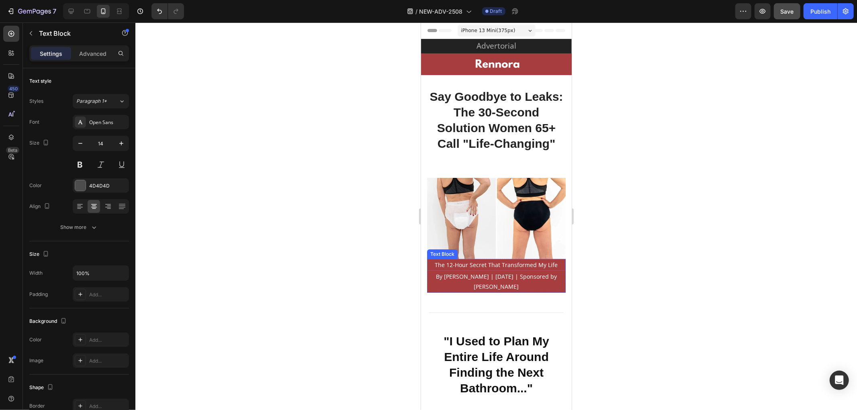
click at [500, 261] on span "The 12-Hour Secret That Transformed My Life" at bounding box center [496, 265] width 123 height 8
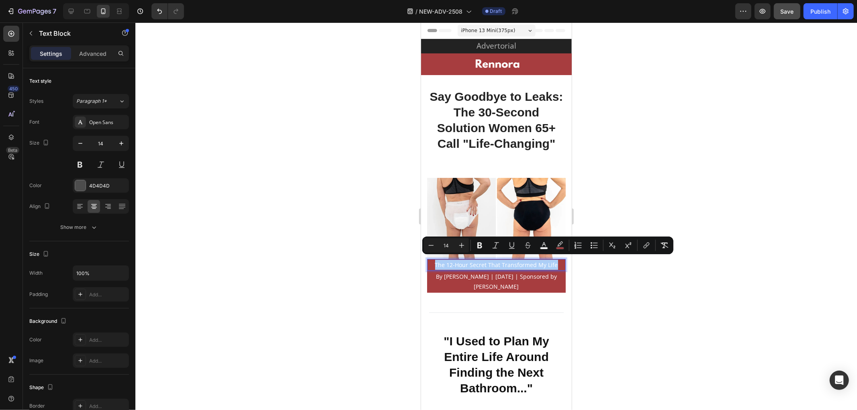
click at [372, 277] on div at bounding box center [495, 216] width 721 height 388
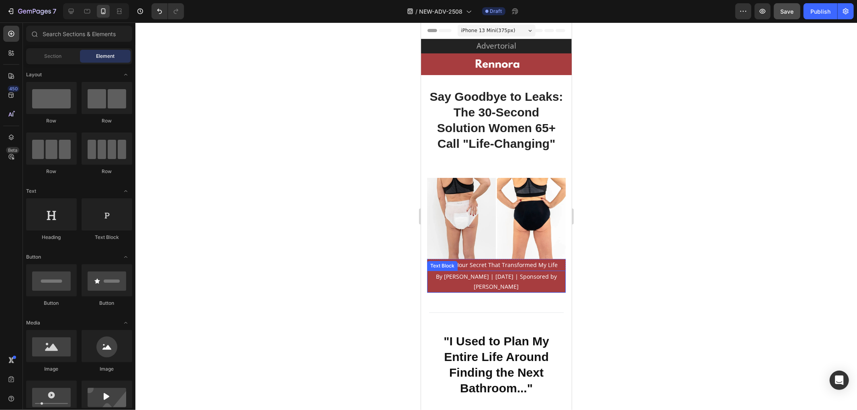
click at [473, 274] on span "By [PERSON_NAME] | [DATE] | Sponsored by [PERSON_NAME]" at bounding box center [495, 281] width 121 height 18
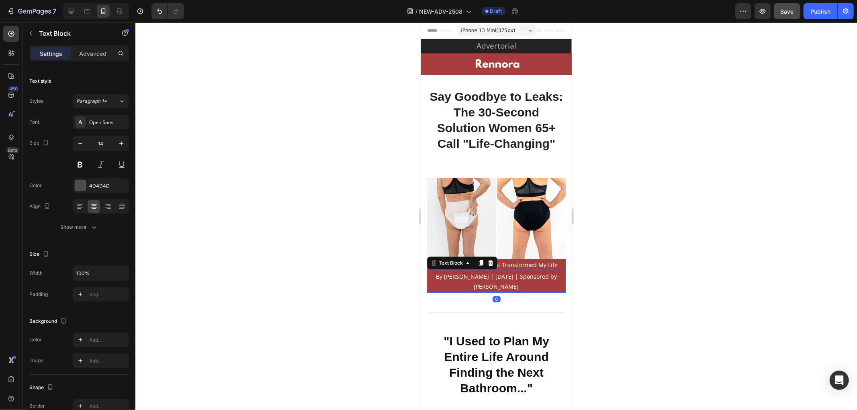
click at [473, 274] on span "By [PERSON_NAME] | [DATE] | Sponsored by [PERSON_NAME]" at bounding box center [495, 281] width 121 height 18
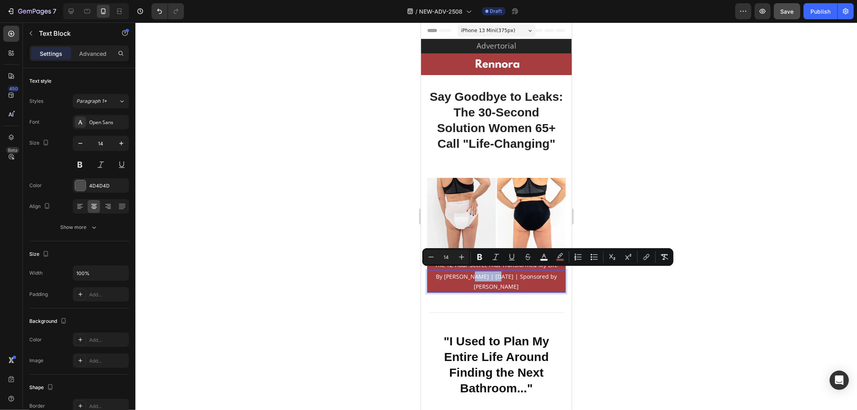
click at [473, 274] on span "By [PERSON_NAME] | [DATE] | Sponsored by [PERSON_NAME]" at bounding box center [495, 281] width 121 height 18
click at [454, 283] on p "By [PERSON_NAME] | [DATE] | Sponsored by [PERSON_NAME]" at bounding box center [495, 281] width 137 height 20
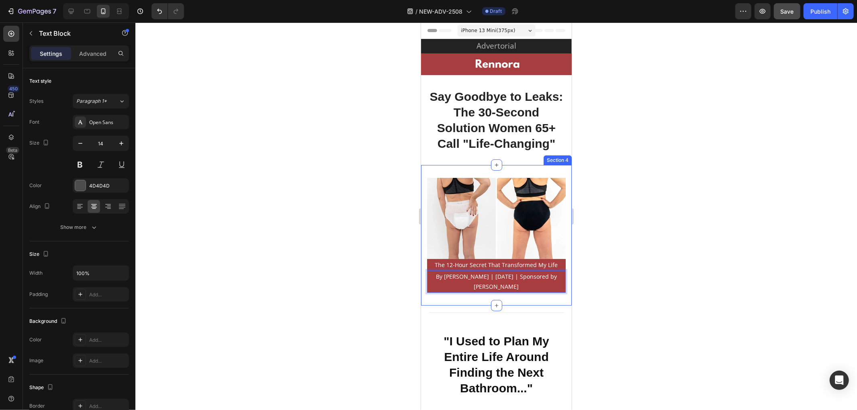
click at [402, 302] on div at bounding box center [495, 216] width 721 height 388
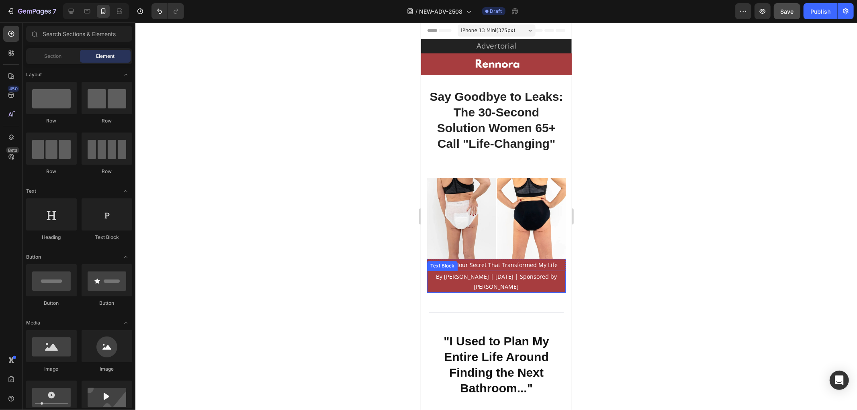
scroll to position [89, 0]
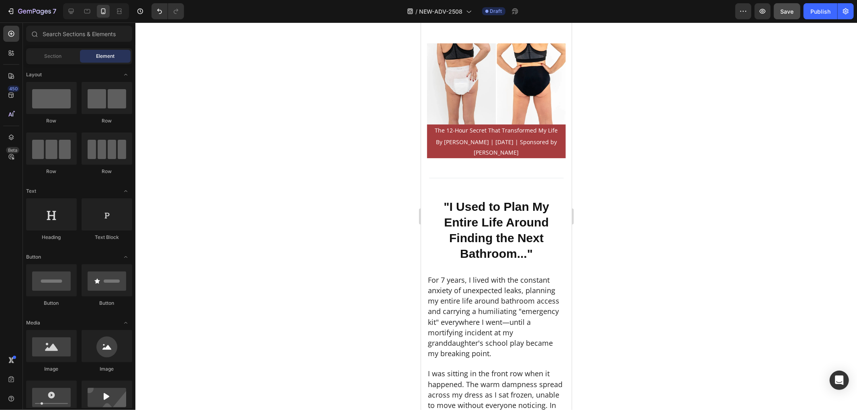
scroll to position [145, 0]
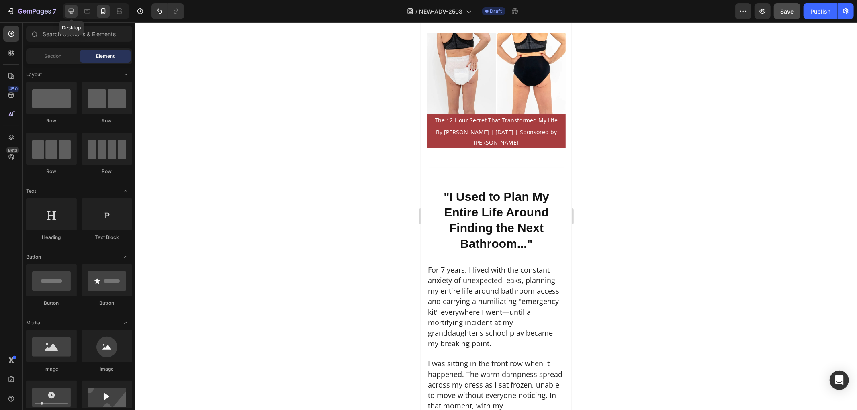
click at [75, 9] on icon at bounding box center [71, 11] width 8 height 8
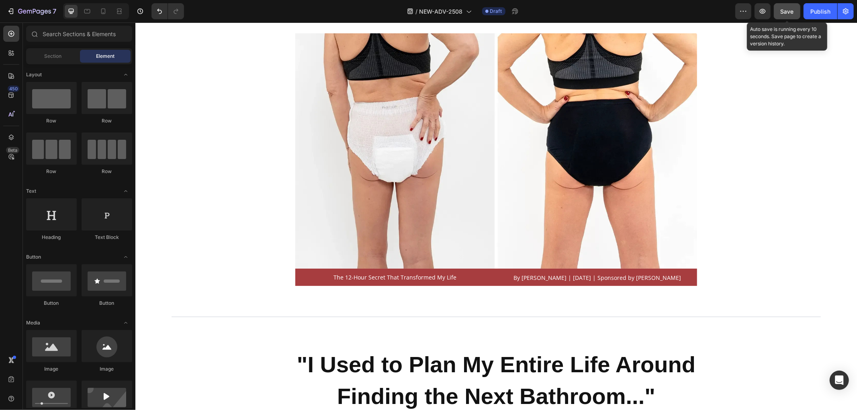
click at [786, 15] on div "Save" at bounding box center [786, 11] width 13 height 8
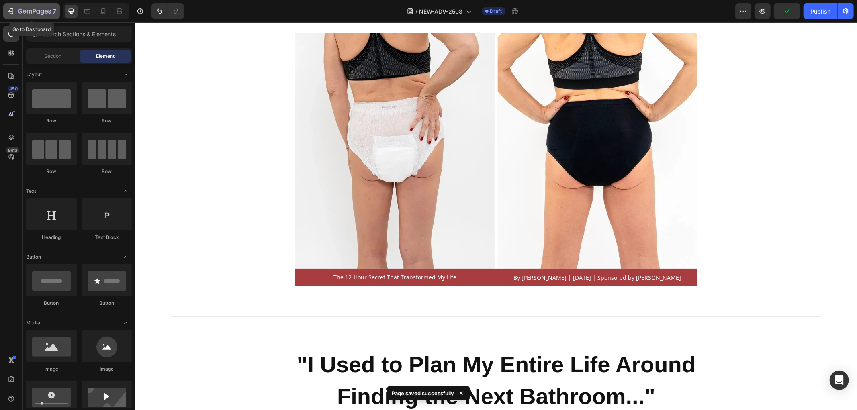
click at [16, 10] on div "7" at bounding box center [31, 11] width 49 height 10
